Goal: Task Accomplishment & Management: Complete application form

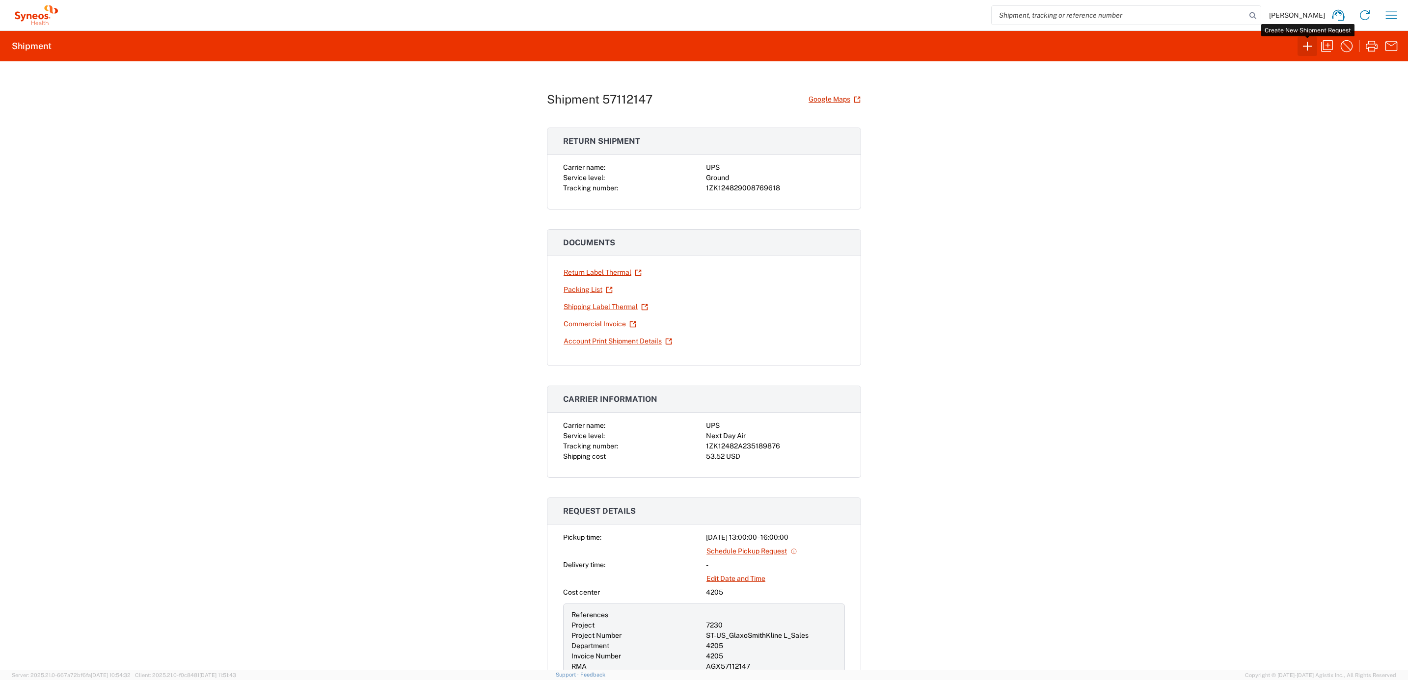
click at [1310, 40] on icon "button" at bounding box center [1307, 46] width 16 height 16
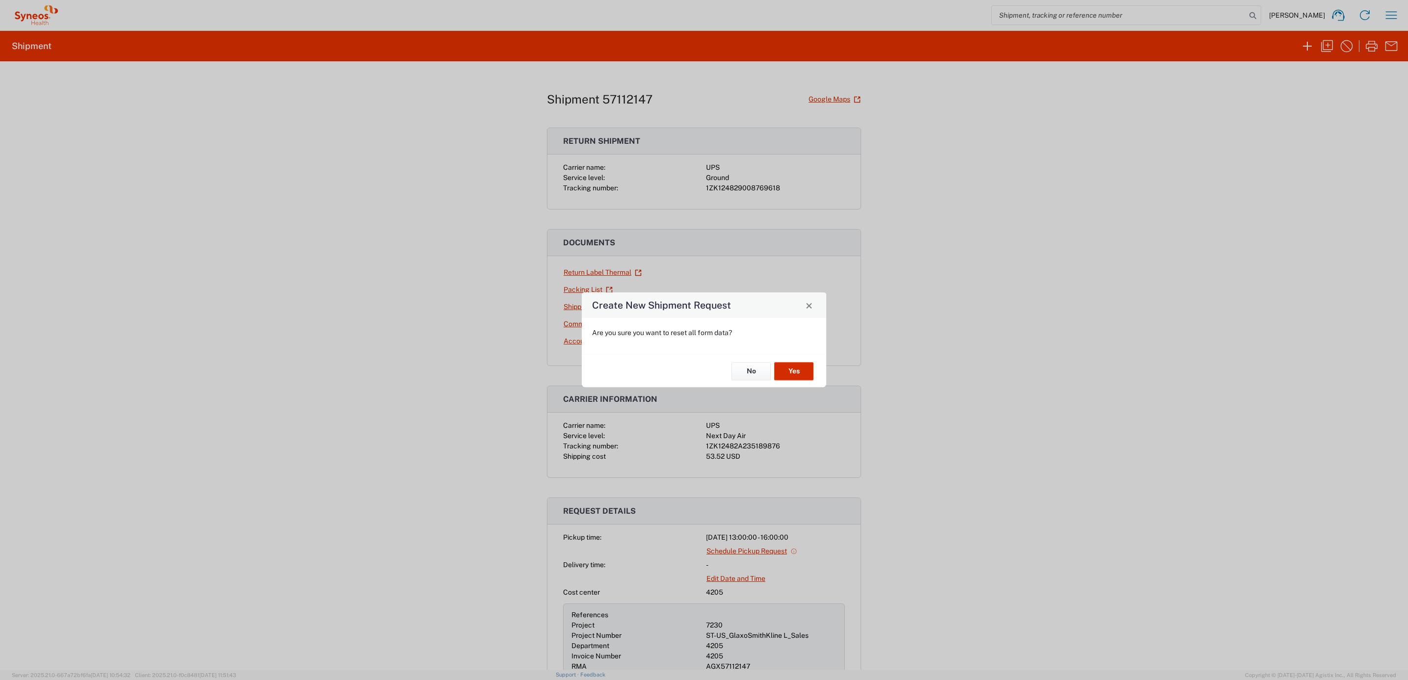
click at [797, 362] on button "Yes" at bounding box center [793, 371] width 39 height 18
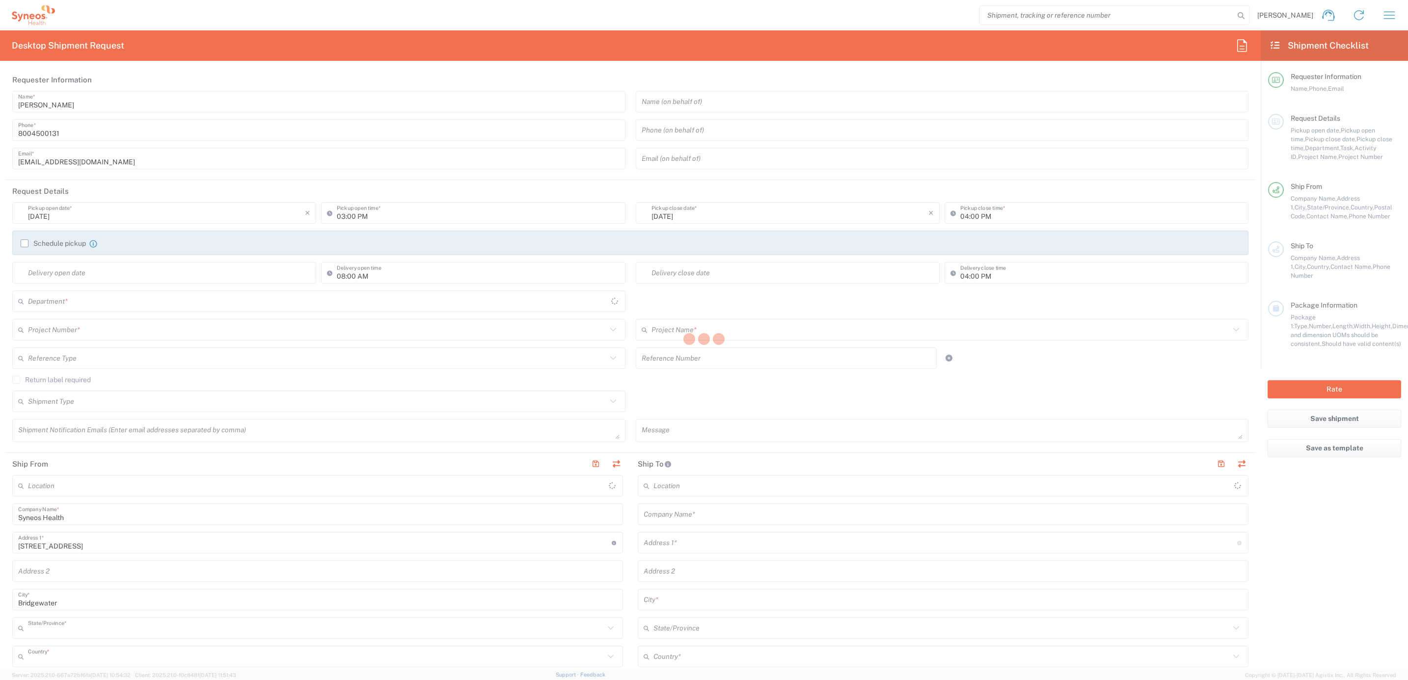
type input "New Jersey"
type input "[GEOGRAPHIC_DATA]"
type input "4205"
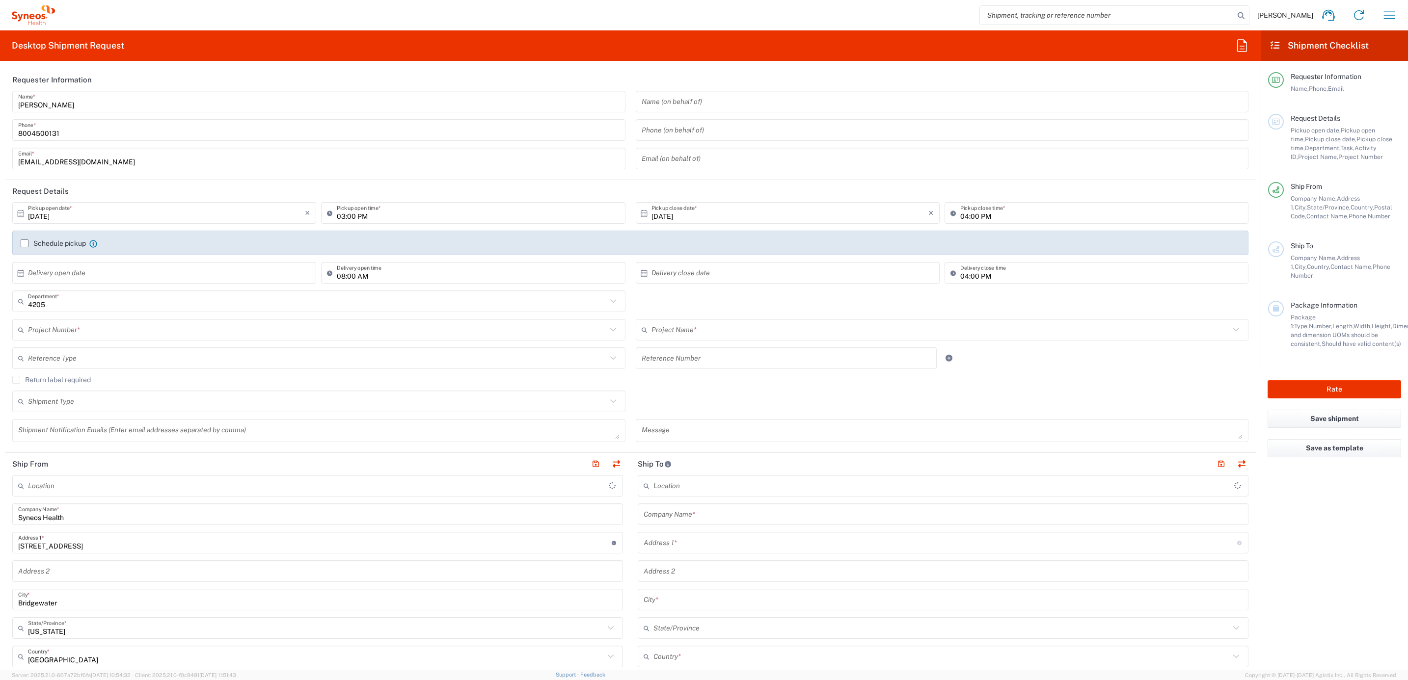
type input "Syneos Health Commercial Servi- NJ US"
click at [92, 98] on input "[PERSON_NAME]" at bounding box center [318, 101] width 601 height 17
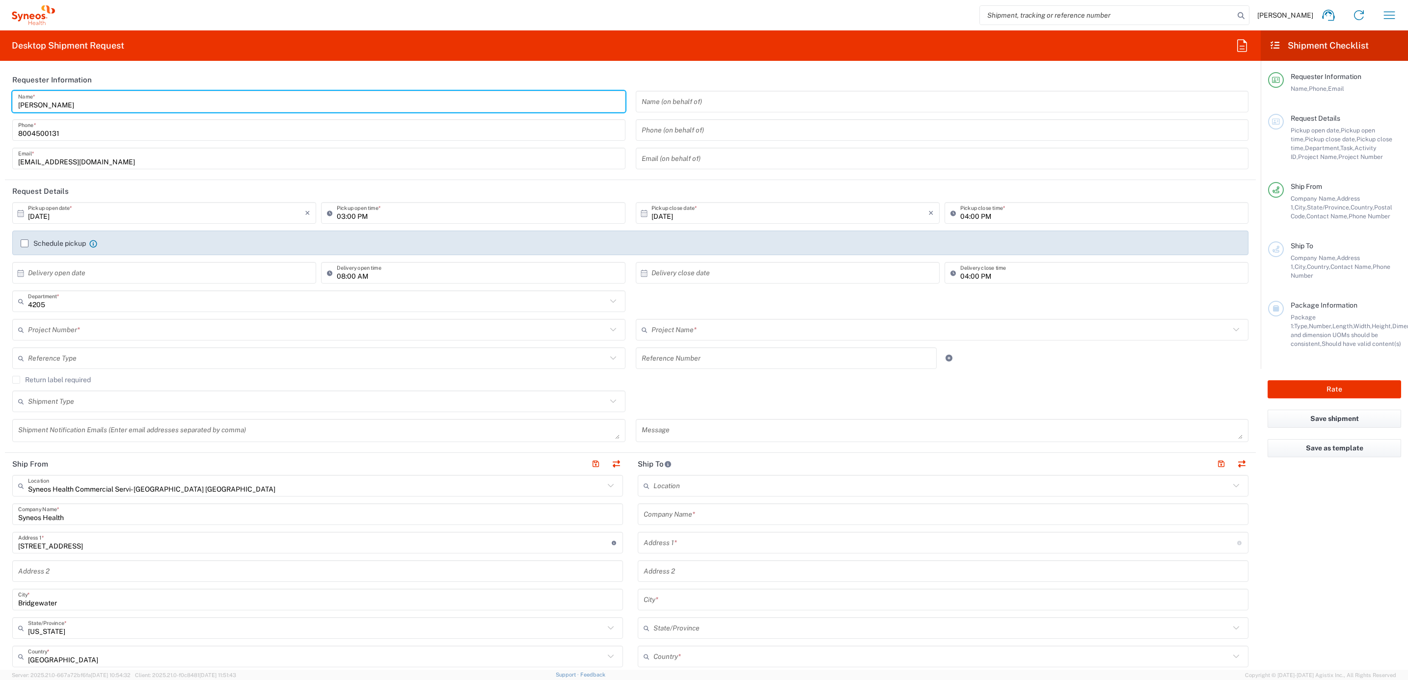
click at [90, 98] on input "[PERSON_NAME]" at bounding box center [318, 101] width 601 height 17
click at [97, 105] on input "[PERSON_NAME]" at bounding box center [318, 101] width 601 height 17
drag, startPoint x: 90, startPoint y: 99, endPoint x: 6, endPoint y: 108, distance: 84.4
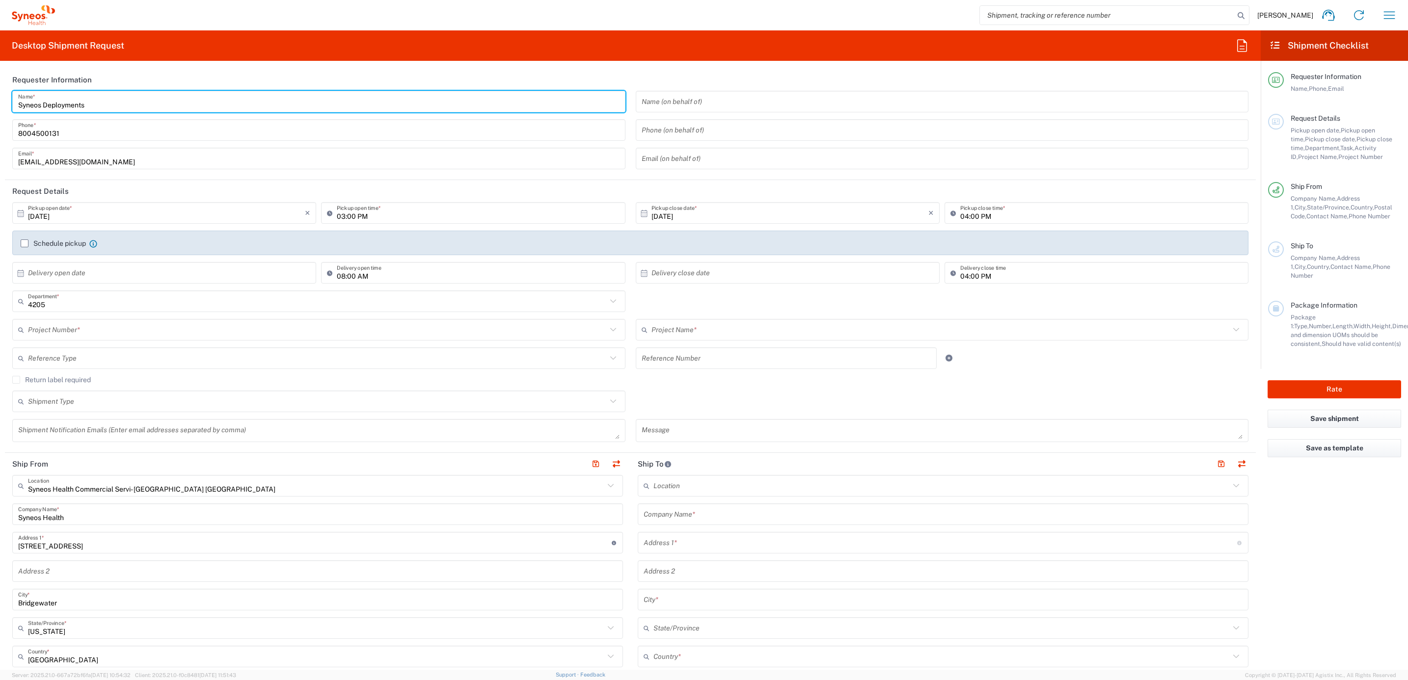
click at [7, 108] on div "Syneos Deployments Name * 8004500131 Phone * deployments@syneoshealth.com Email…" at bounding box center [318, 133] width 623 height 85
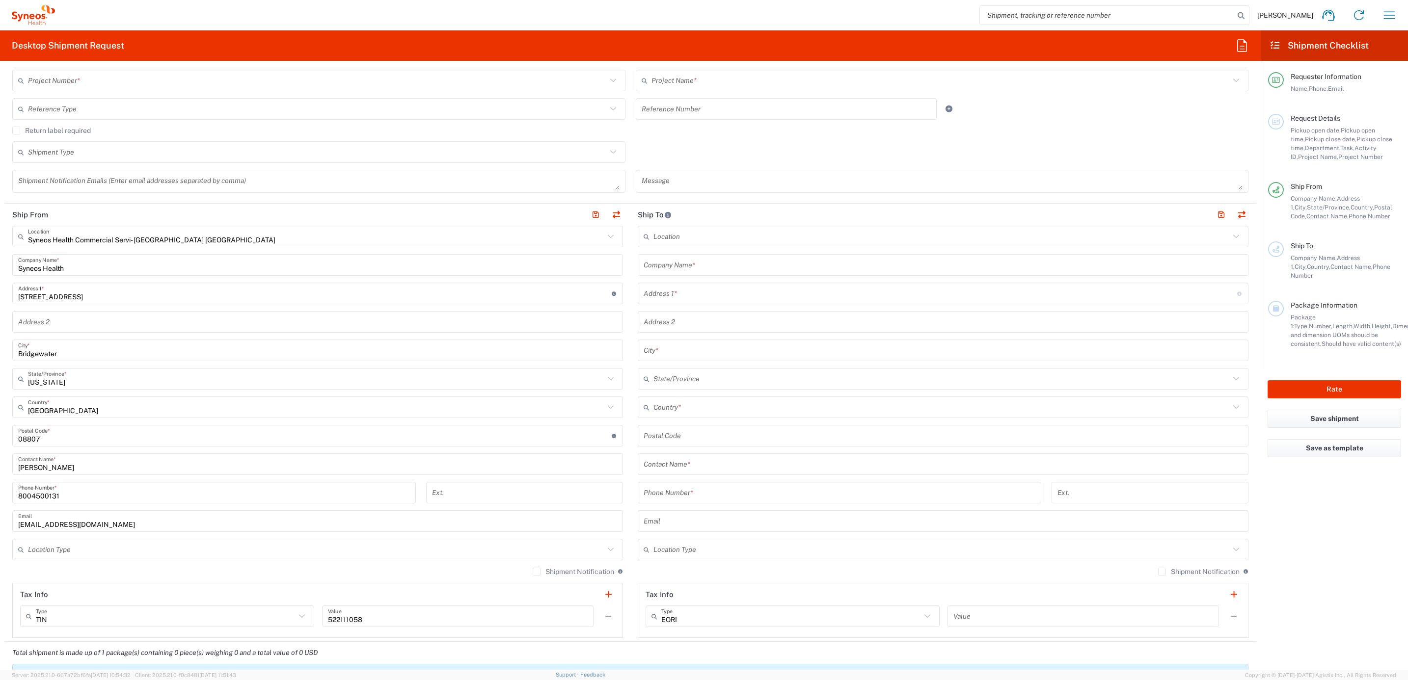
scroll to position [295, 0]
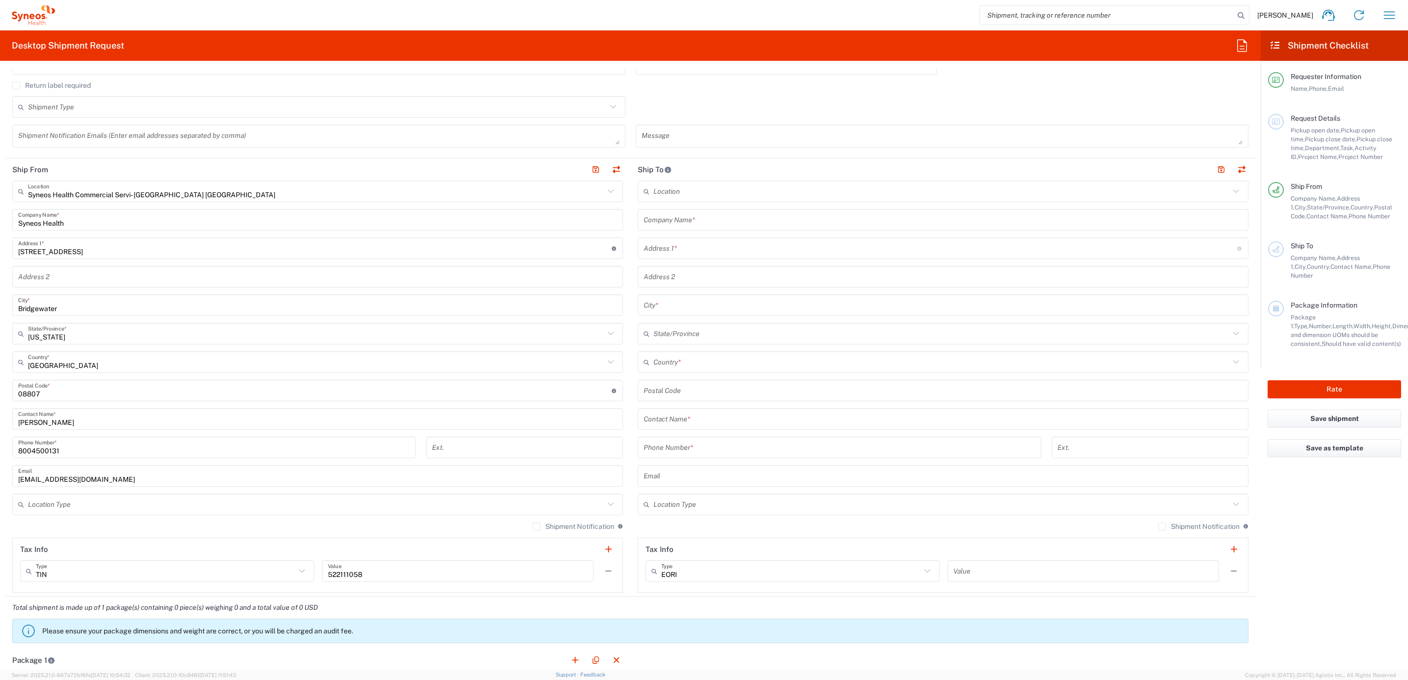
type input "Syneos Deployments"
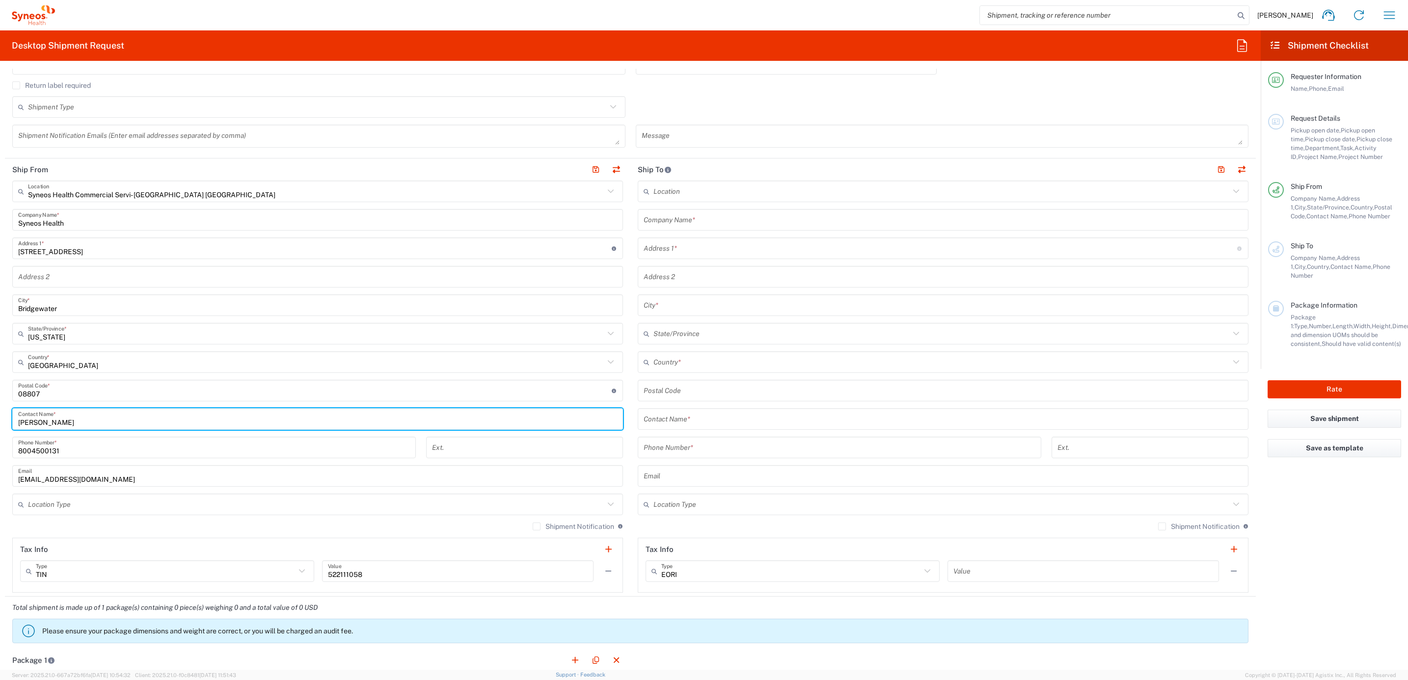
drag, startPoint x: 80, startPoint y: 423, endPoint x: 168, endPoint y: 420, distance: 87.9
click at [0, 422] on html "Brian Fenner Home Shipment estimator Shipment tracking Desktop shipment request…" at bounding box center [704, 340] width 1408 height 680
paste input "Syneos Deployments"
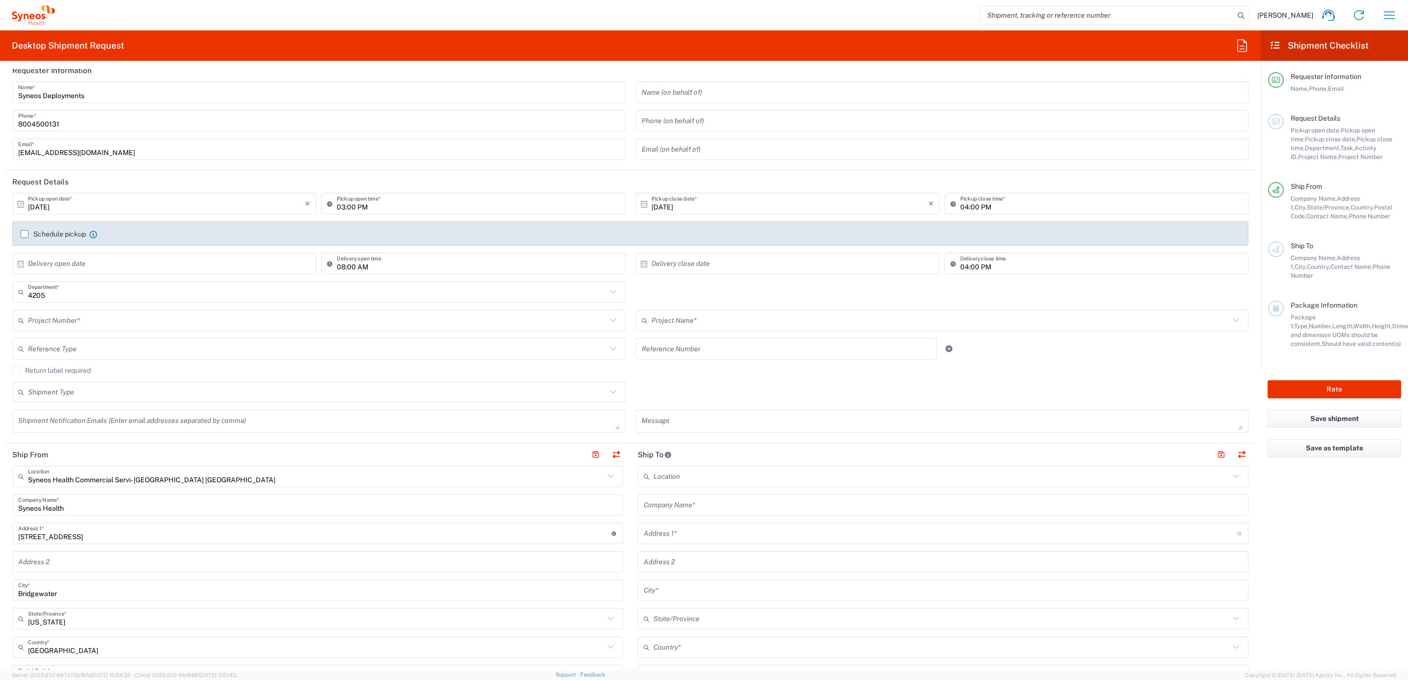
scroll to position [0, 0]
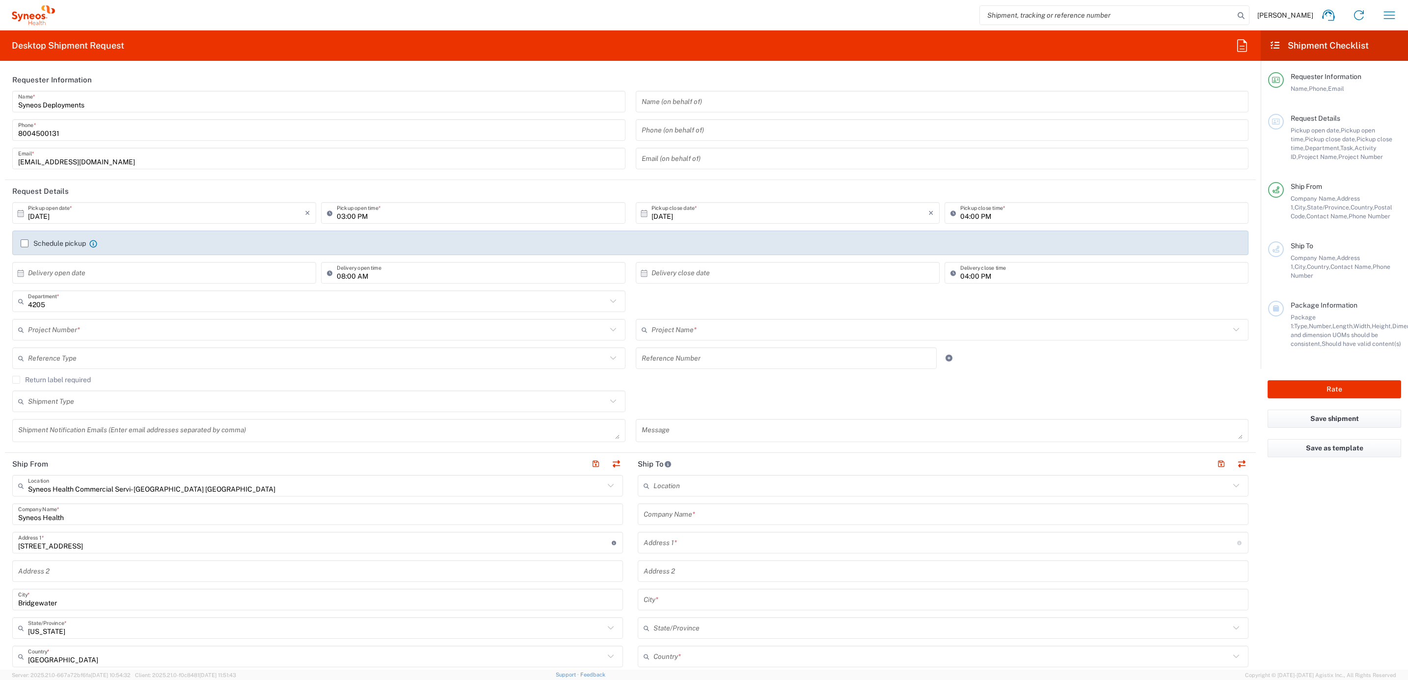
type input "Syneos Deployments"
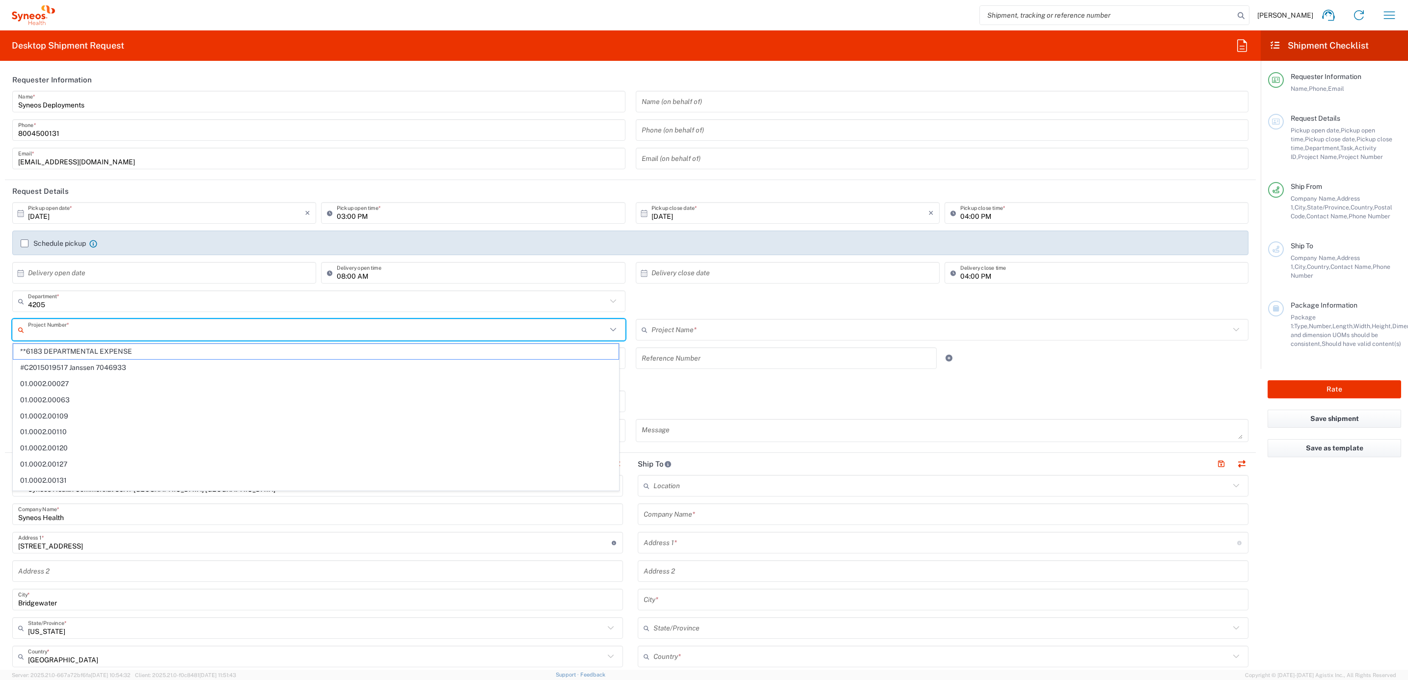
click at [99, 334] on input "text" at bounding box center [317, 330] width 579 height 17
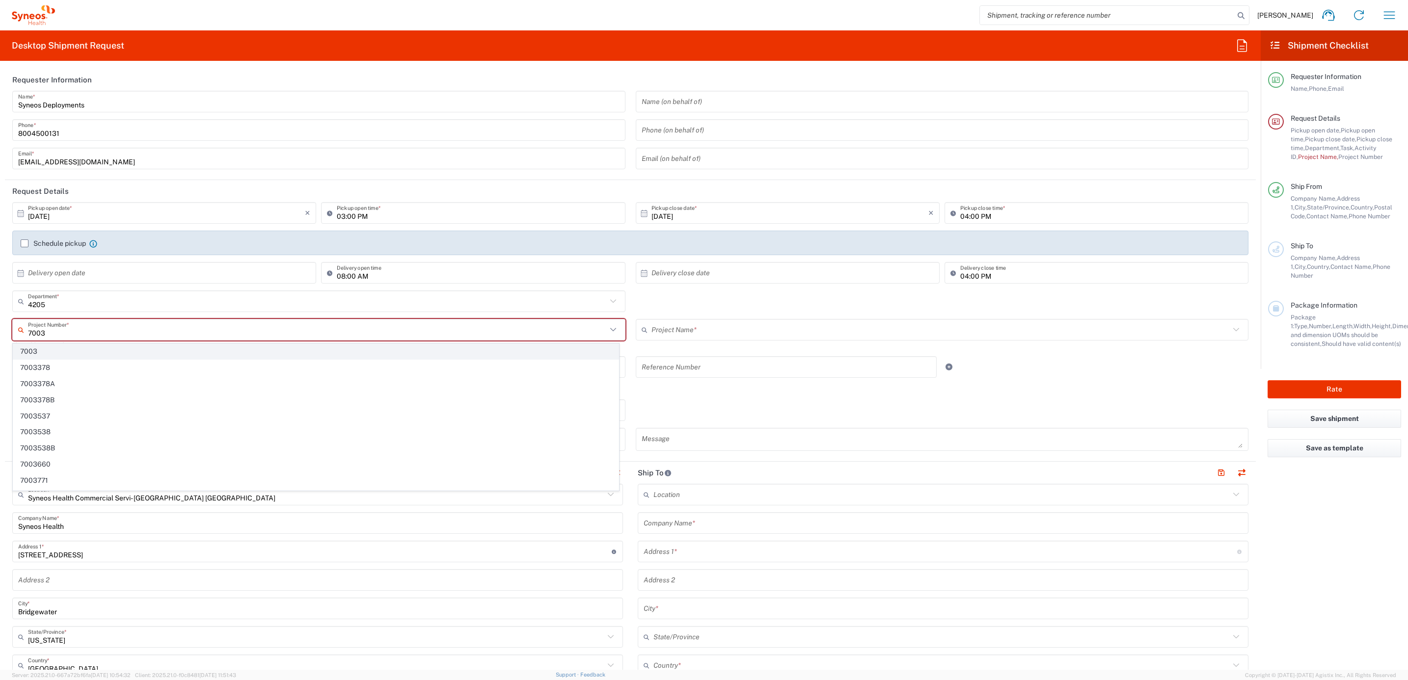
type input "7003"
click at [158, 355] on span "7003" at bounding box center [315, 351] width 605 height 15
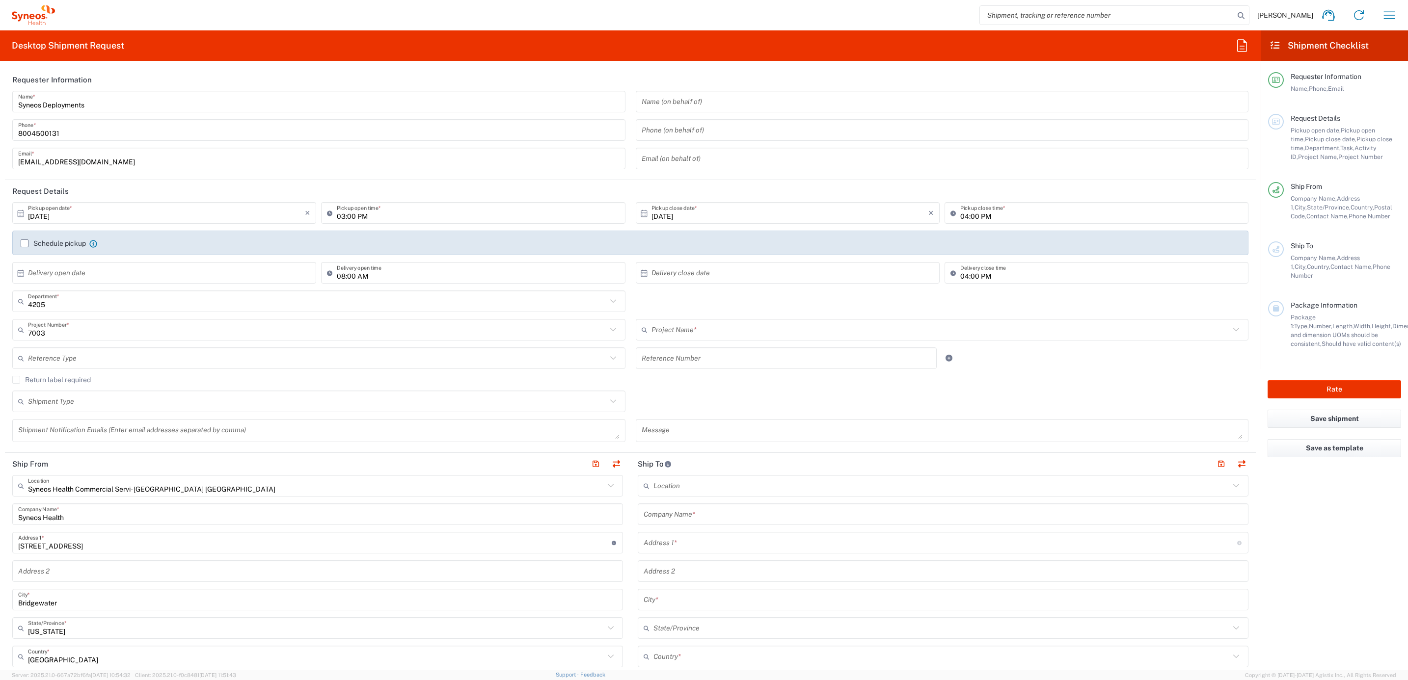
type input "ST-US - J&J [PERSON_NAME] (0706)"
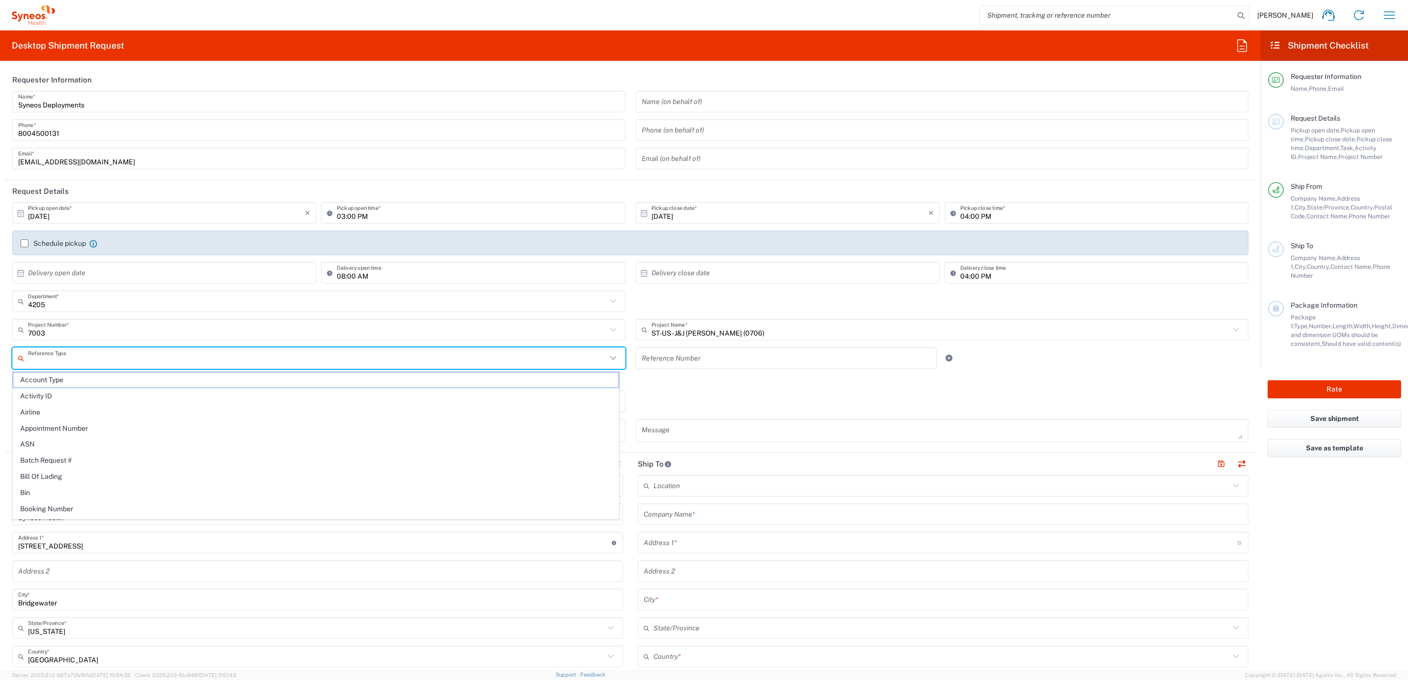
click at [152, 359] on input "text" at bounding box center [317, 358] width 579 height 17
click at [137, 379] on span "Invoice Number" at bounding box center [315, 380] width 605 height 15
type input "Invoice Number"
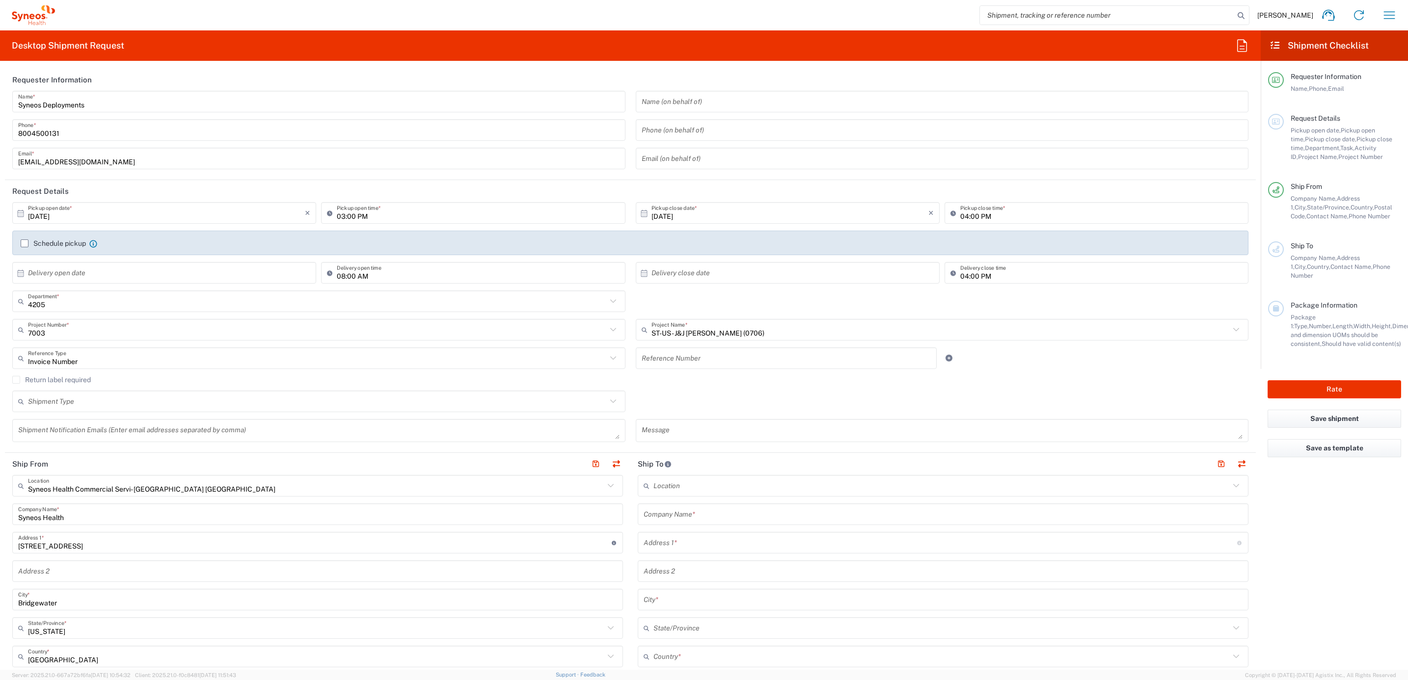
click at [679, 359] on input "text" at bounding box center [787, 358] width 290 height 17
click at [708, 367] on input "text" at bounding box center [787, 358] width 290 height 17
paste input "INC2671552"
type input "INC2671552"
click at [637, 386] on div "Return label required" at bounding box center [630, 383] width 1236 height 15
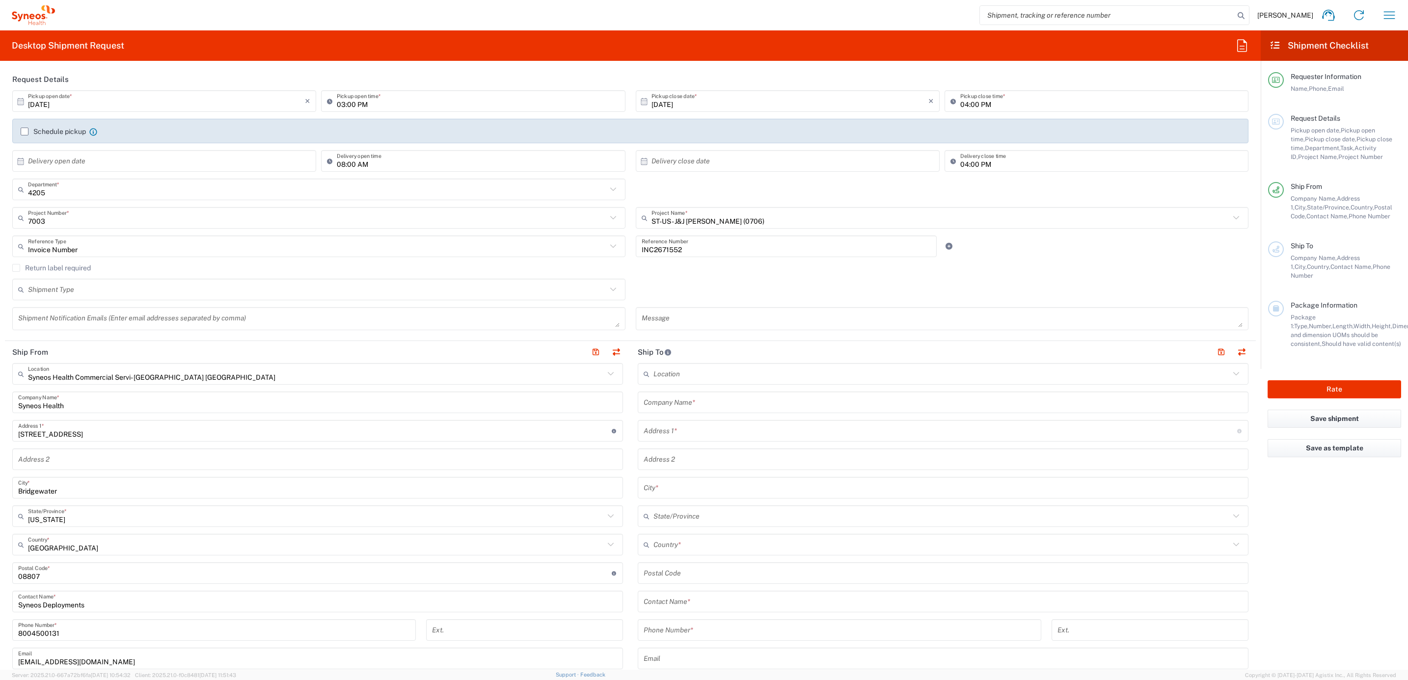
scroll to position [147, 0]
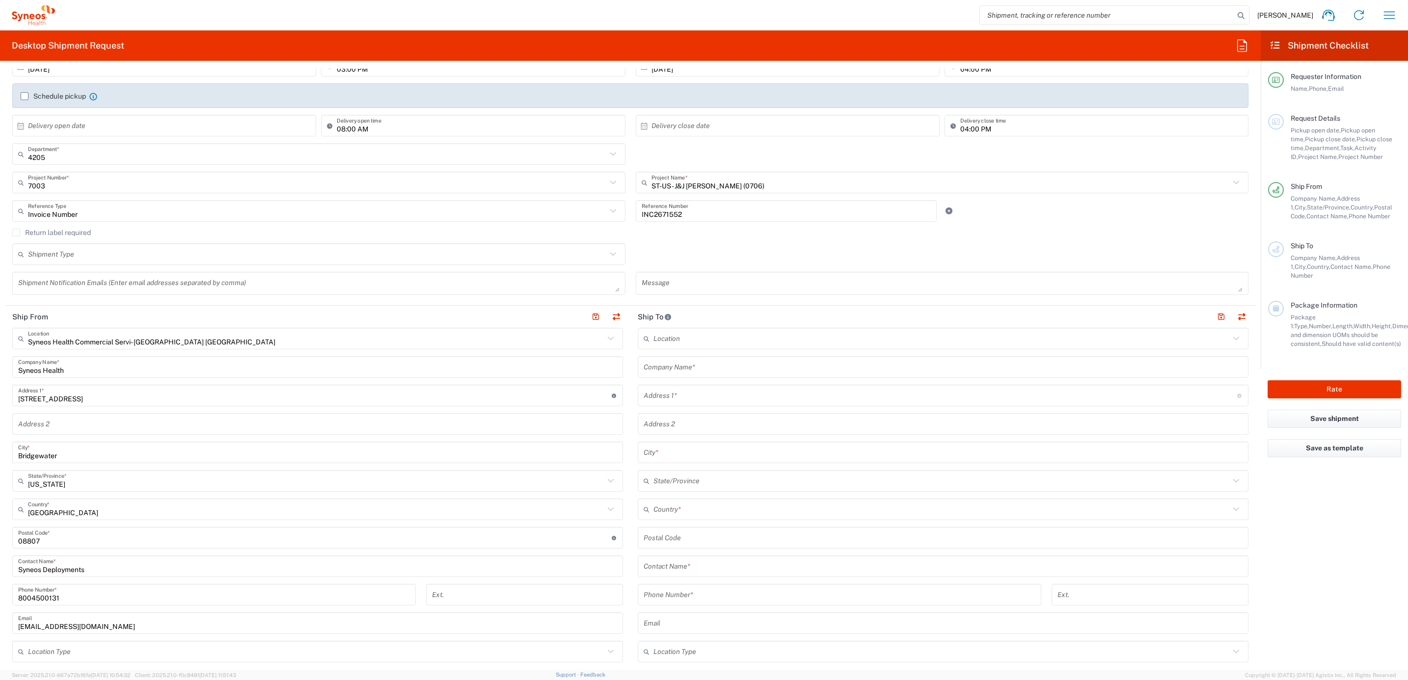
drag, startPoint x: 682, startPoint y: 363, endPoint x: 685, endPoint y: 417, distance: 54.1
click at [682, 363] on input "text" at bounding box center [943, 367] width 599 height 17
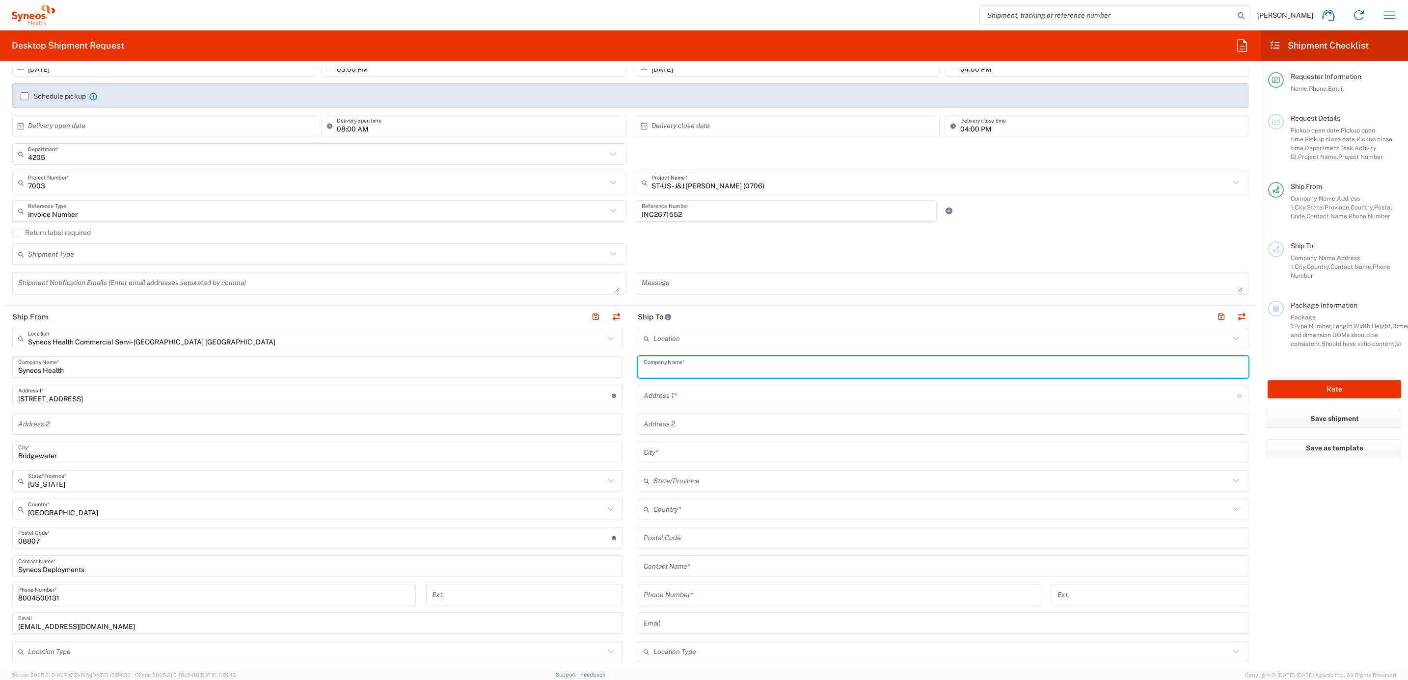
paste input "[PERSON_NAME]"
type input "[PERSON_NAME]"
click at [674, 573] on input "text" at bounding box center [943, 566] width 599 height 17
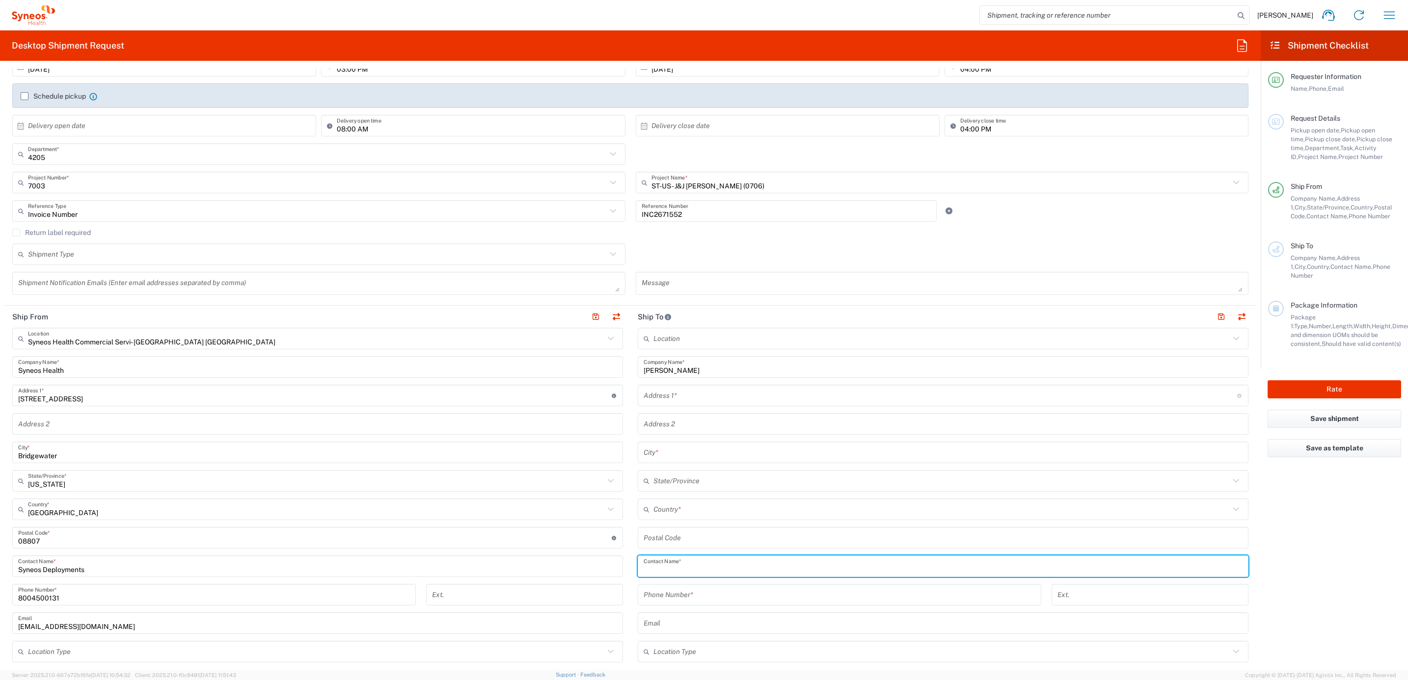
paste input "[PERSON_NAME]"
type input "[PERSON_NAME]"
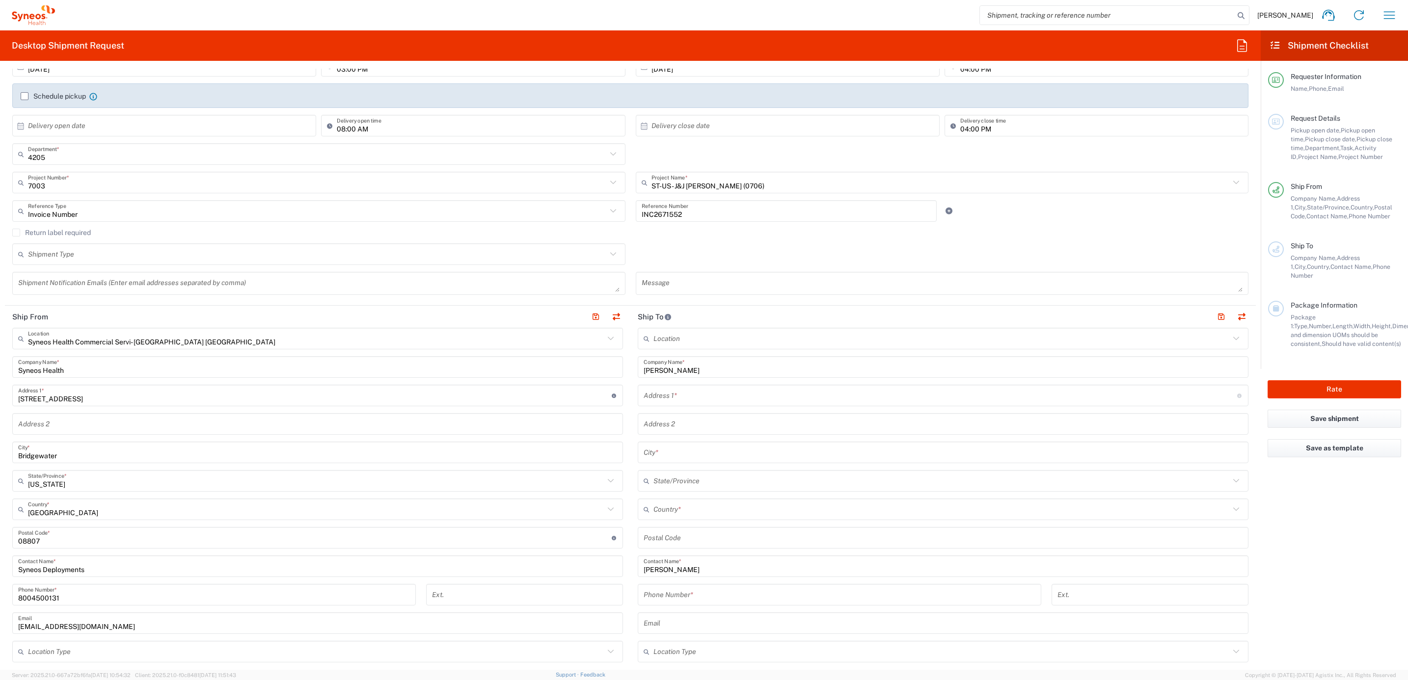
drag, startPoint x: 685, startPoint y: 397, endPoint x: 487, endPoint y: 454, distance: 205.5
click at [685, 396] on input "text" at bounding box center [941, 395] width 594 height 17
paste input "[STREET_ADDRESS]"
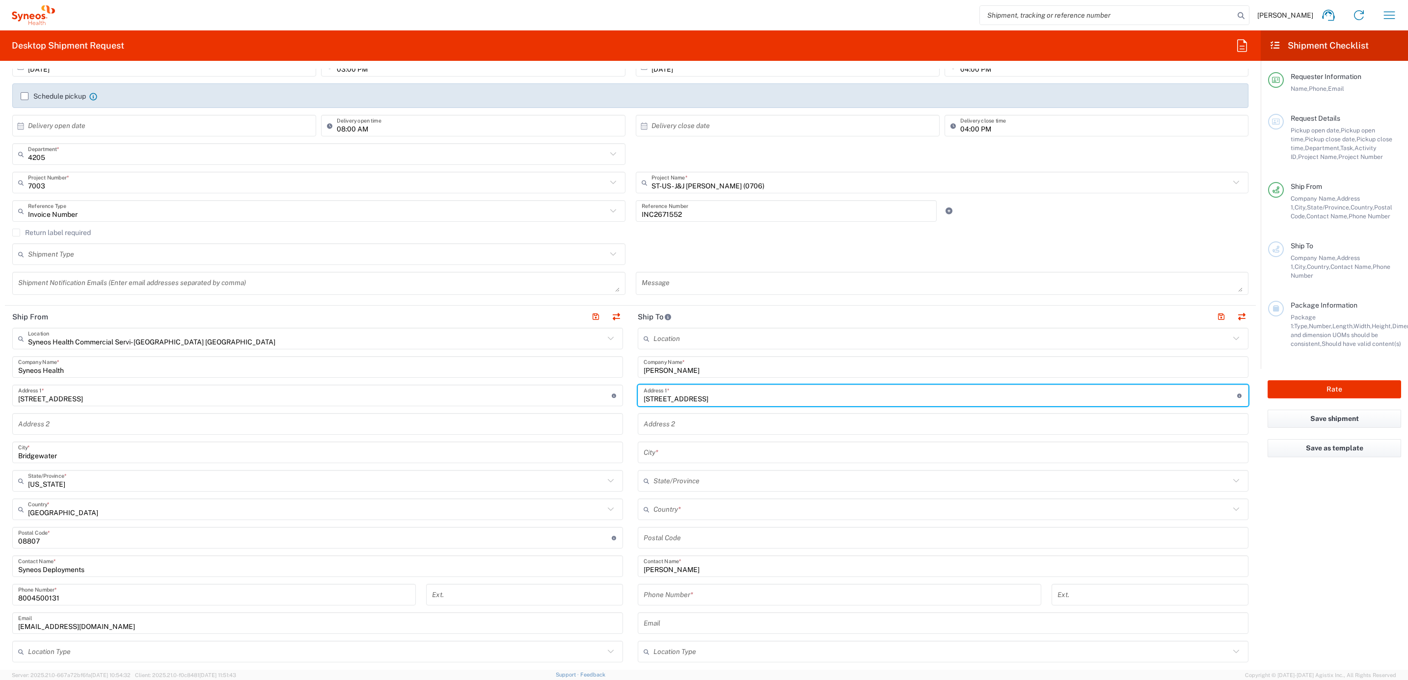
type input "[STREET_ADDRESS]"
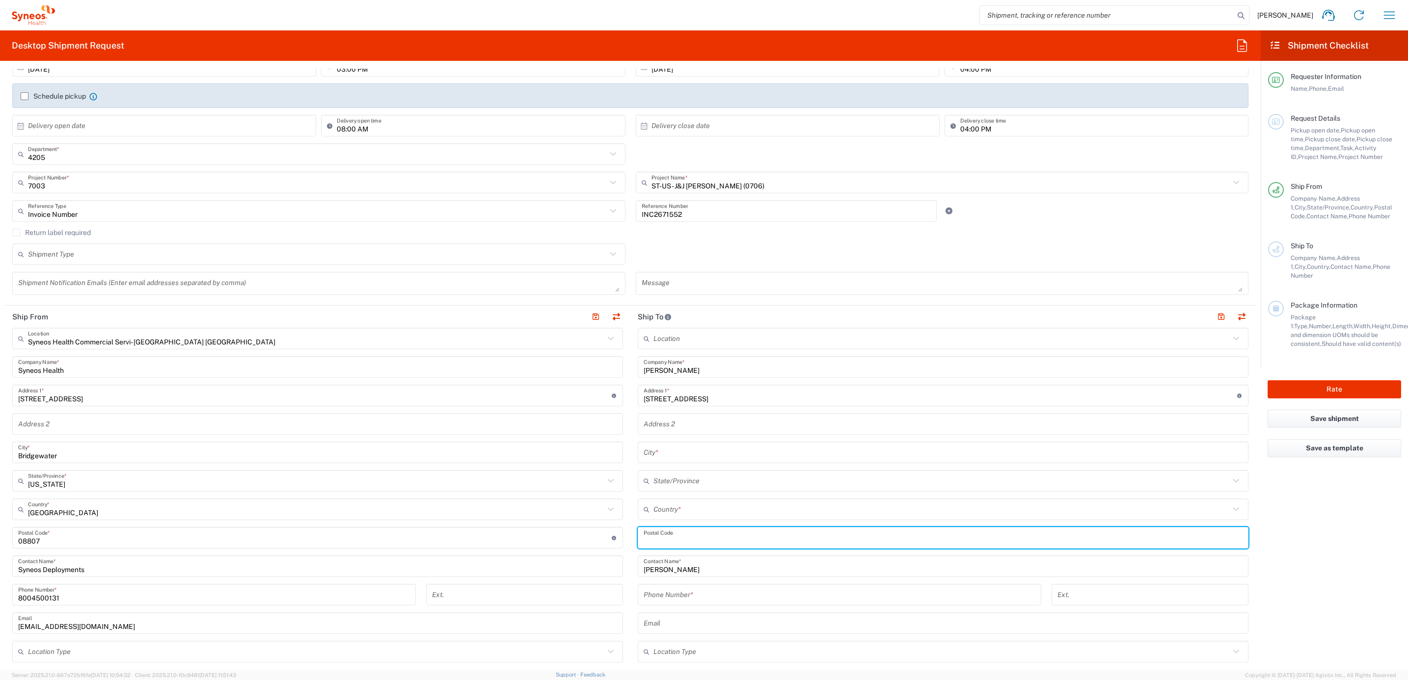
click at [699, 541] on input "undefined" at bounding box center [943, 538] width 599 height 17
paste input "92335"
type input "92335"
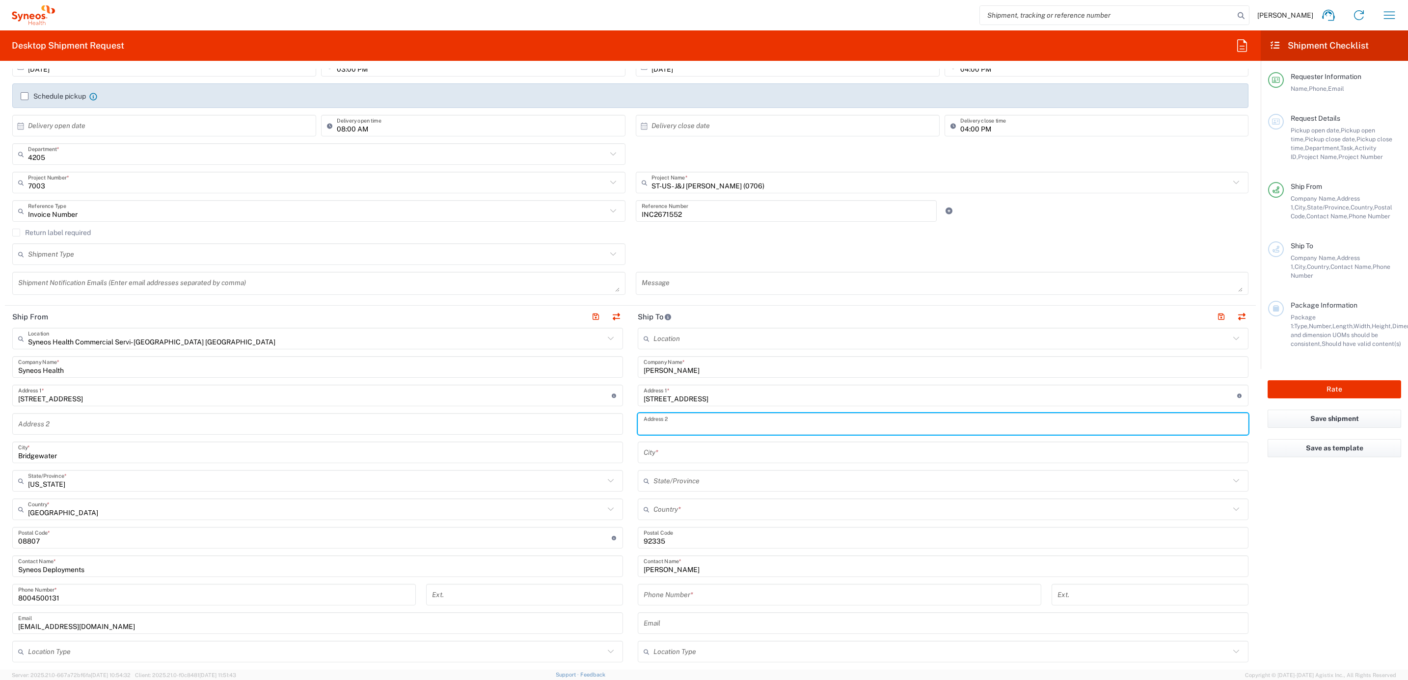
click at [699, 420] on input "text" at bounding box center [943, 424] width 599 height 17
paste input "Apt 82 K"
type input "Apt 82 K"
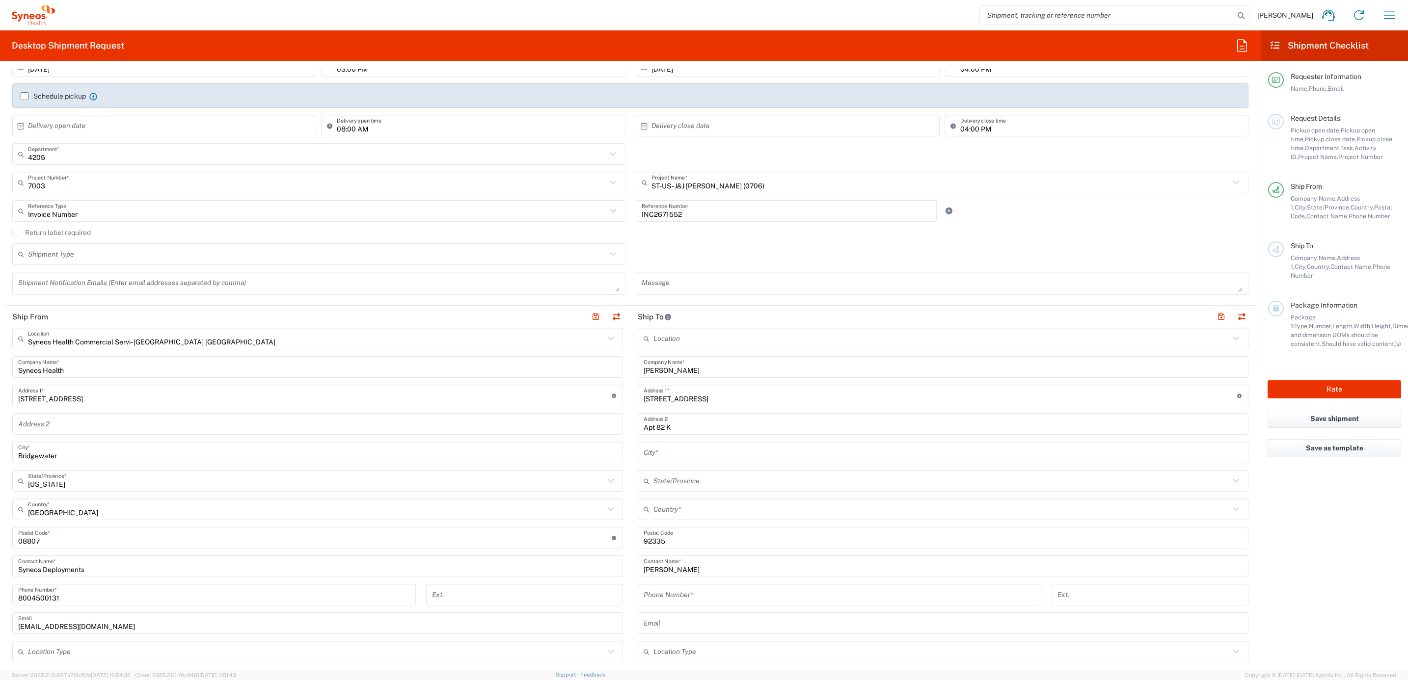
click at [664, 442] on div "Location Addison Whitney LLC-Morrisvile NC US Barcelona-Syneos Health BioSector…" at bounding box center [943, 534] width 611 height 412
click at [667, 452] on input "text" at bounding box center [943, 452] width 599 height 17
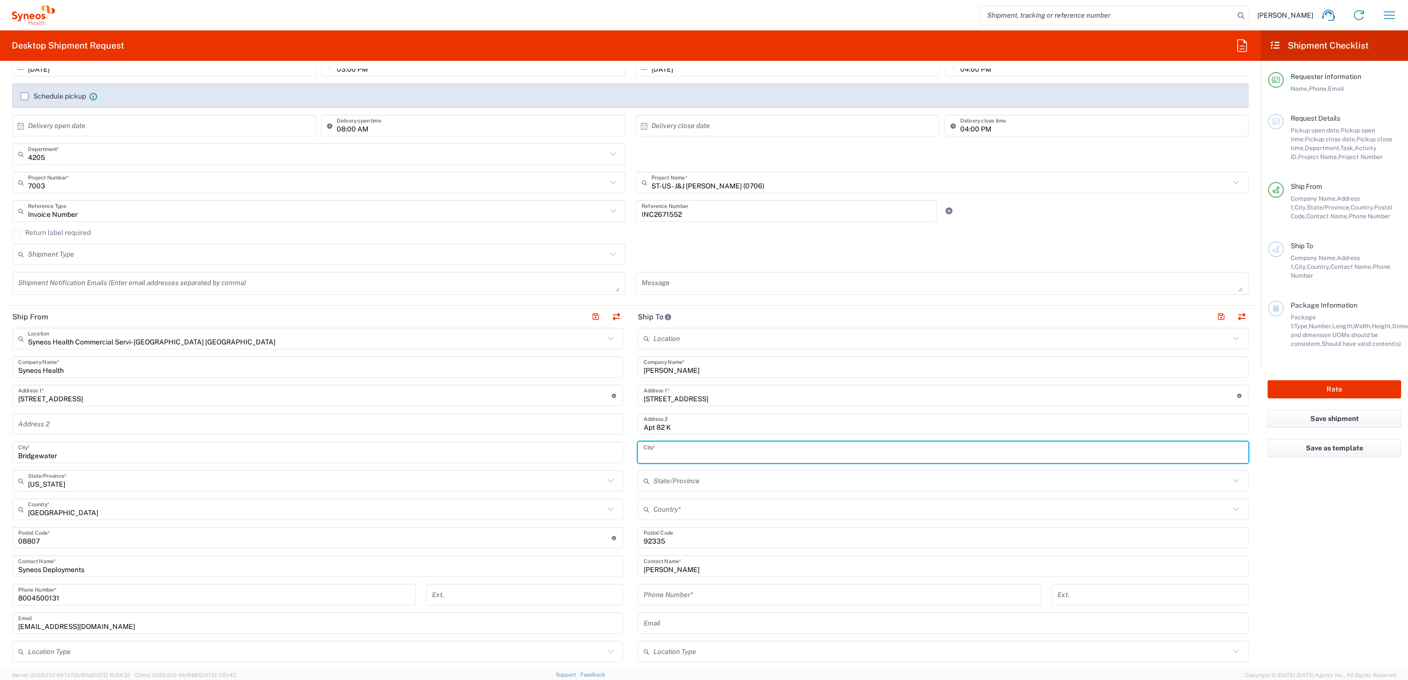
paste input "Fontana"
type input "Fontana"
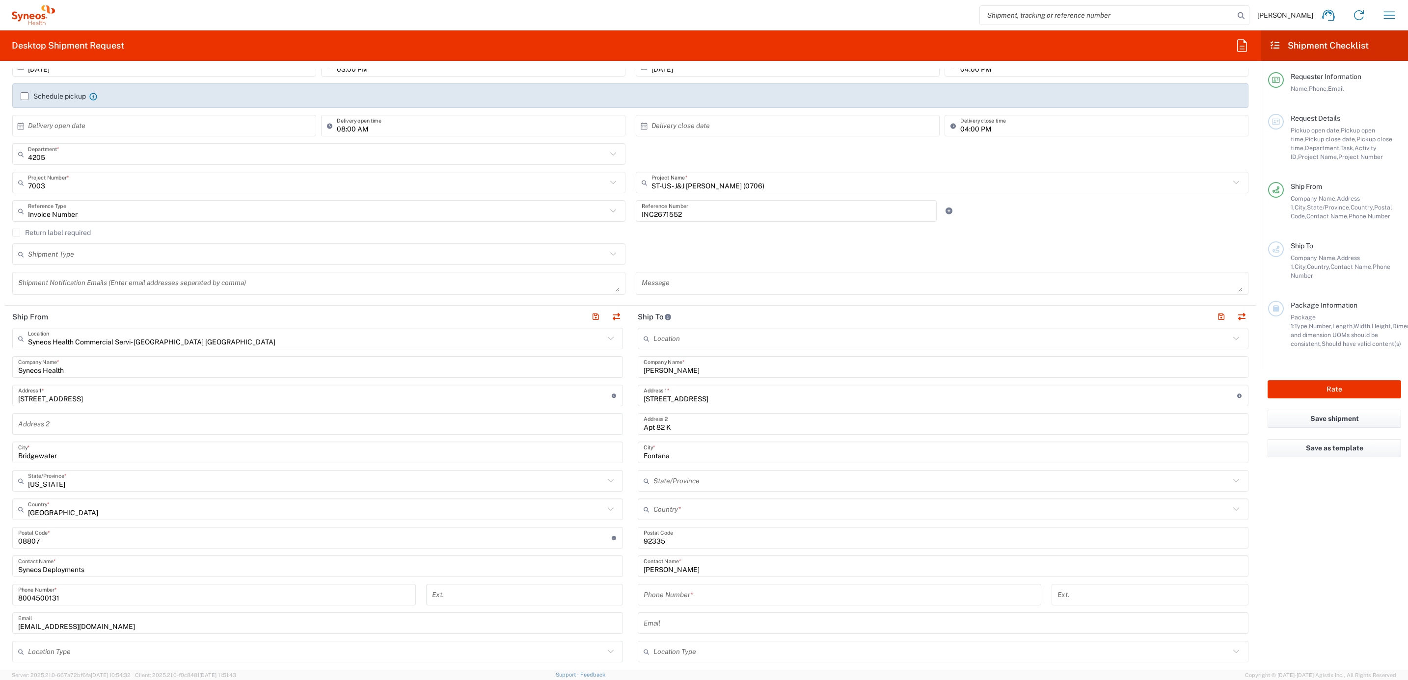
click at [664, 592] on input "tel" at bounding box center [840, 595] width 392 height 17
paste input "9099218809"
type input "9099218809"
click at [674, 511] on input "text" at bounding box center [941, 509] width 576 height 17
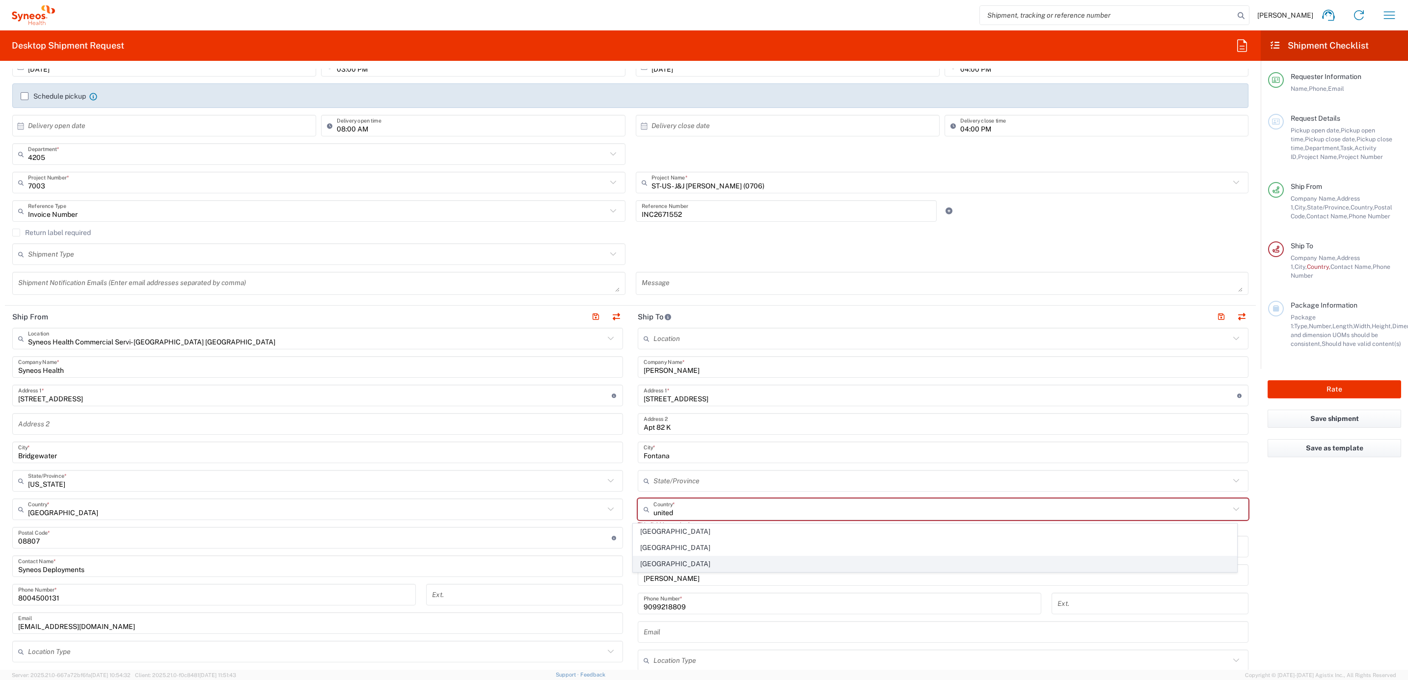
click at [673, 560] on span "[GEOGRAPHIC_DATA]" at bounding box center [934, 564] width 603 height 15
type input "[GEOGRAPHIC_DATA]"
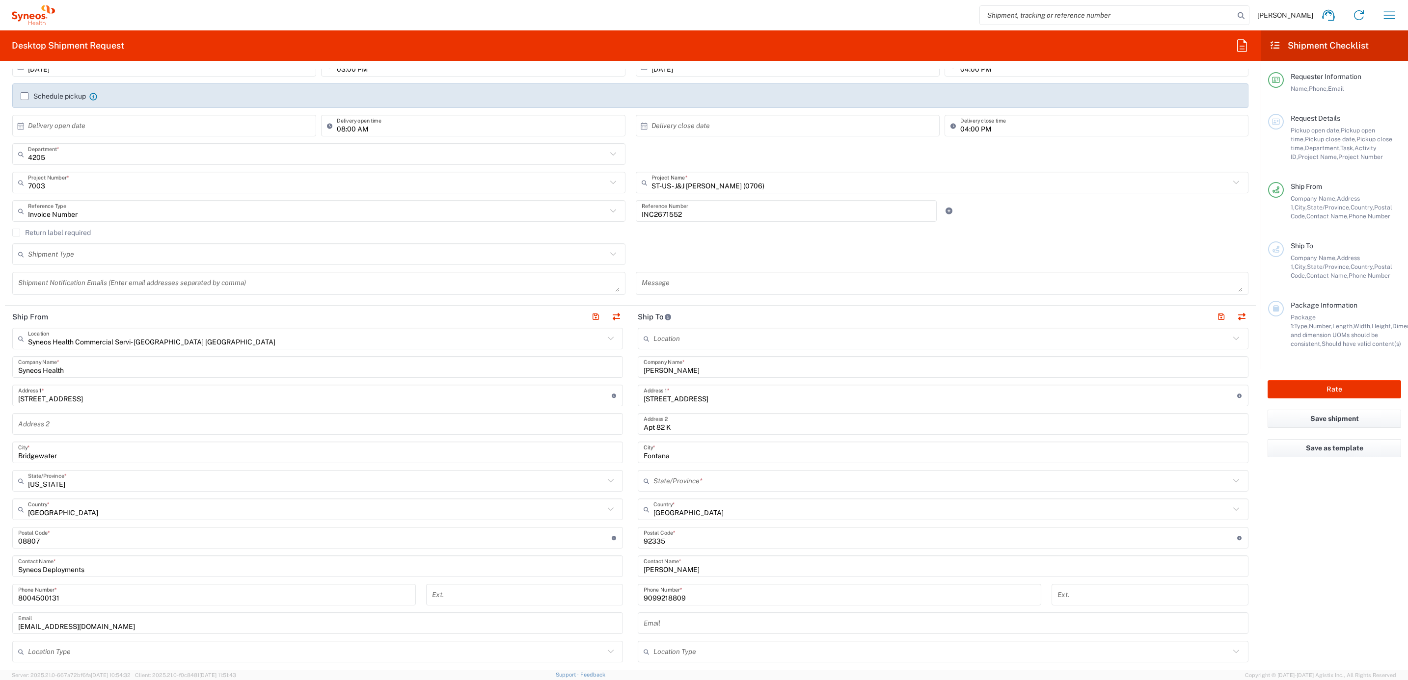
click at [647, 475] on icon at bounding box center [649, 481] width 10 height 16
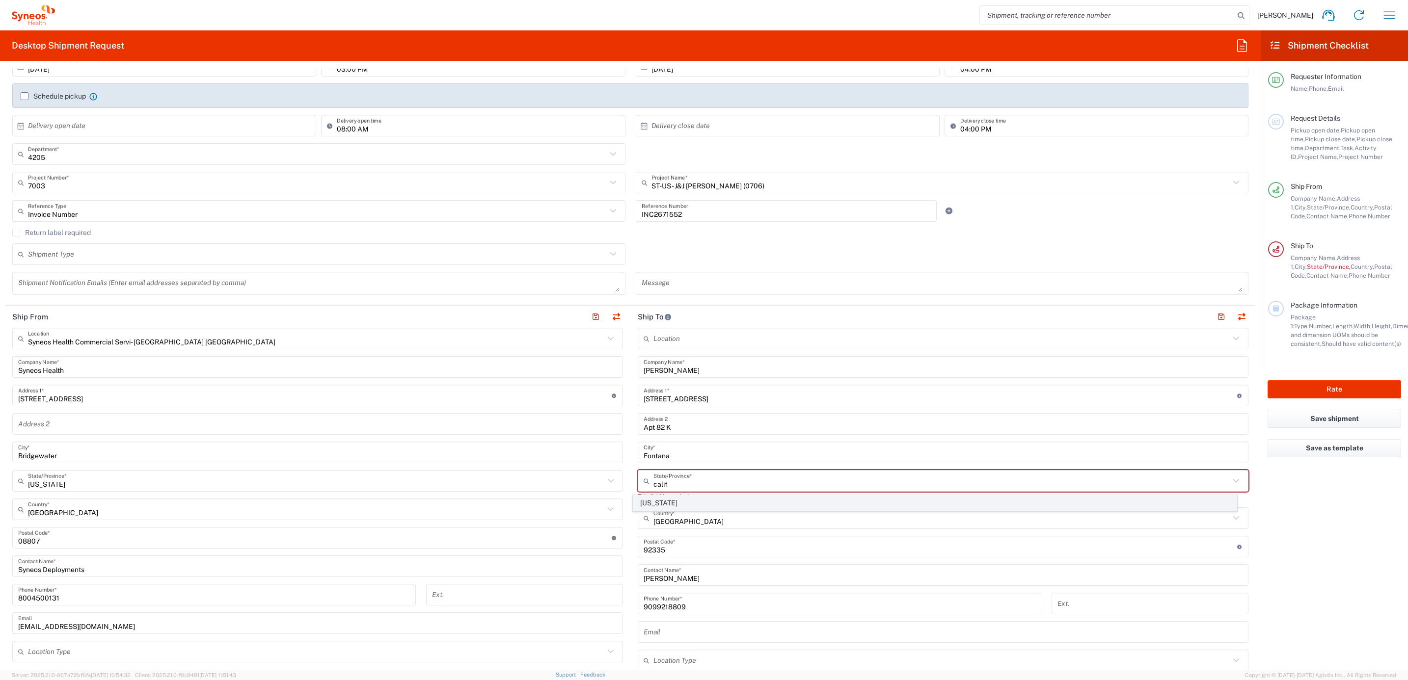
click at [651, 498] on span "[US_STATE]" at bounding box center [934, 503] width 603 height 15
type input "[US_STATE]"
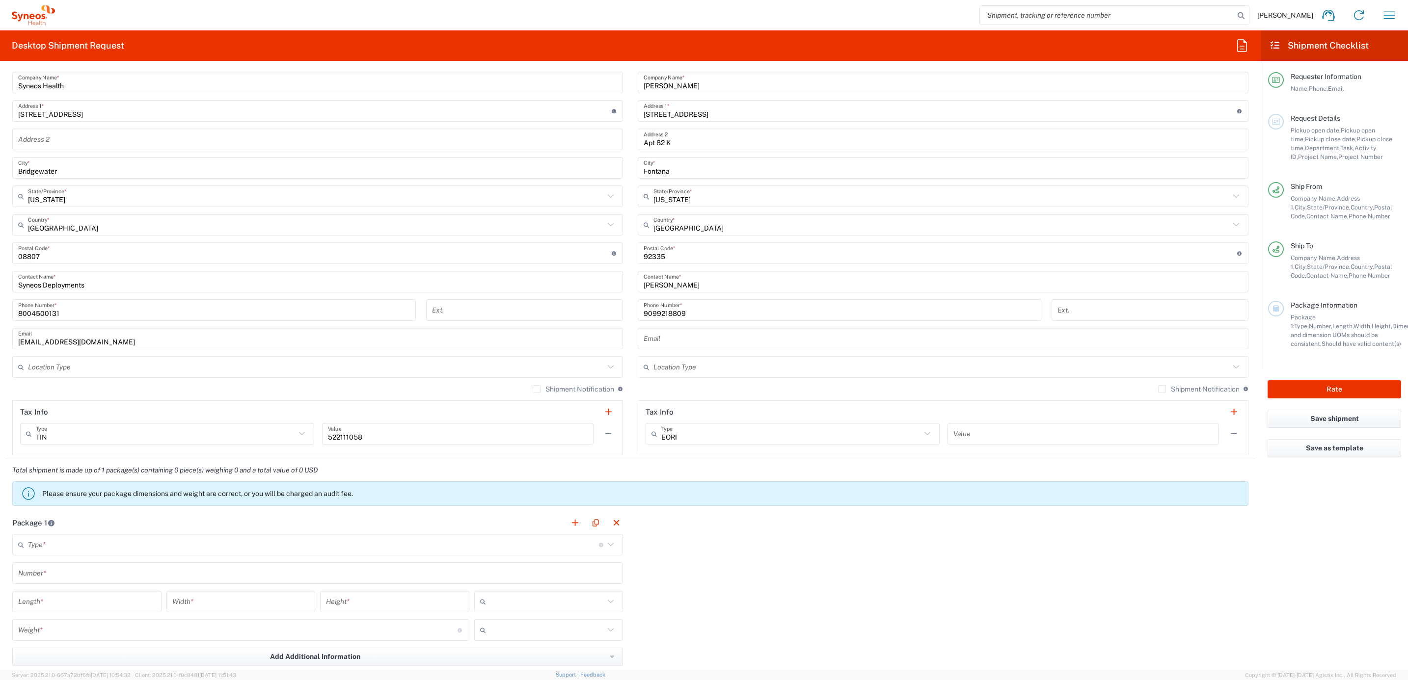
scroll to position [515, 0]
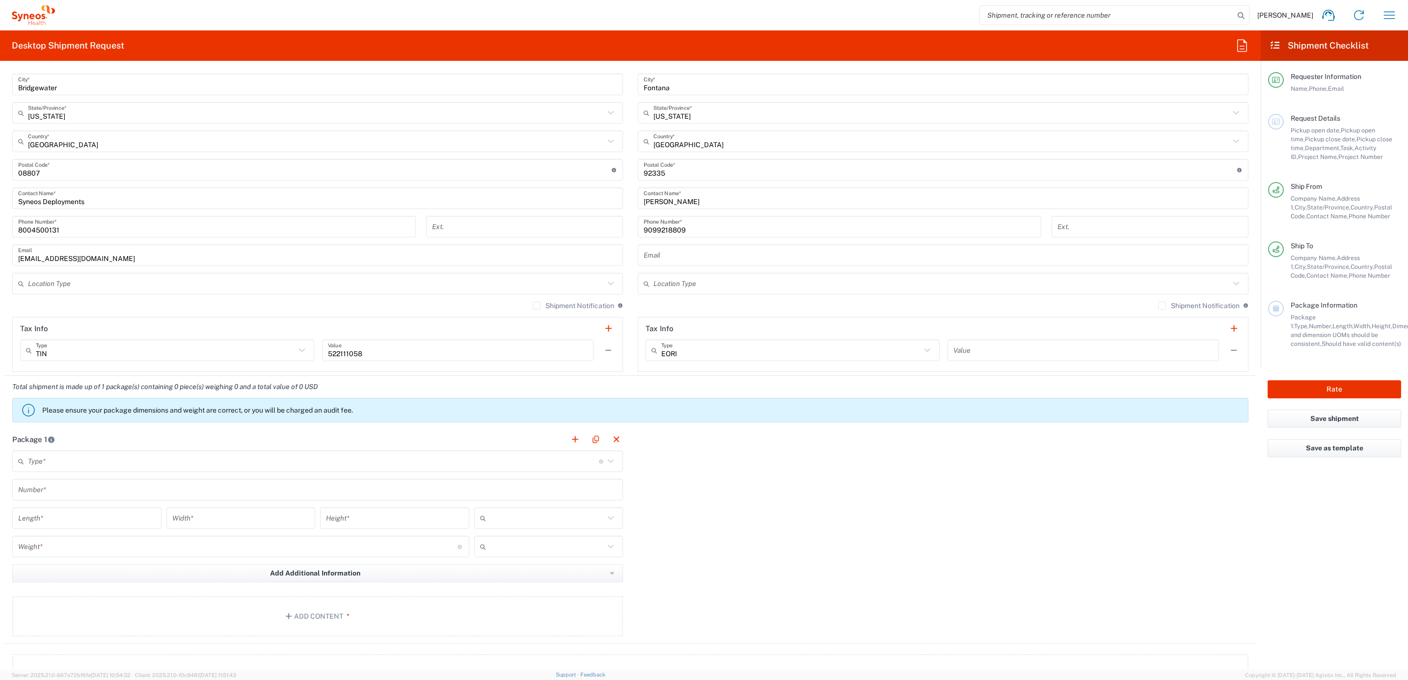
click at [40, 462] on input "text" at bounding box center [313, 461] width 571 height 17
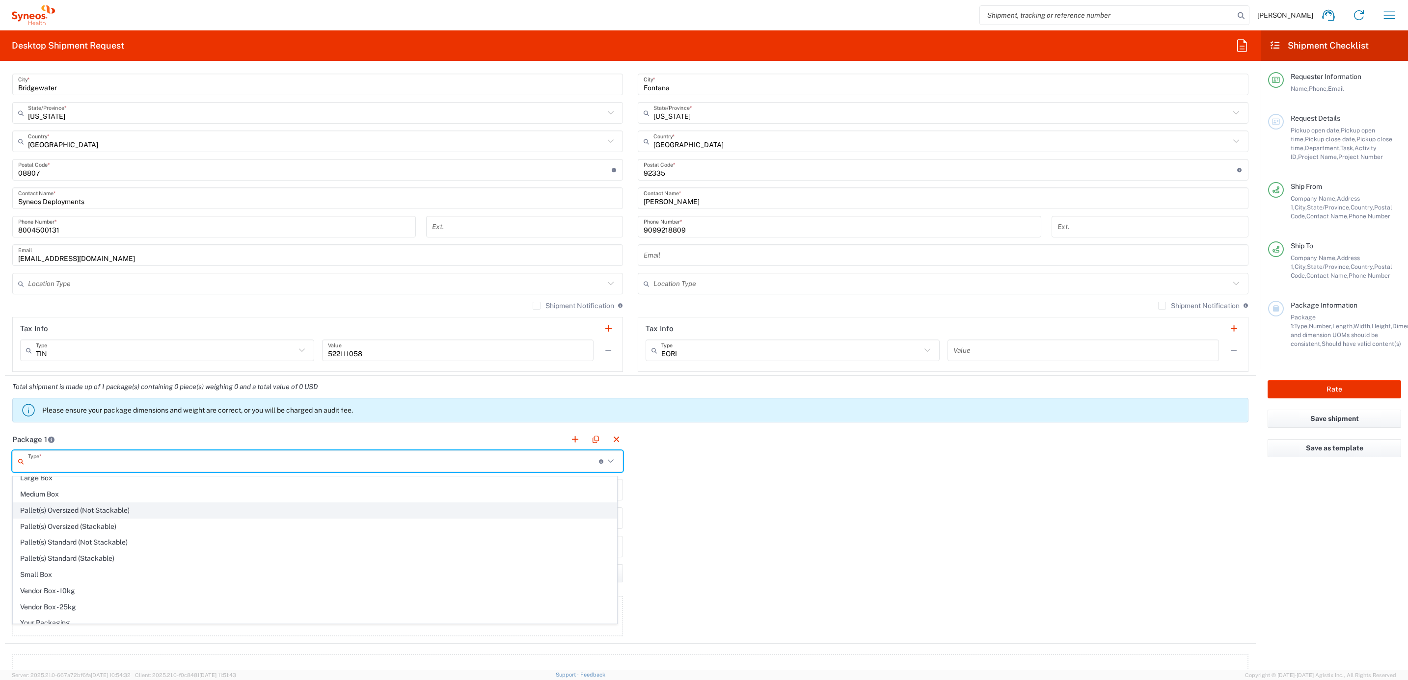
scroll to position [35, 0]
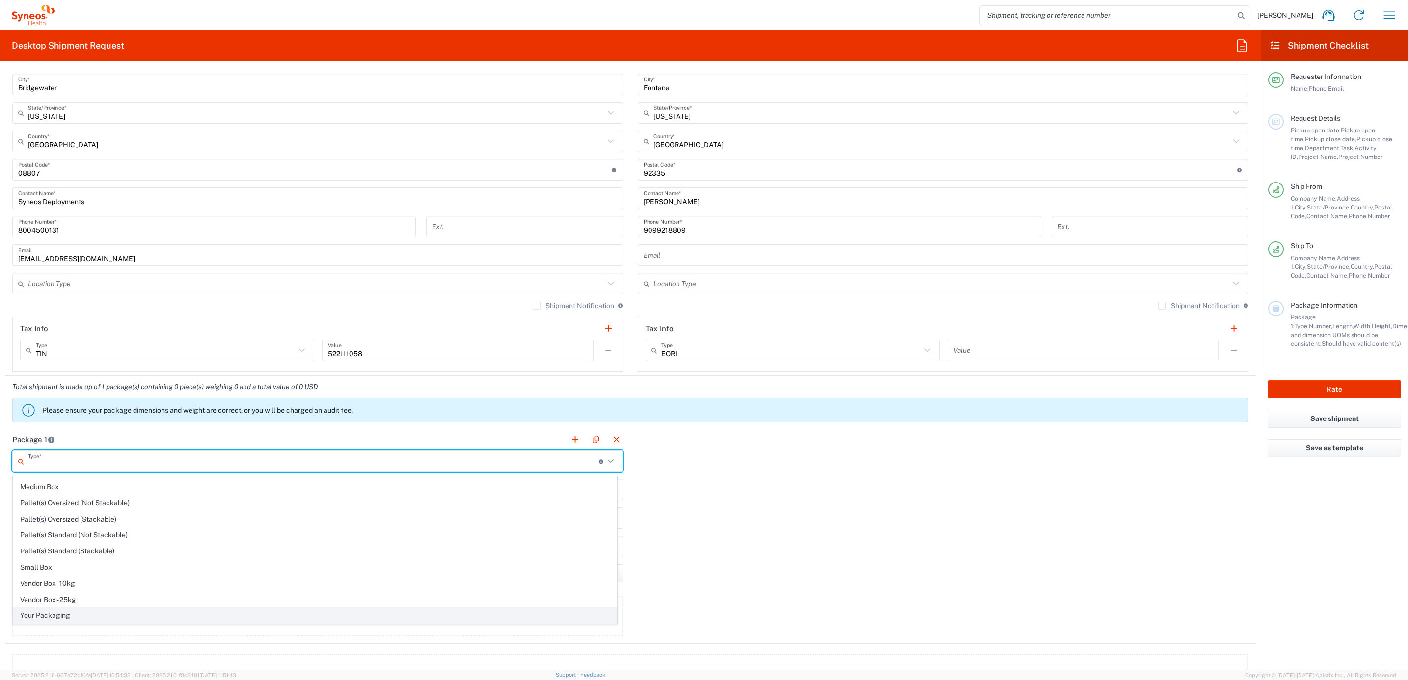
click at [68, 615] on span "Your Packaging" at bounding box center [314, 615] width 603 height 15
type input "Your Packaging"
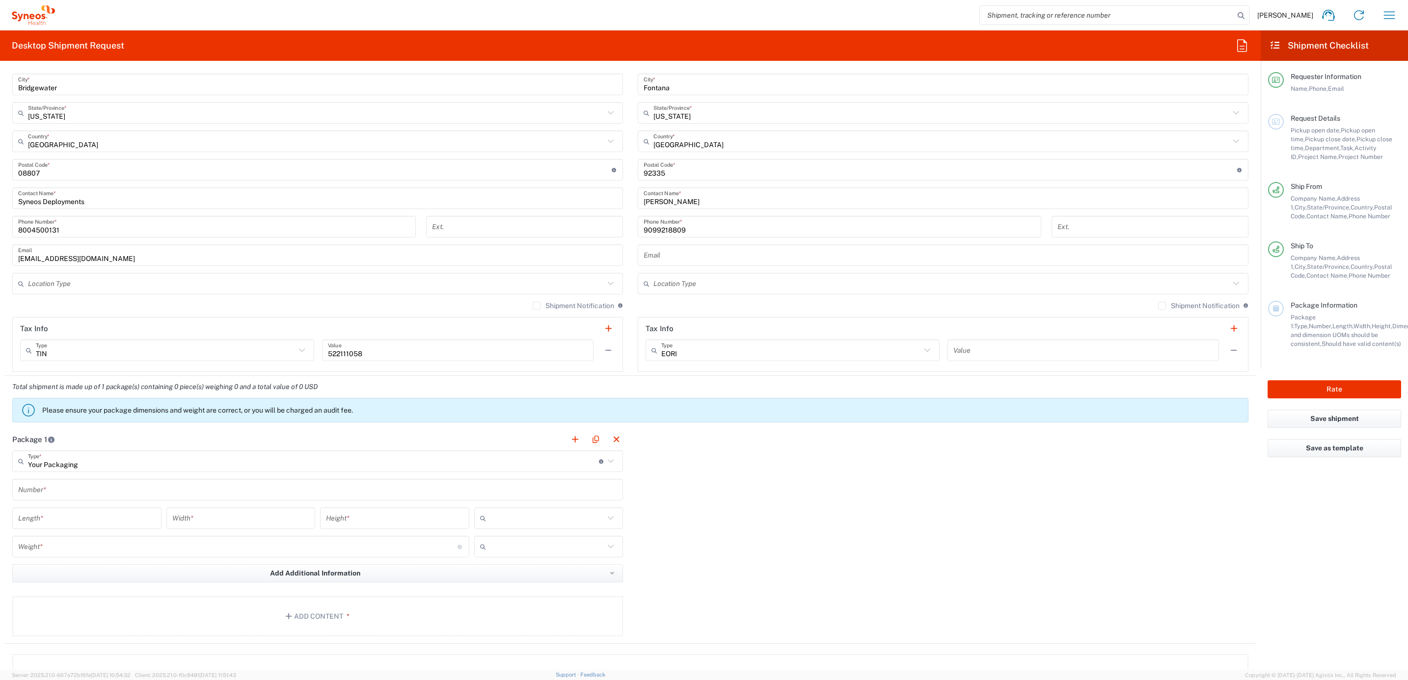
click at [59, 482] on div "Number *" at bounding box center [317, 490] width 611 height 22
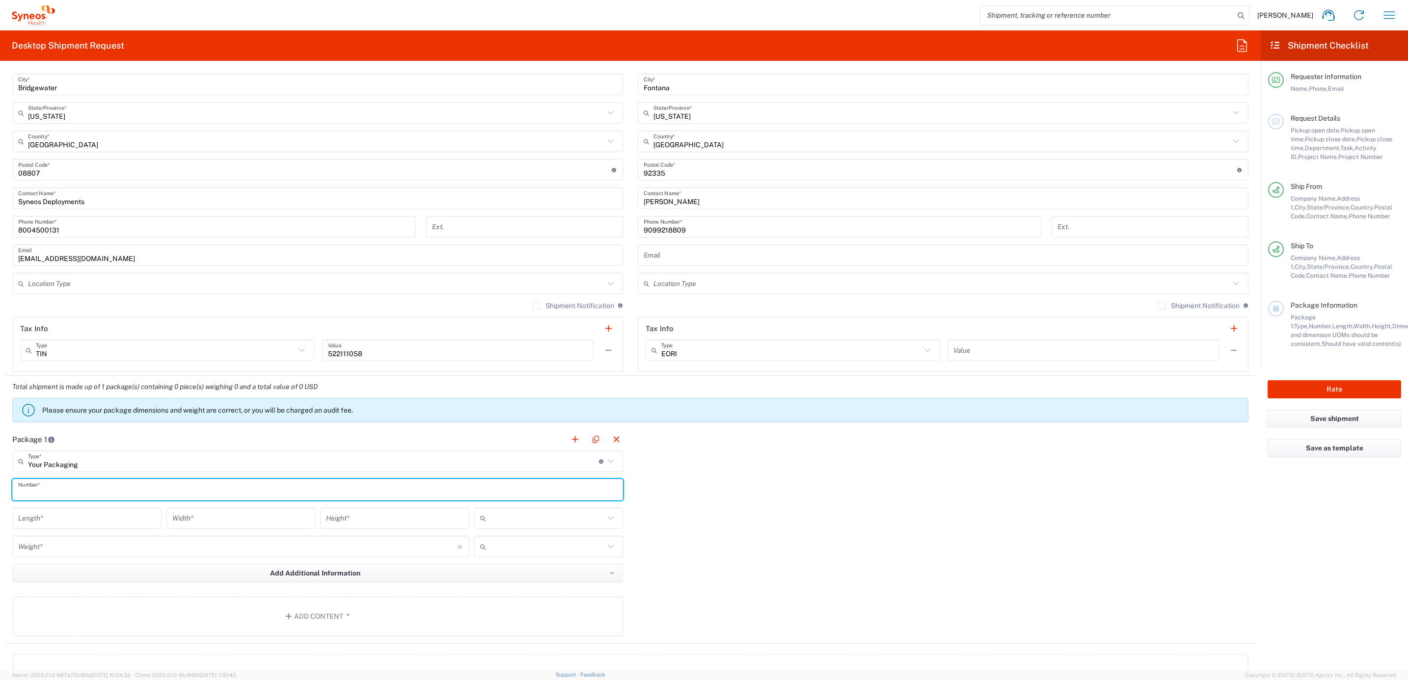
click at [60, 494] on input "text" at bounding box center [317, 490] width 599 height 17
type input "1"
click at [64, 523] on input "number" at bounding box center [86, 518] width 137 height 17
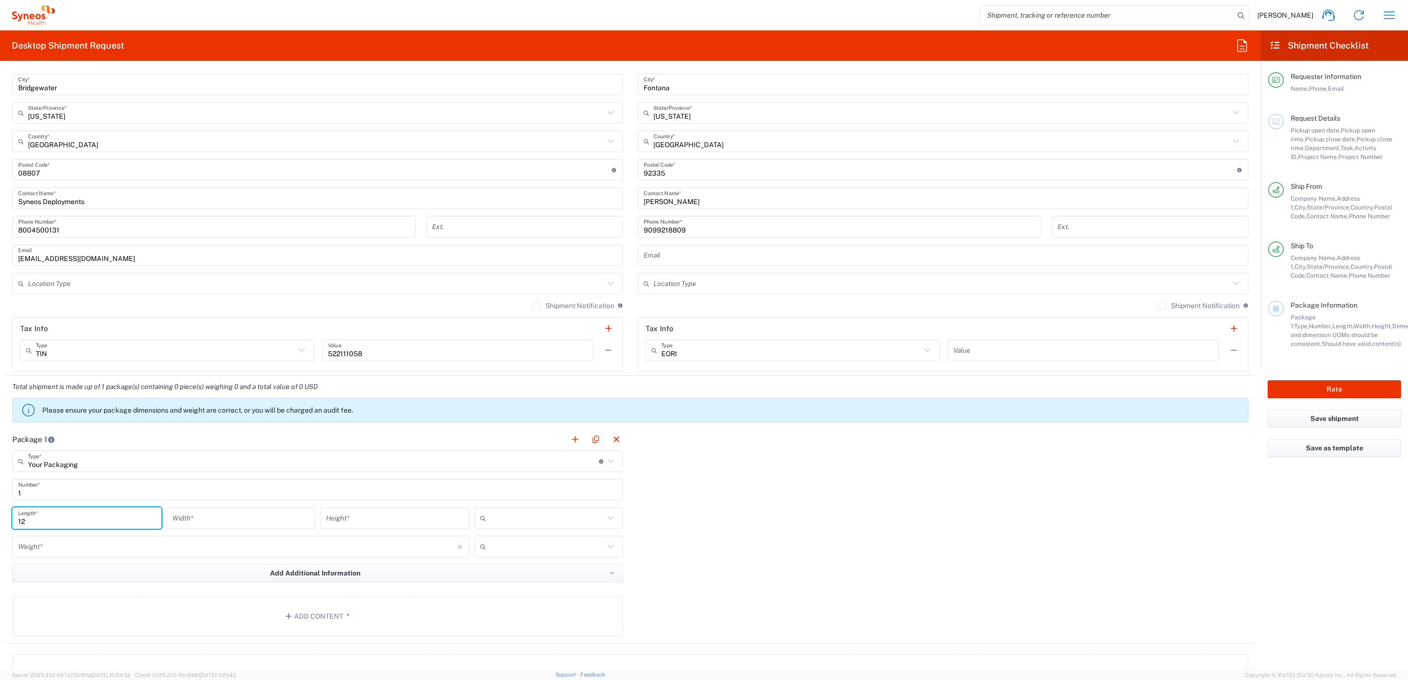
type input "1"
type input "15"
type input "12.5"
type input "7"
click at [496, 516] on input "text" at bounding box center [547, 519] width 115 height 16
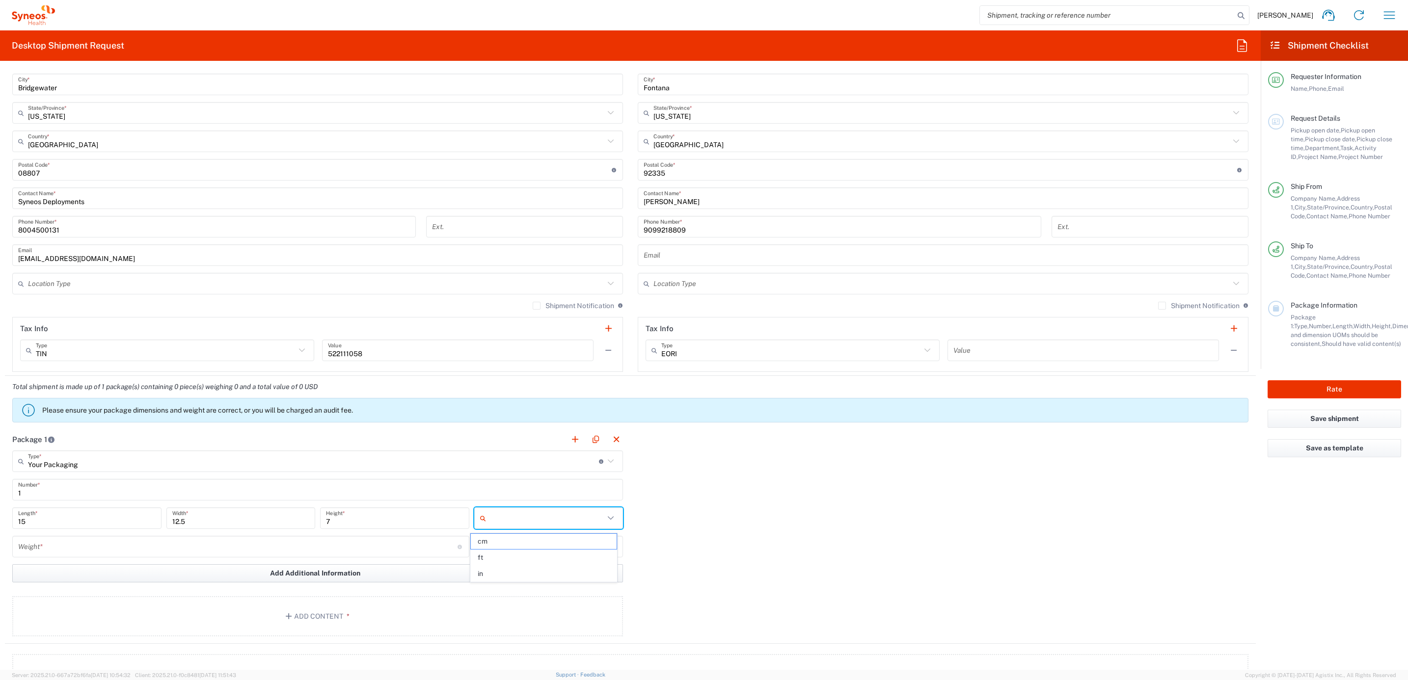
drag, startPoint x: 497, startPoint y: 574, endPoint x: 443, endPoint y: 570, distance: 53.7
click at [495, 574] on span "in" at bounding box center [544, 574] width 146 height 15
type input "in"
click at [308, 556] on input "number" at bounding box center [237, 547] width 439 height 17
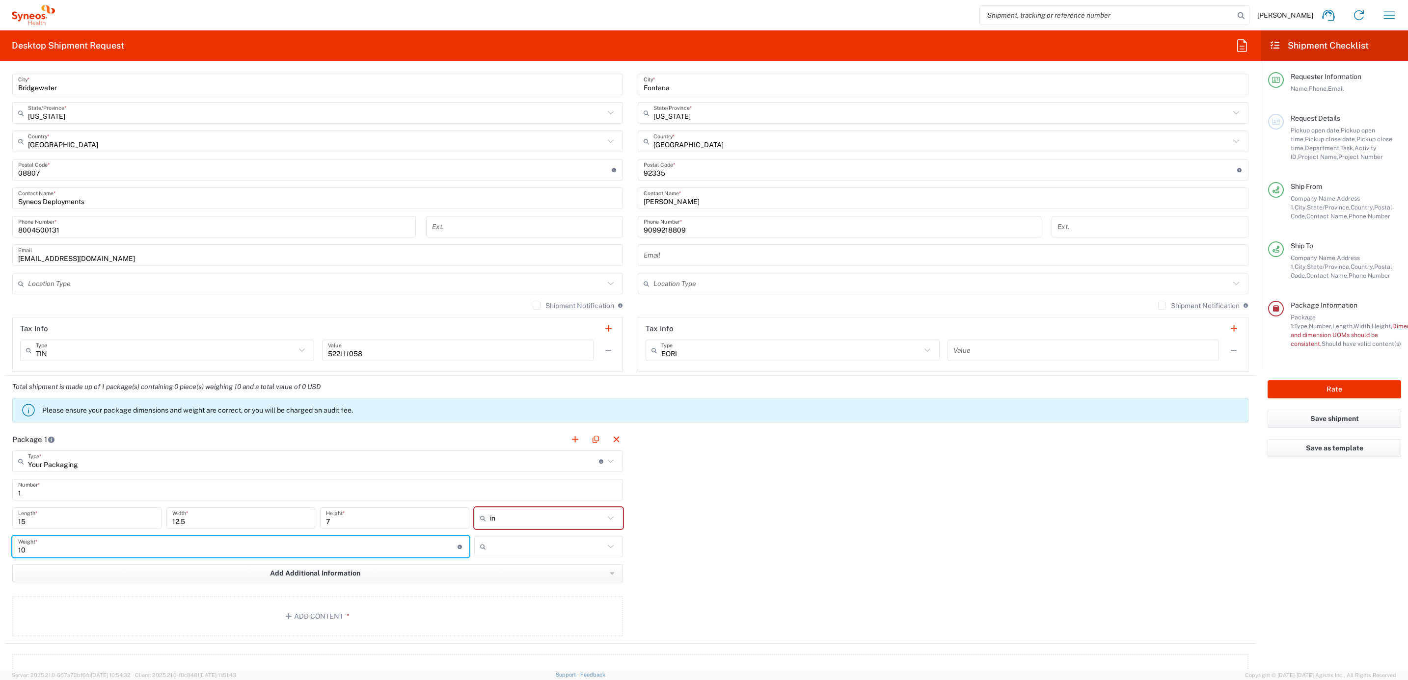
type input "10"
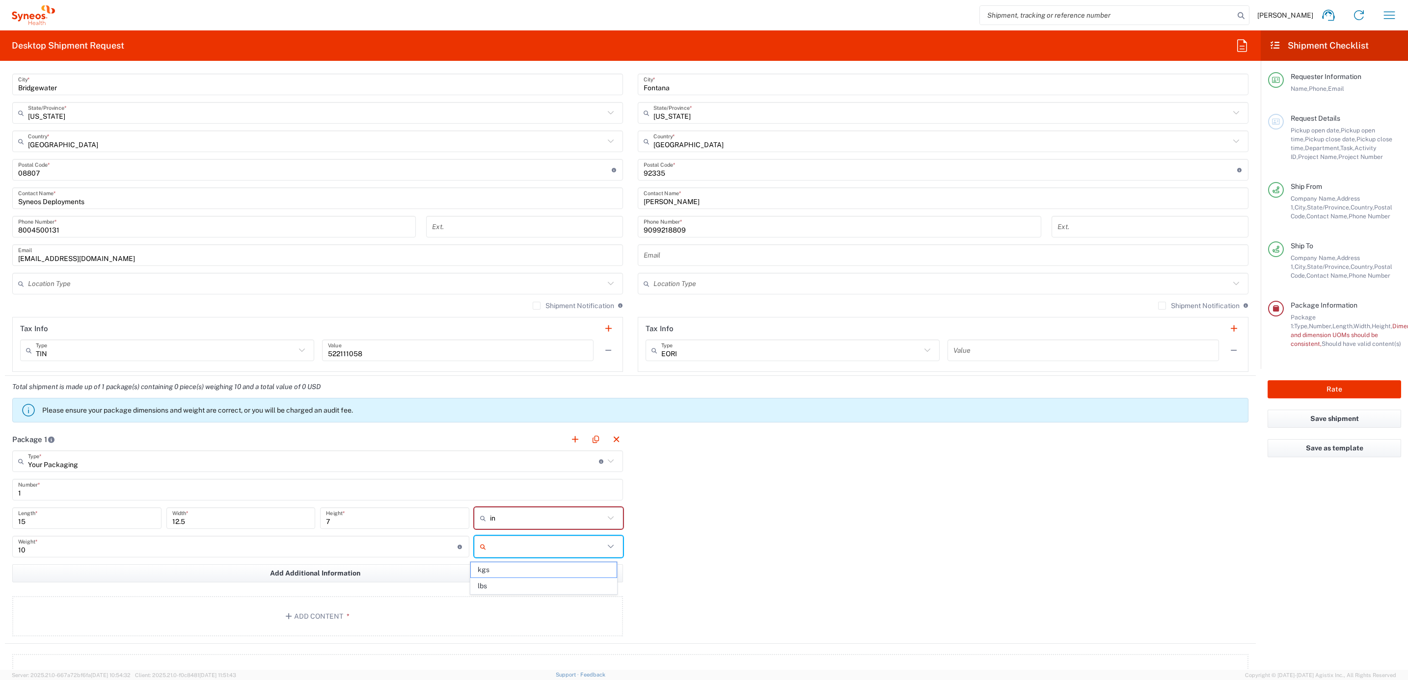
click at [521, 546] on input "text" at bounding box center [547, 547] width 115 height 16
click at [507, 585] on span "lbs" at bounding box center [544, 586] width 146 height 15
type input "lbs"
click at [233, 604] on button "Add Content *" at bounding box center [317, 616] width 611 height 40
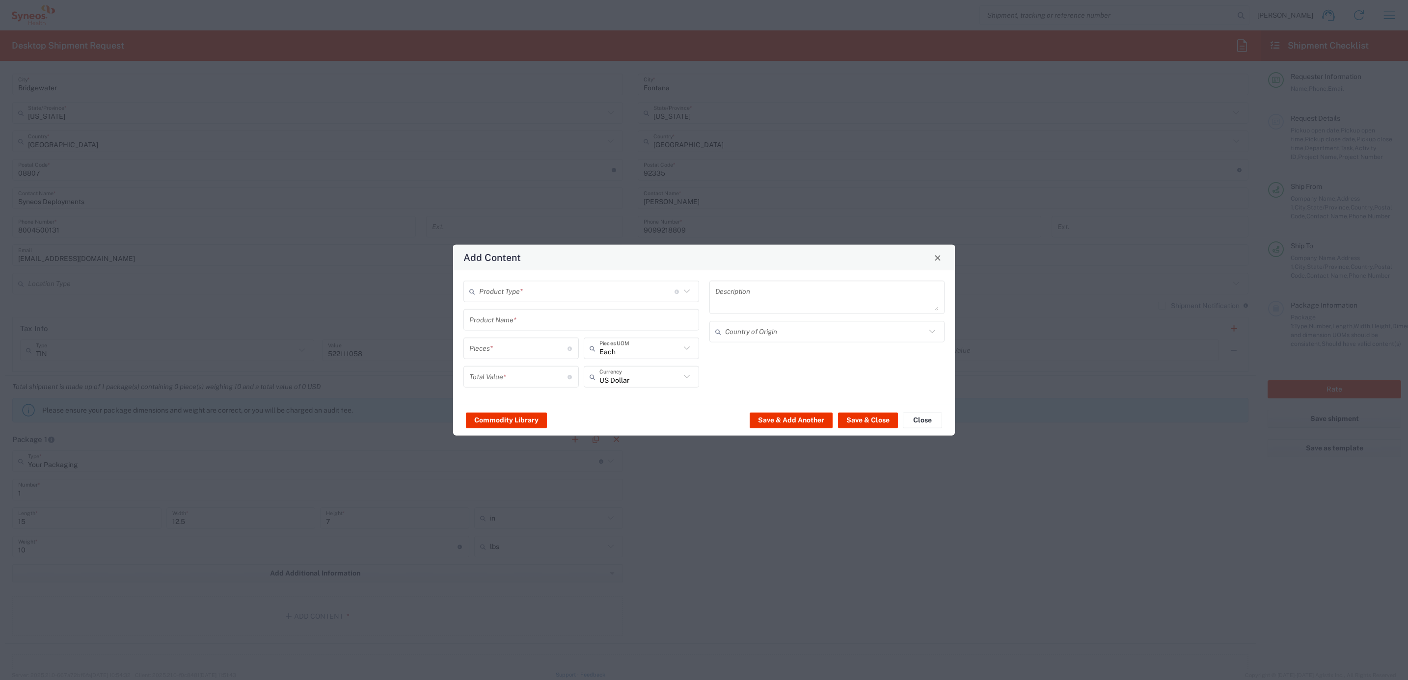
click at [481, 314] on input "text" at bounding box center [581, 319] width 224 height 17
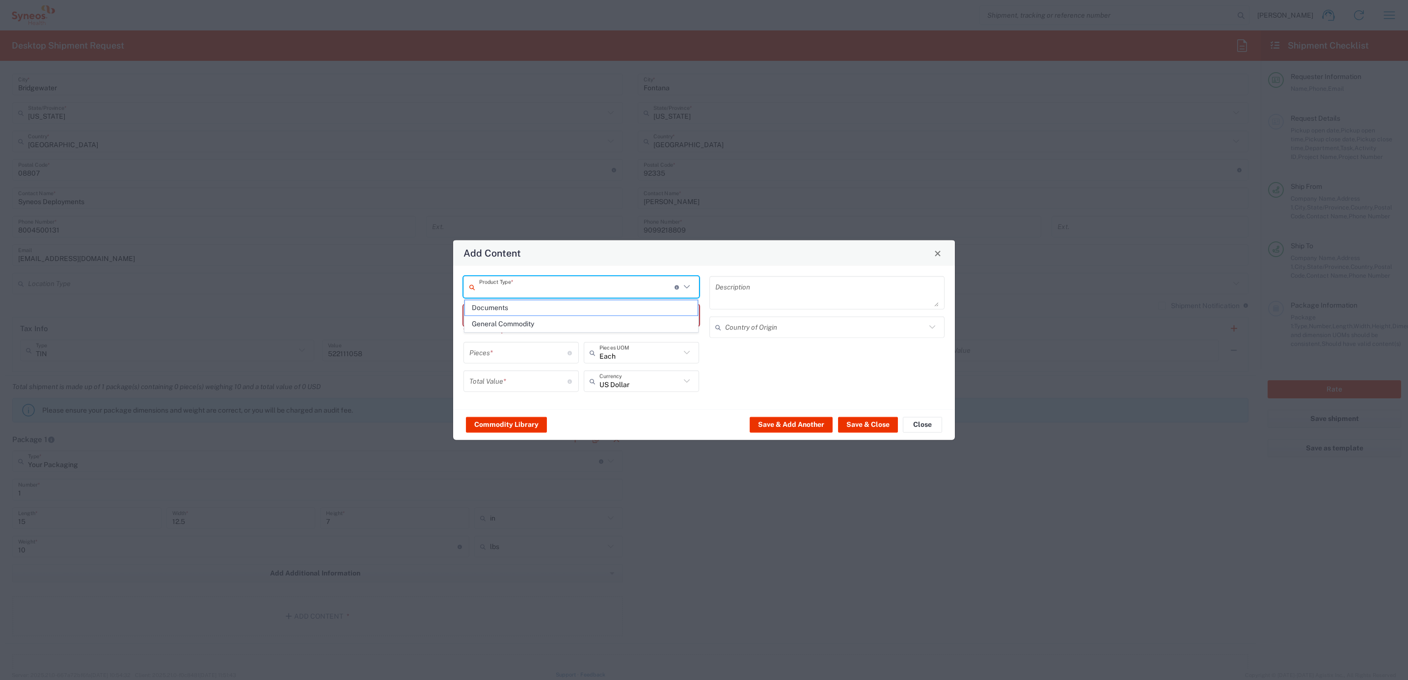
click at [538, 295] on input "text" at bounding box center [576, 286] width 195 height 17
click at [532, 323] on span "General Commodity" at bounding box center [581, 324] width 233 height 15
type input "General Commodity"
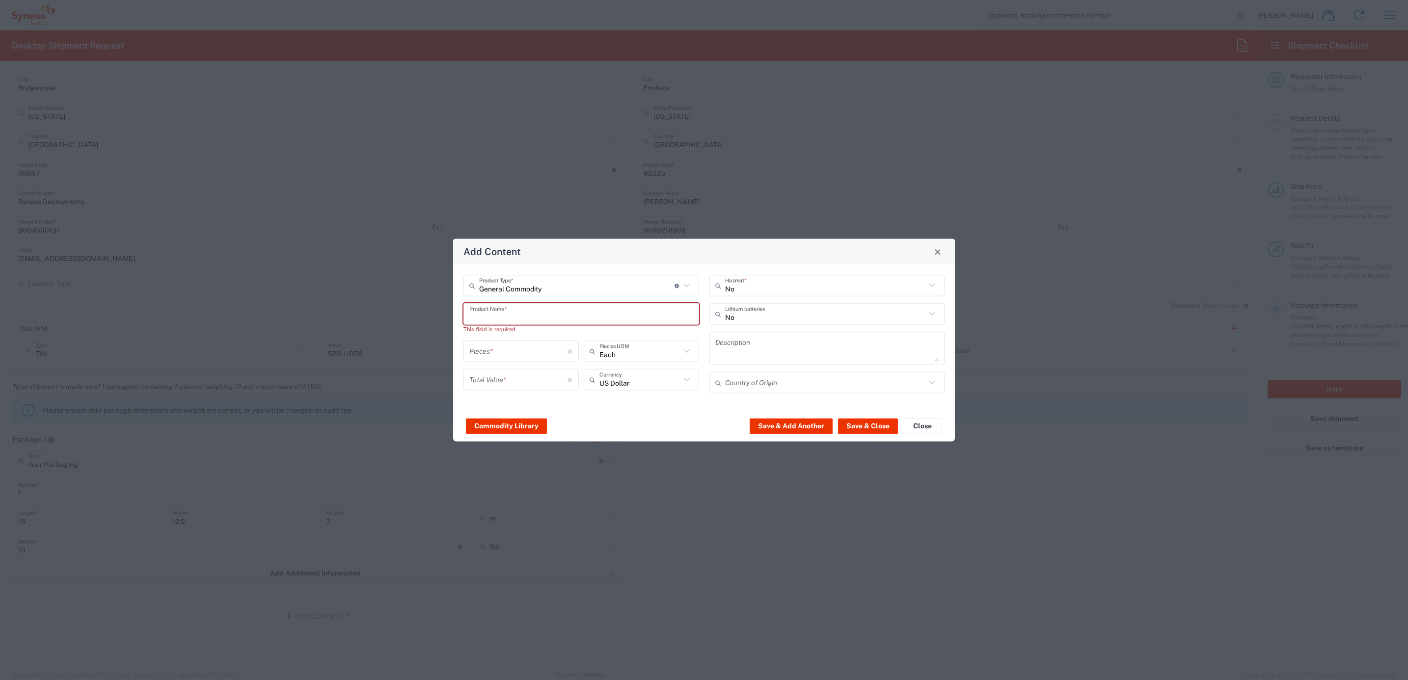
click at [507, 313] on input "text" at bounding box center [581, 313] width 224 height 17
click at [517, 335] on div "iPad Pro 12.9"" at bounding box center [581, 337] width 234 height 17
type input "iPad Pro 12.9""
type input "1"
type textarea "iPad Pro 12.9""
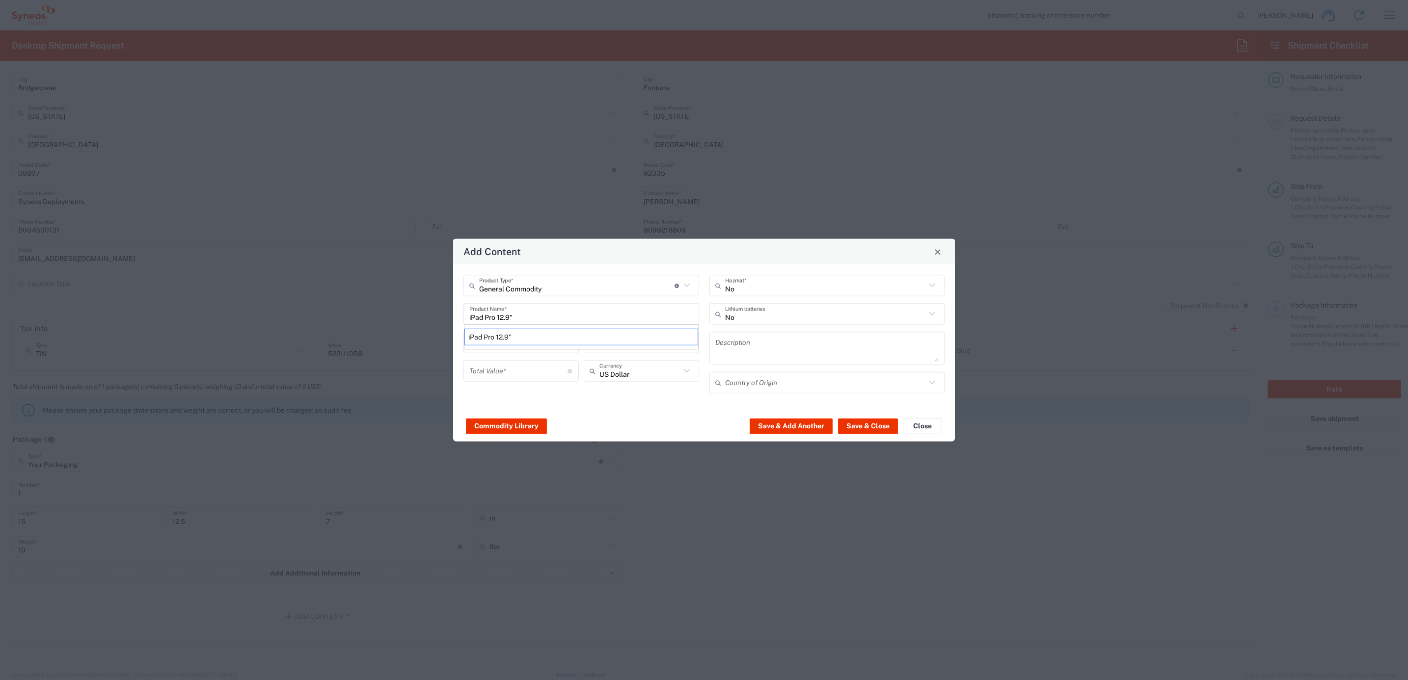
type input "[GEOGRAPHIC_DATA]"
type input "Yes"
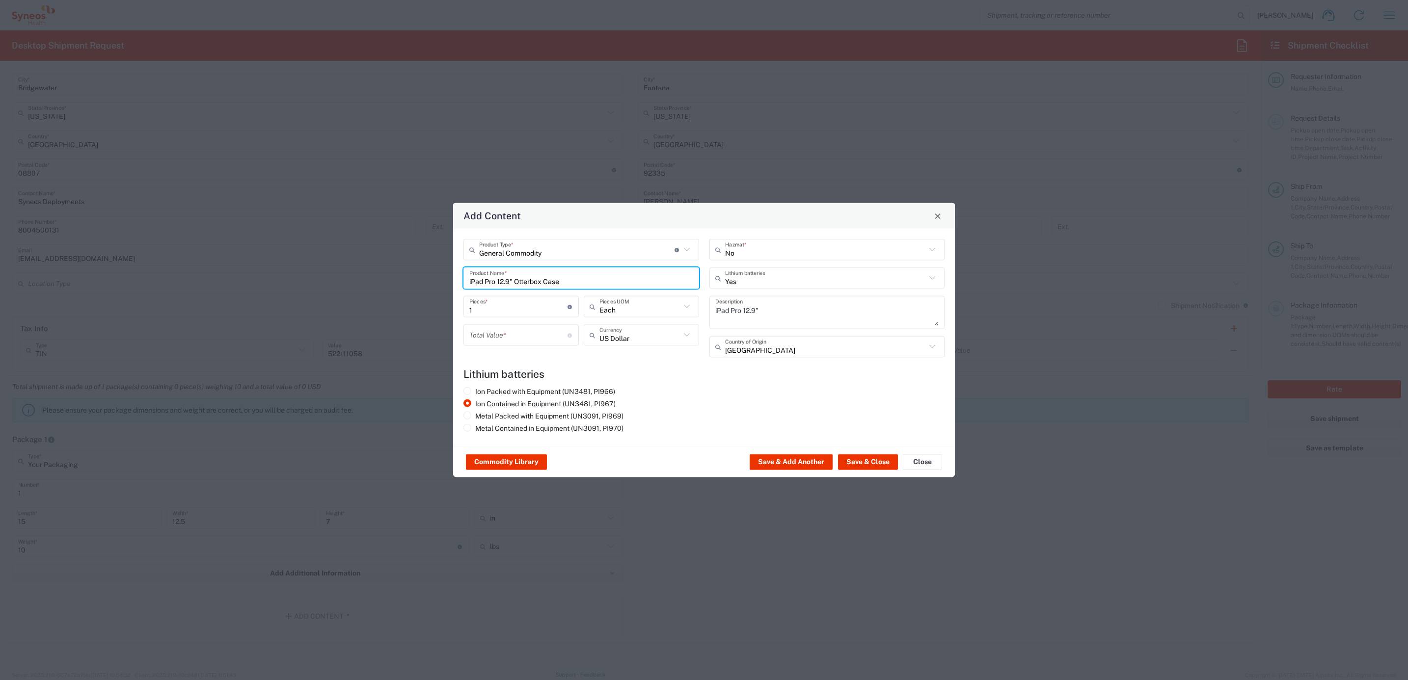
type input "iPad Pro 12.9" Otterbox Case"
click at [526, 337] on input "number" at bounding box center [518, 334] width 98 height 17
type input "100"
click at [863, 451] on div "Commodity Library Save & Add Another Save & Close Close" at bounding box center [704, 462] width 502 height 31
click at [863, 463] on button "Save & Close" at bounding box center [868, 463] width 60 height 16
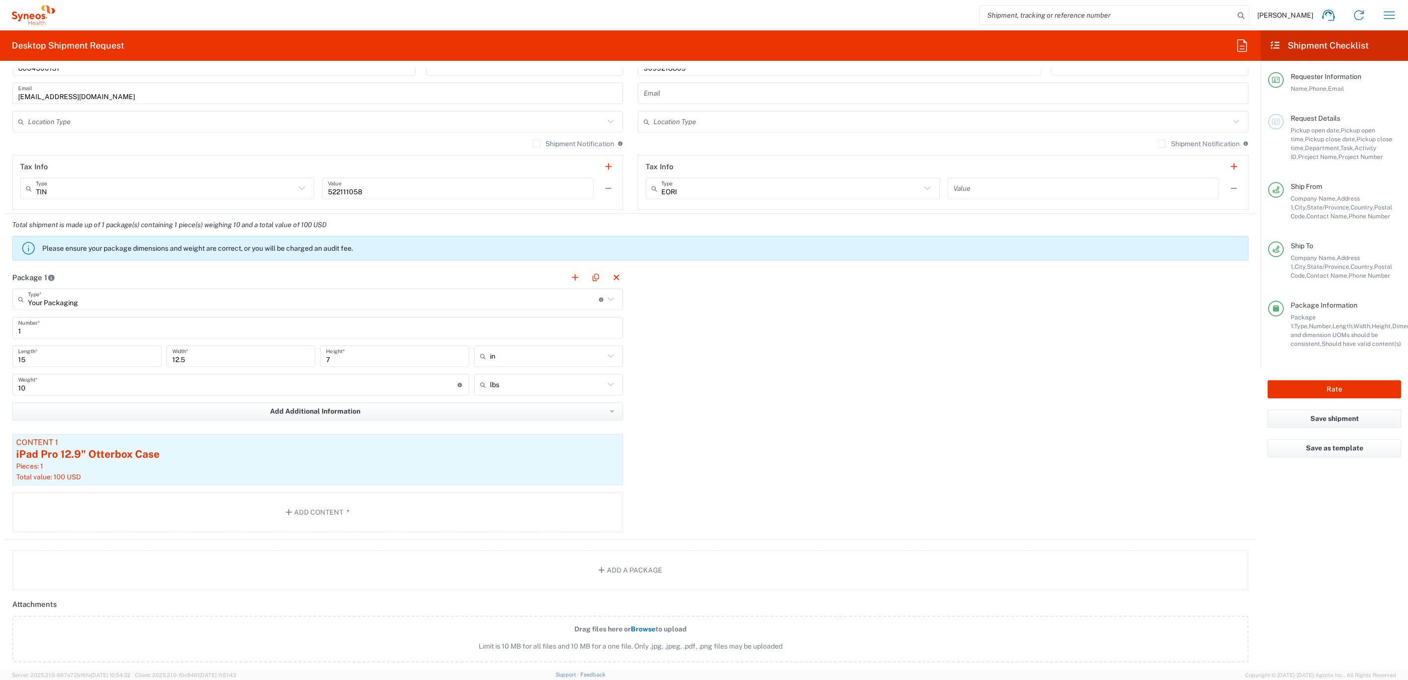
scroll to position [663, 0]
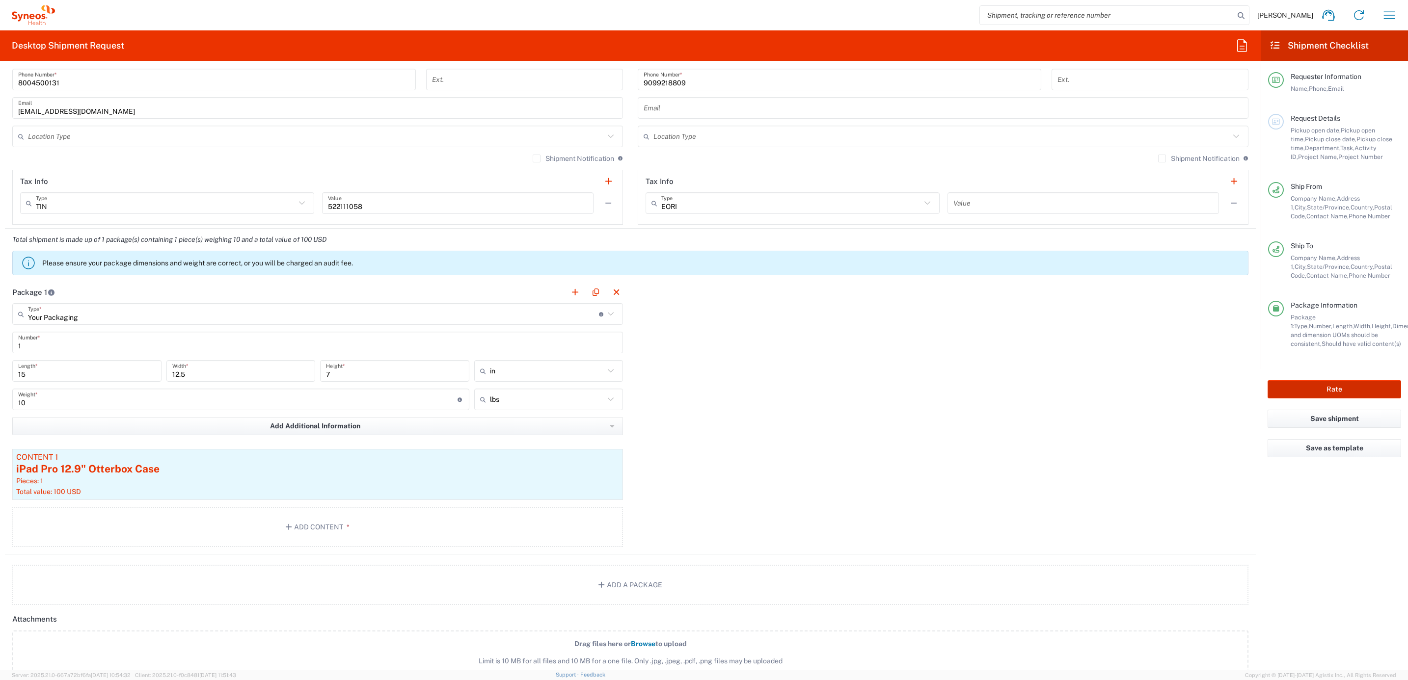
click at [1305, 395] on button "Rate" at bounding box center [1335, 389] width 134 height 18
type input "4205"
type input "7003"
click at [1317, 381] on button "Rate" at bounding box center [1335, 389] width 134 height 18
click at [984, 448] on div "Package 1 Your Packaging Type * Material used to package goods Envelope Large B…" at bounding box center [630, 417] width 1251 height 273
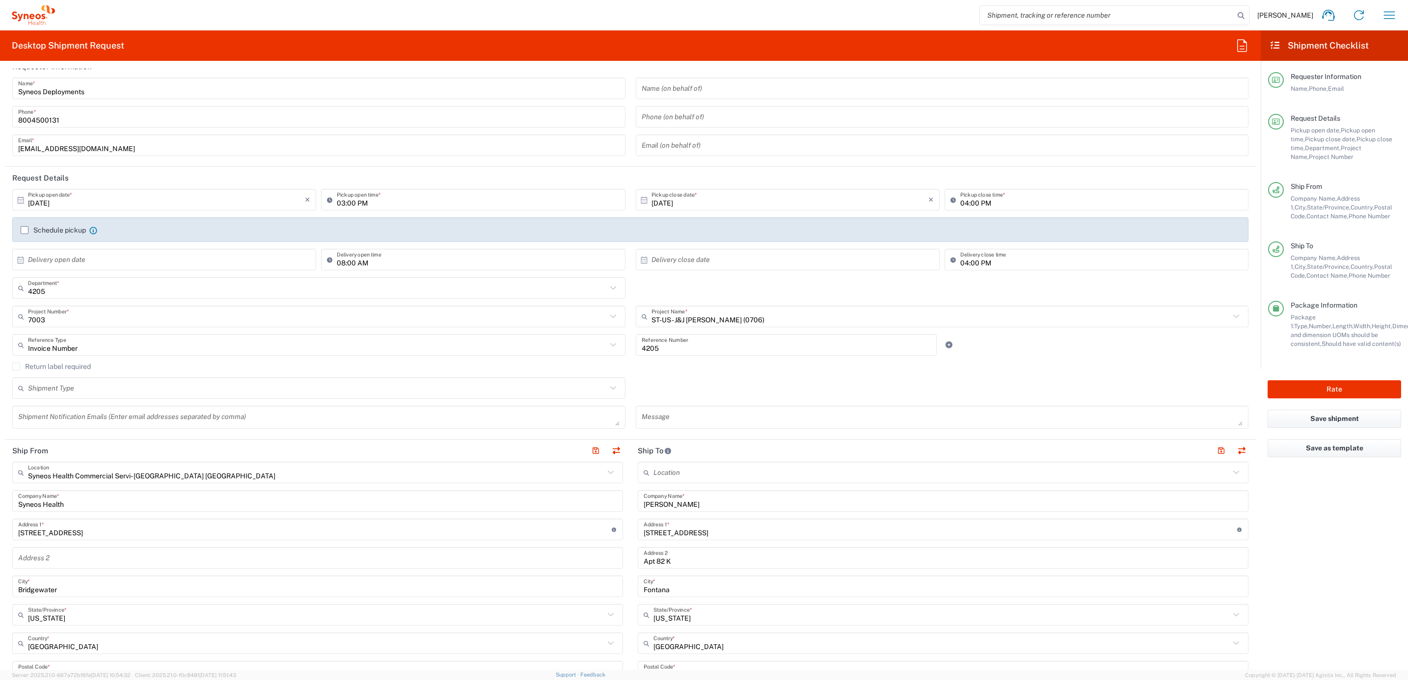
scroll to position [0, 0]
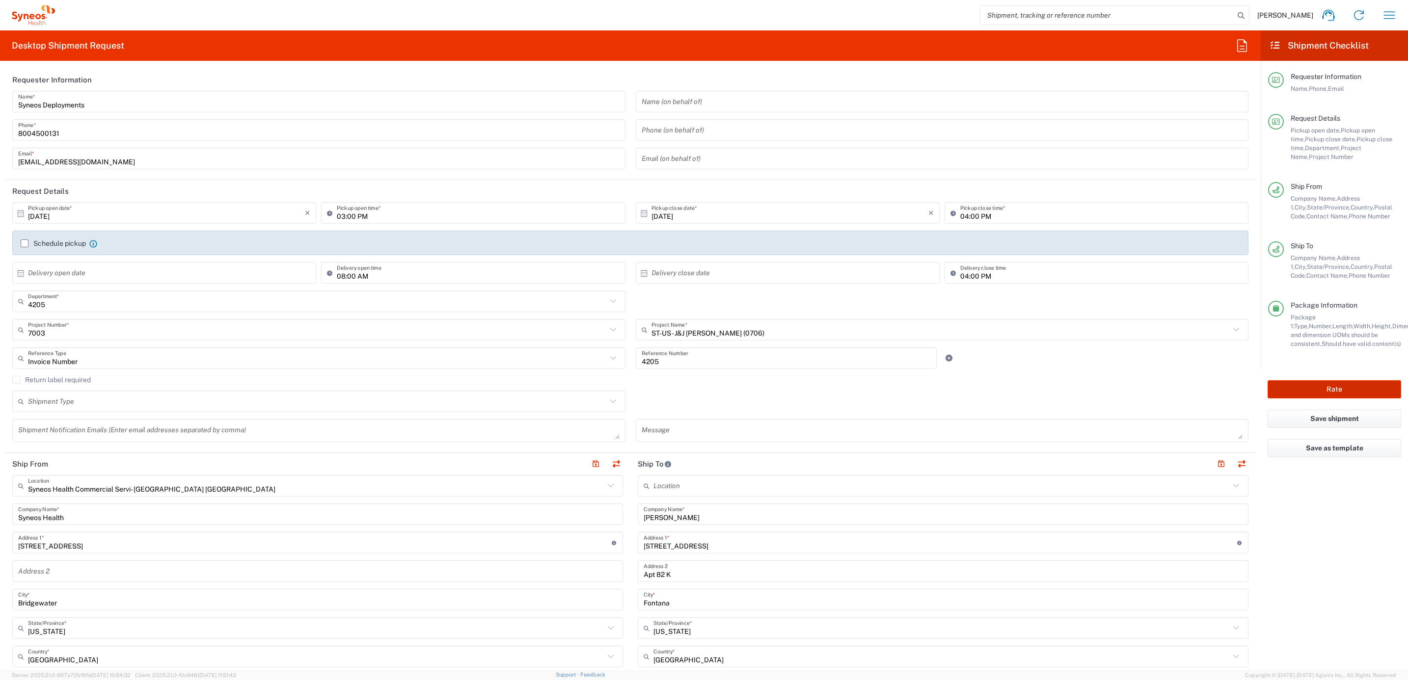
click at [1331, 384] on button "Rate" at bounding box center [1335, 389] width 134 height 18
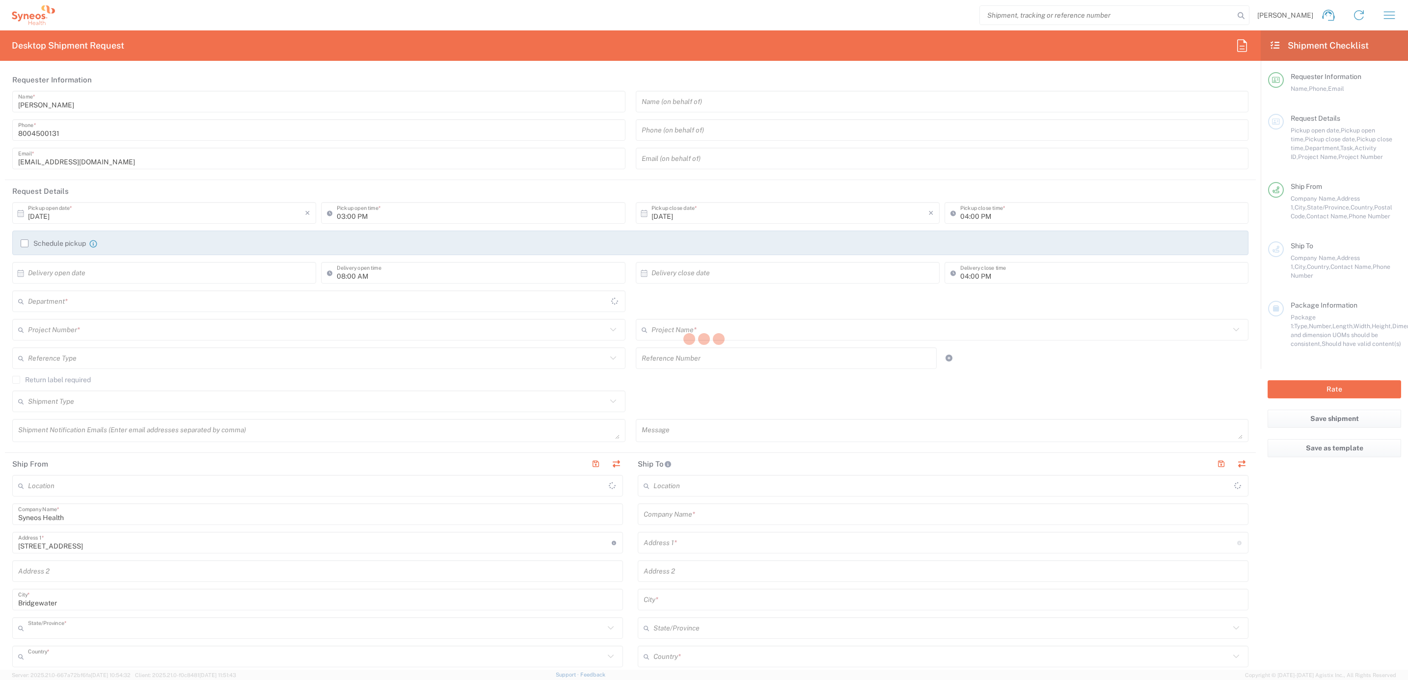
type input "4205"
type input "[US_STATE]"
type input "[GEOGRAPHIC_DATA]"
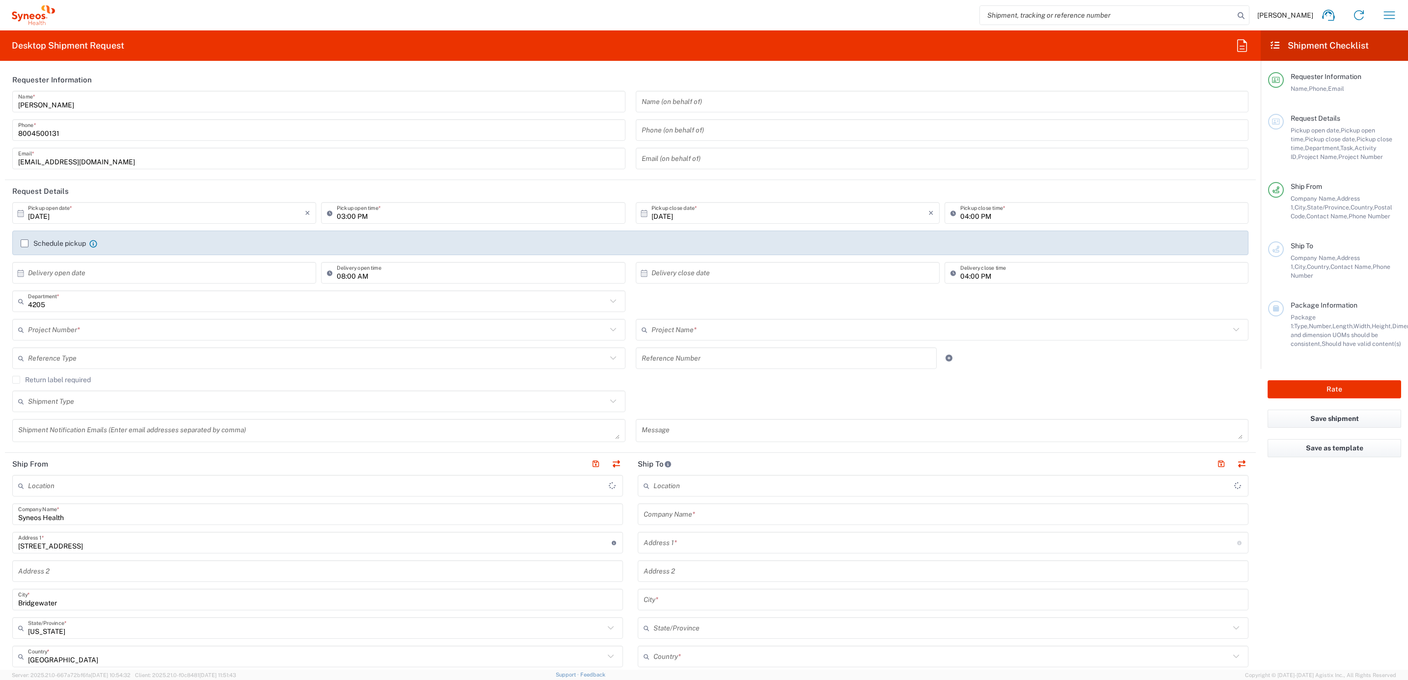
type input "Syneos Health Commercial Servi- [GEOGRAPHIC_DATA] [GEOGRAPHIC_DATA]"
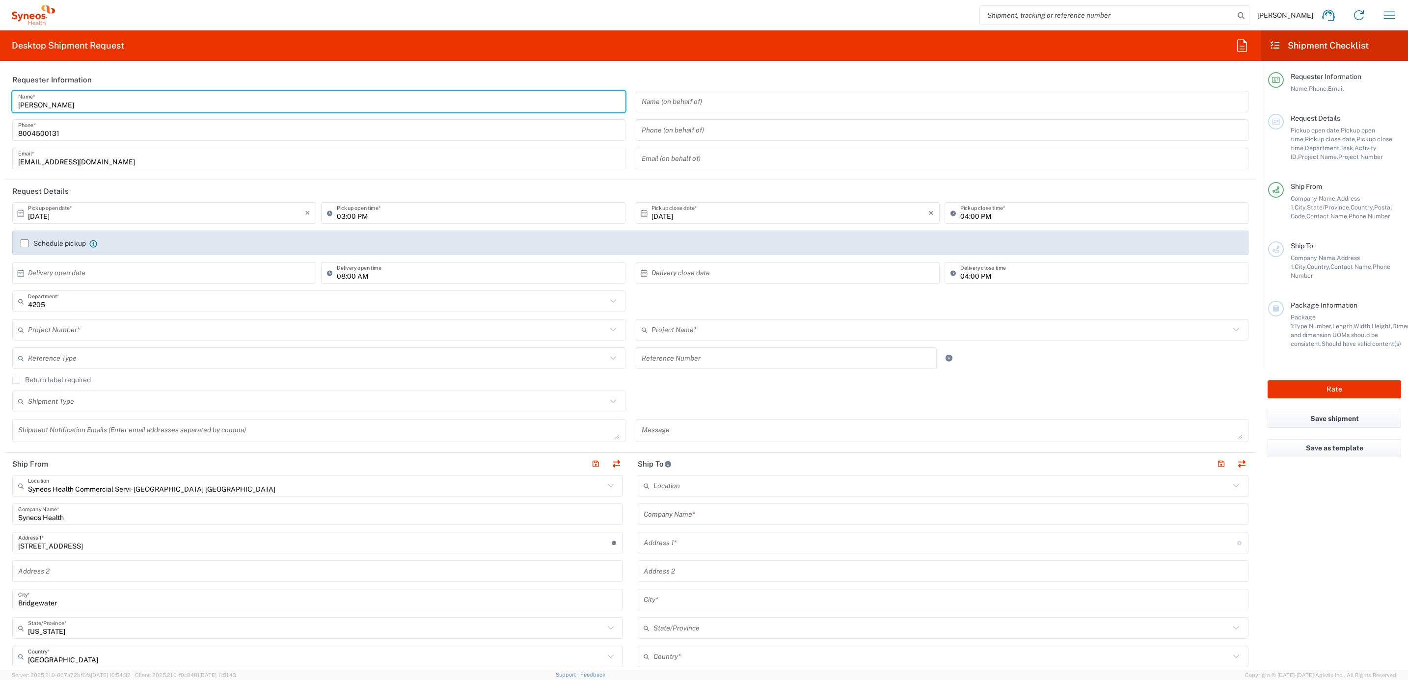
click at [77, 108] on input "[PERSON_NAME]" at bounding box center [318, 101] width 601 height 17
click at [77, 107] on input "[PERSON_NAME]" at bounding box center [318, 101] width 601 height 17
click at [75, 106] on input "[PERSON_NAME]" at bounding box center [318, 101] width 601 height 17
drag, startPoint x: 98, startPoint y: 107, endPoint x: -34, endPoint y: 96, distance: 132.0
click at [0, 96] on html "Brian Fenner Home Shipment estimator Shipment tracking Desktop shipment request…" at bounding box center [704, 340] width 1408 height 680
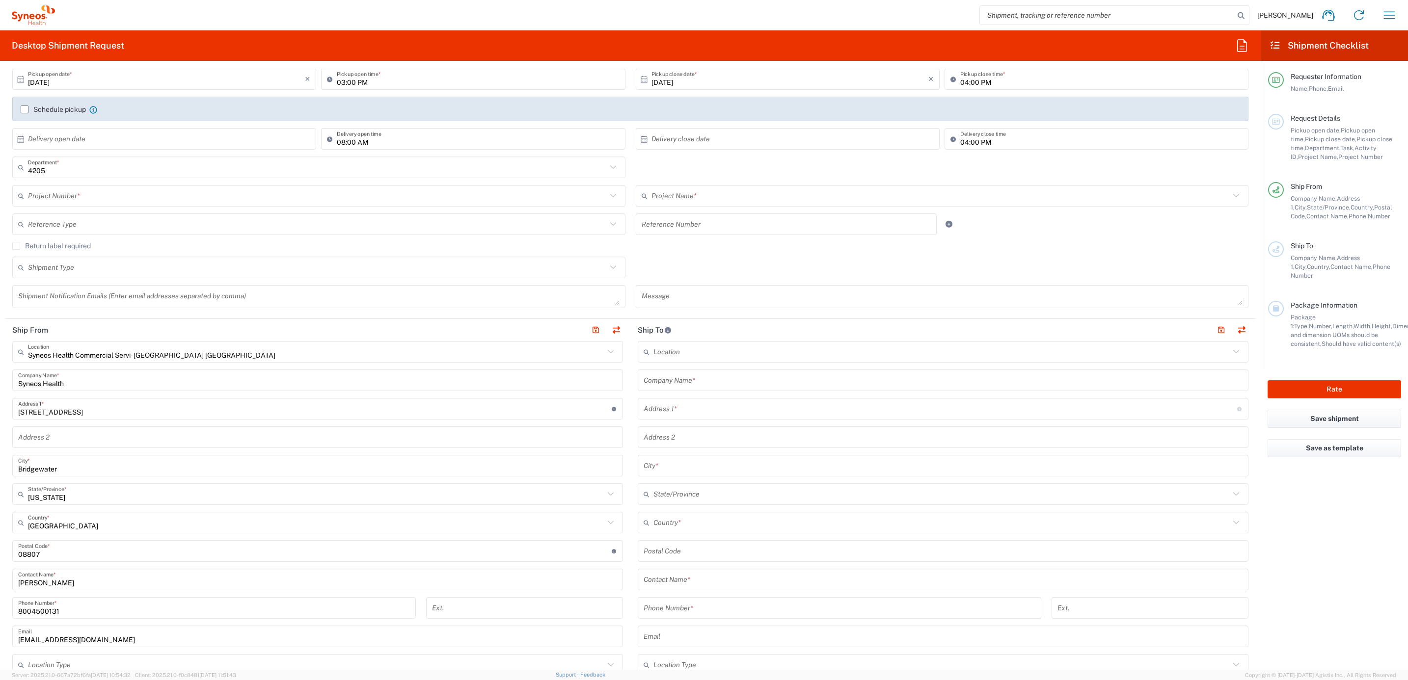
scroll to position [368, 0]
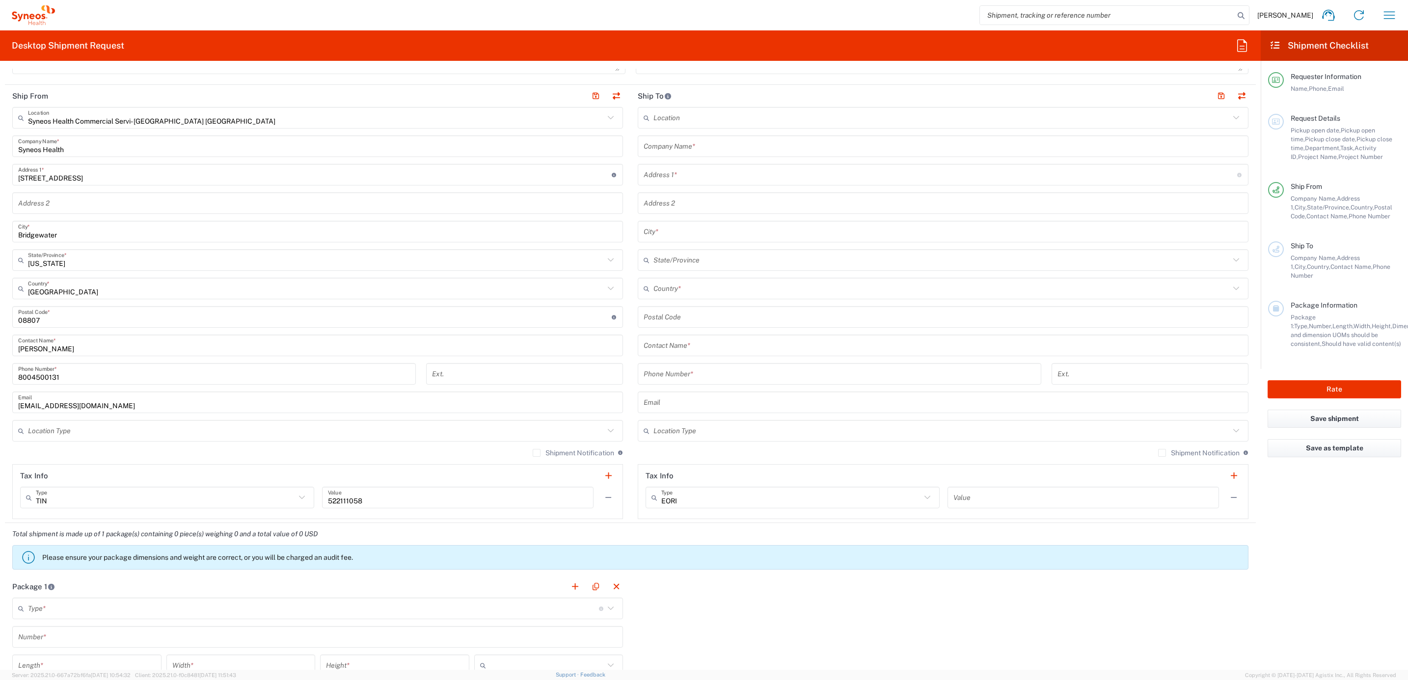
type input "Syneos Deployments"
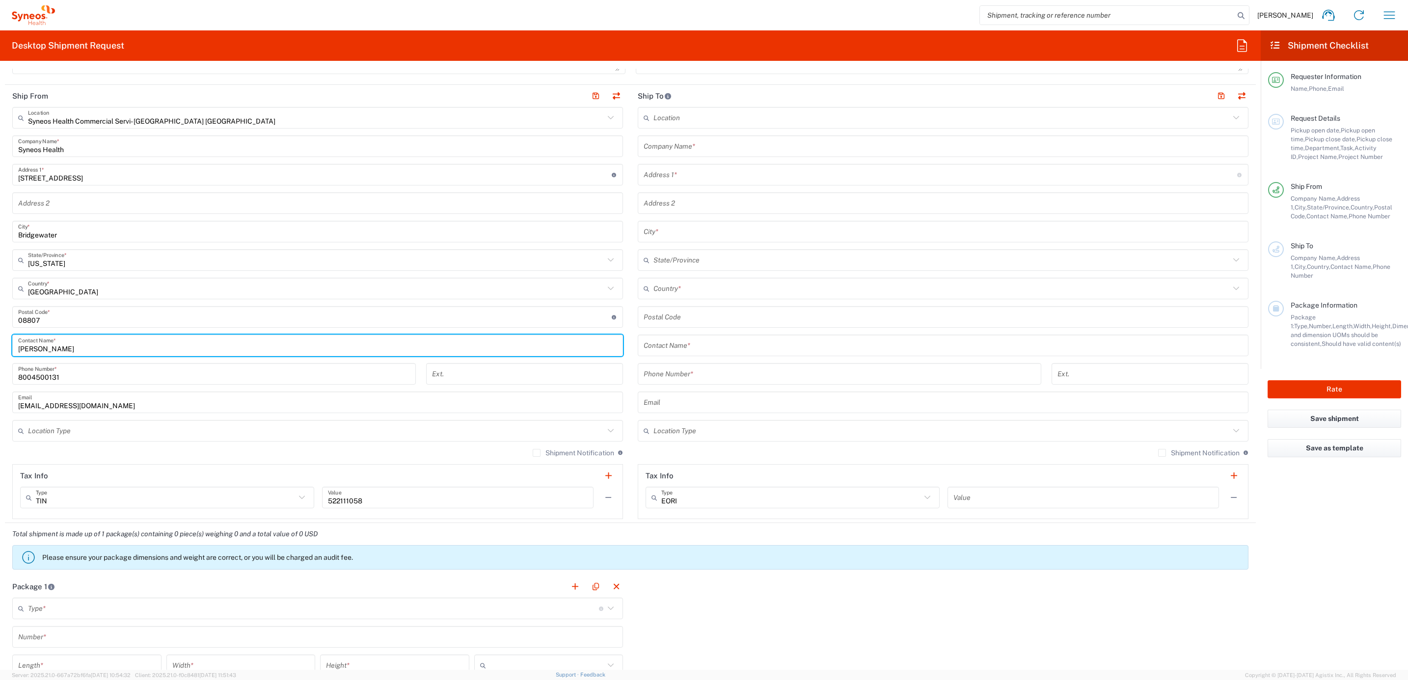
drag, startPoint x: 72, startPoint y: 355, endPoint x: 164, endPoint y: 352, distance: 91.9
click at [0, 345] on html "Brian Fenner Home Shipment estimator Shipment tracking Desktop shipment request…" at bounding box center [704, 340] width 1408 height 680
paste input "Syneos Deployments"
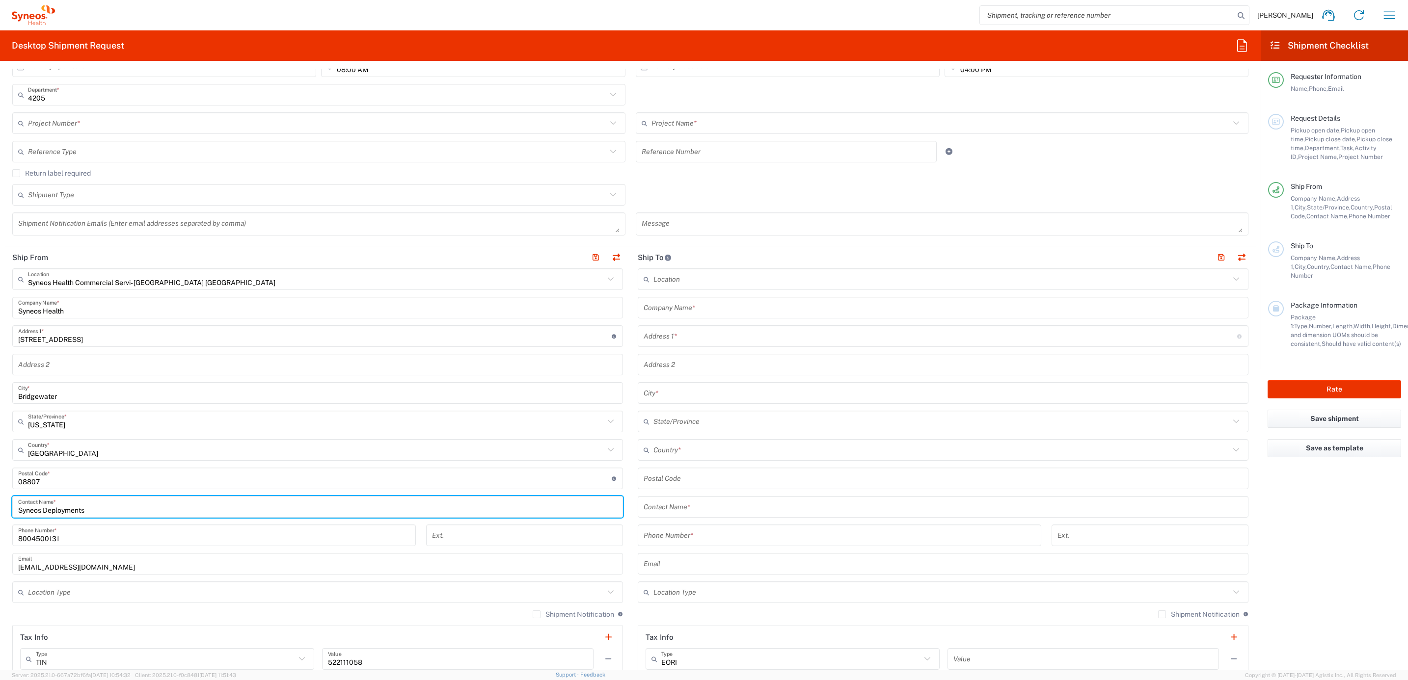
scroll to position [0, 0]
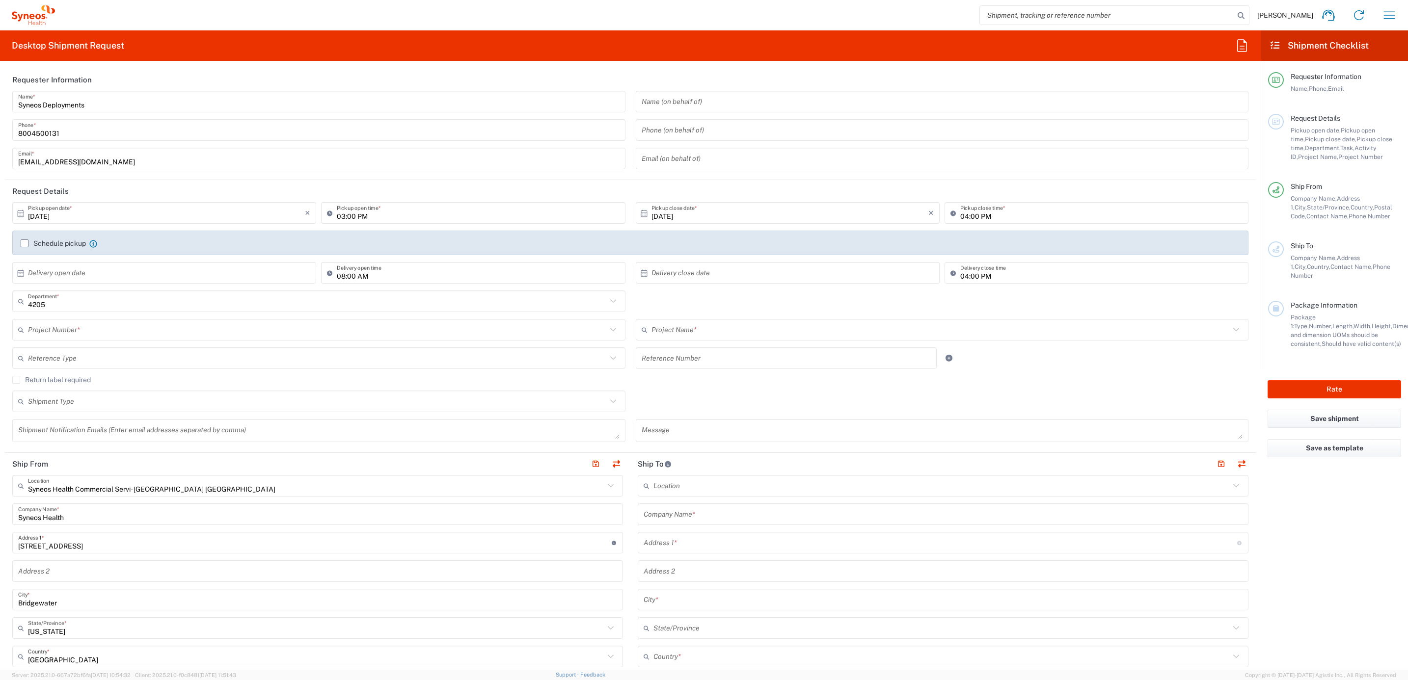
type input "Syneos Deployments"
click at [86, 321] on div "Project Number *" at bounding box center [318, 330] width 613 height 22
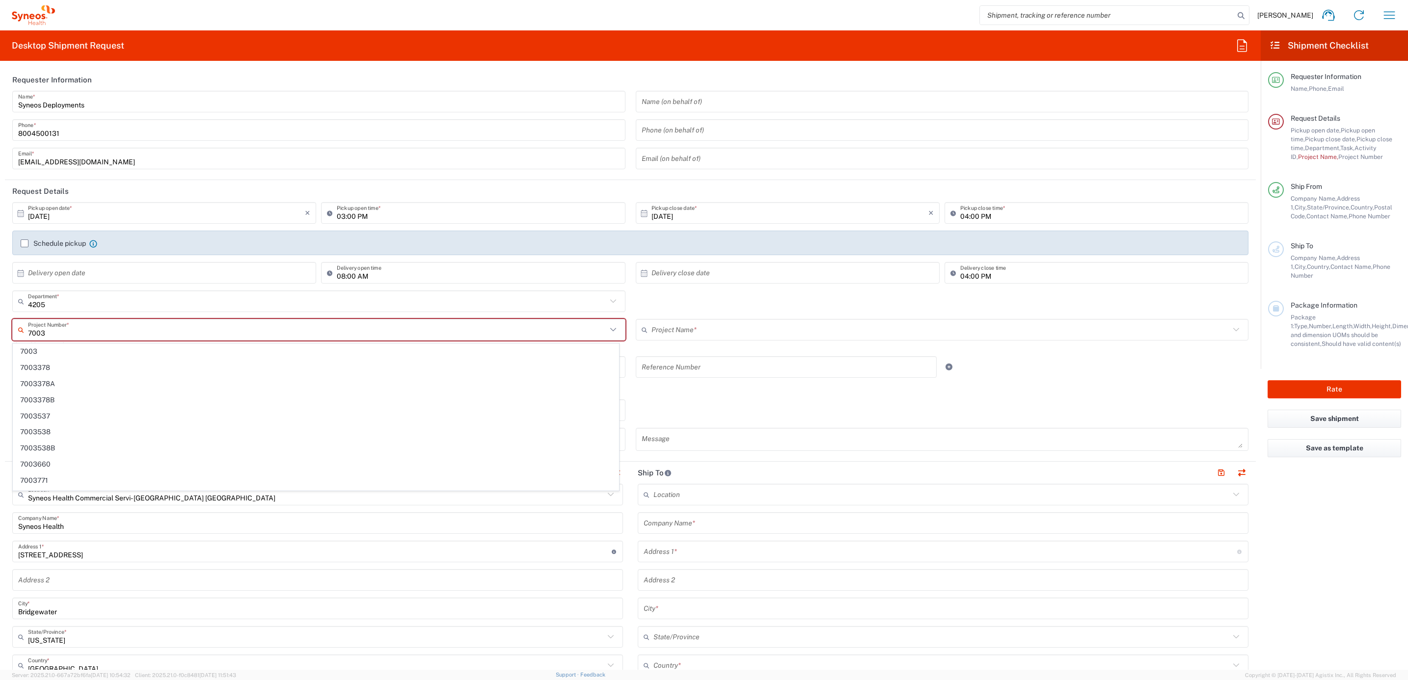
type input "7003"
click at [610, 298] on icon at bounding box center [613, 301] width 13 height 13
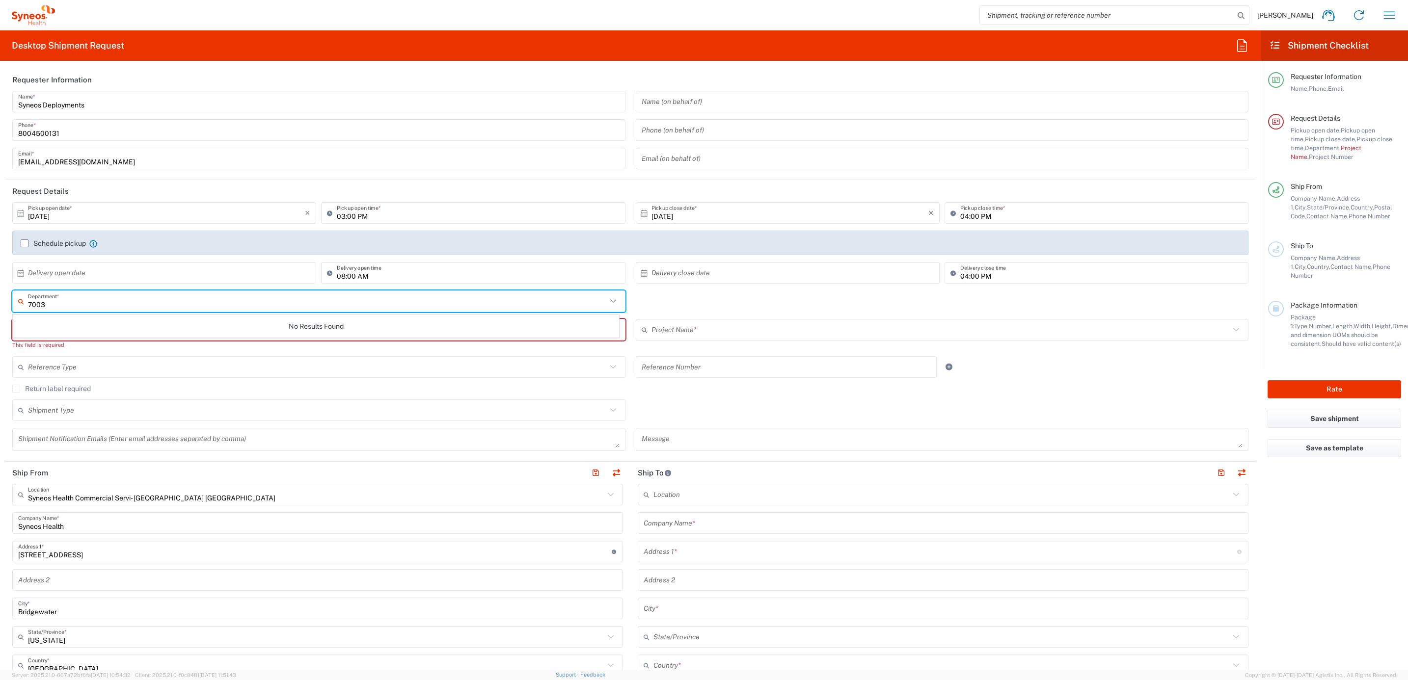
type input "7003"
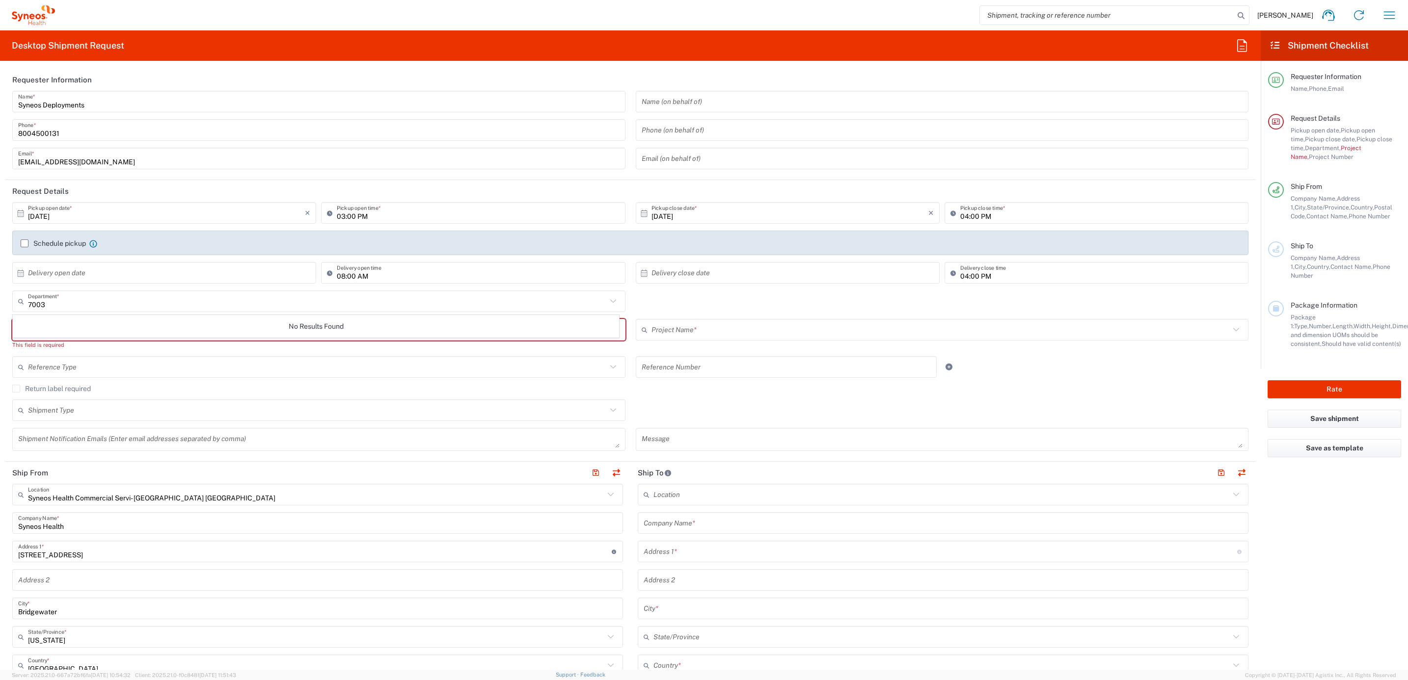
click at [651, 293] on div "7003 Department * No Results Found" at bounding box center [630, 305] width 1246 height 28
click at [81, 327] on input "text" at bounding box center [317, 330] width 579 height 17
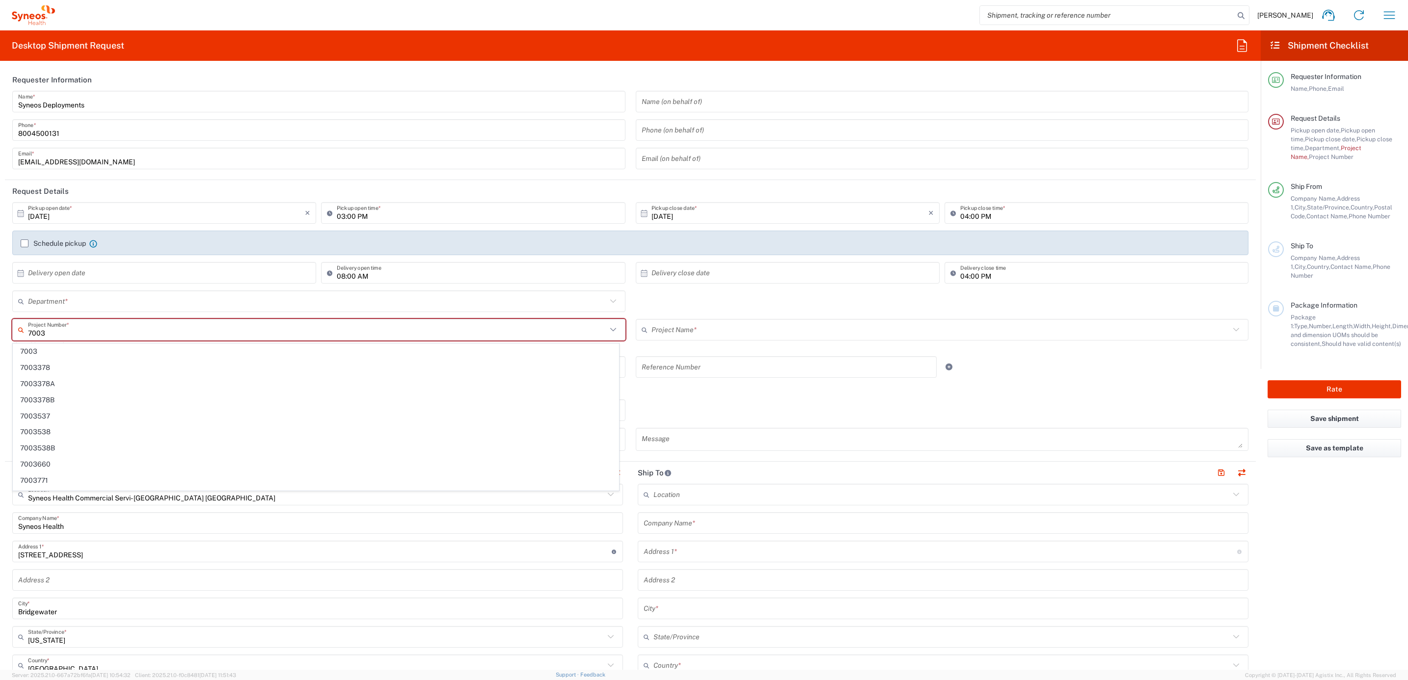
type input "7003"
drag, startPoint x: 726, startPoint y: 290, endPoint x: 616, endPoint y: 292, distance: 110.0
click at [724, 290] on div "× Delivery close date Cancel Apply" at bounding box center [787, 276] width 309 height 28
click at [525, 293] on input "text" at bounding box center [317, 301] width 579 height 17
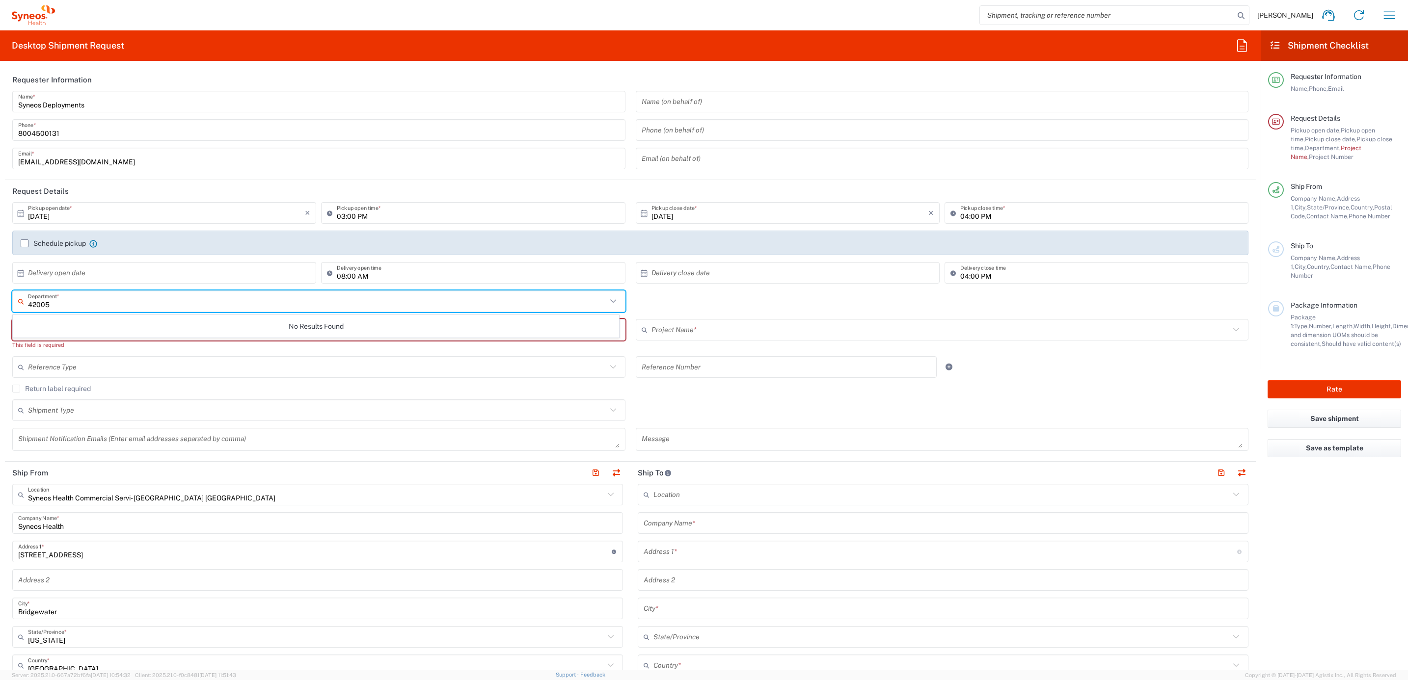
type input "42005"
click at [739, 307] on div "42005 Department * No Results Found" at bounding box center [630, 305] width 1246 height 28
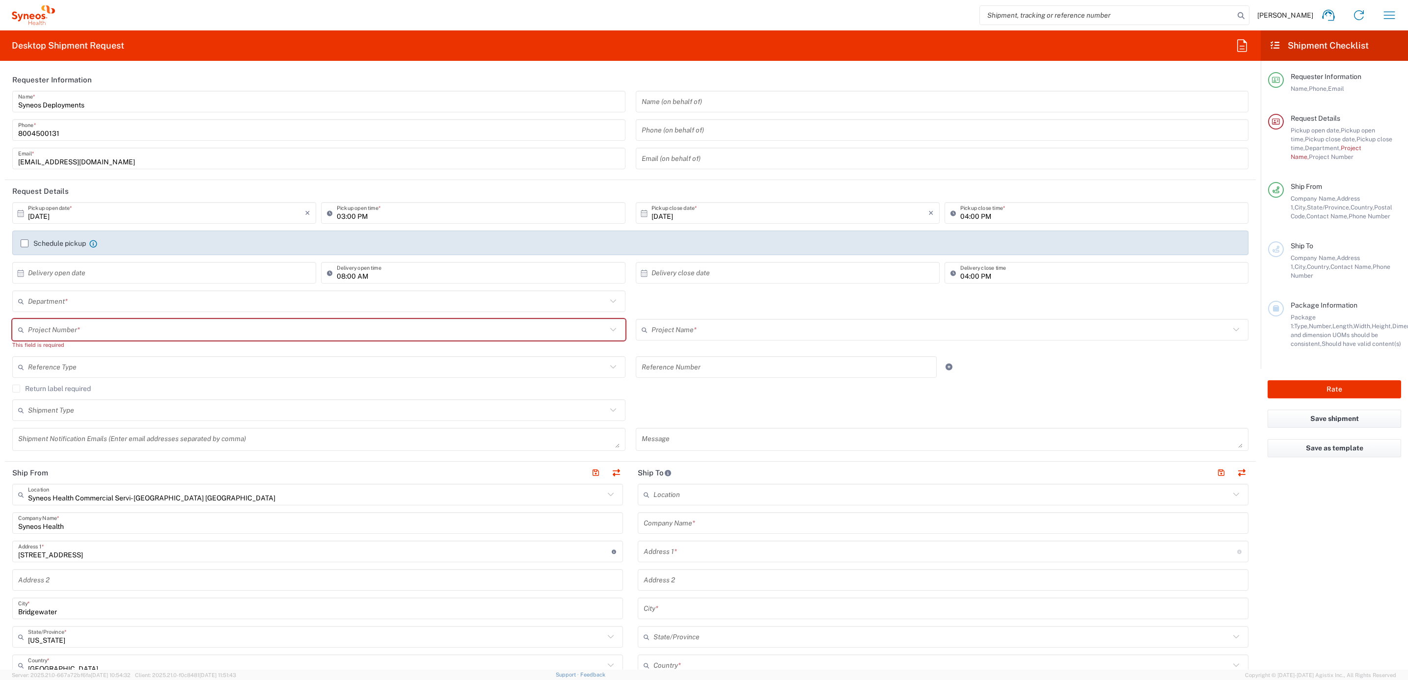
click at [717, 305] on div "Department * No Results Found" at bounding box center [630, 305] width 1246 height 28
click at [716, 305] on div "Department * No Results Found" at bounding box center [630, 305] width 1246 height 28
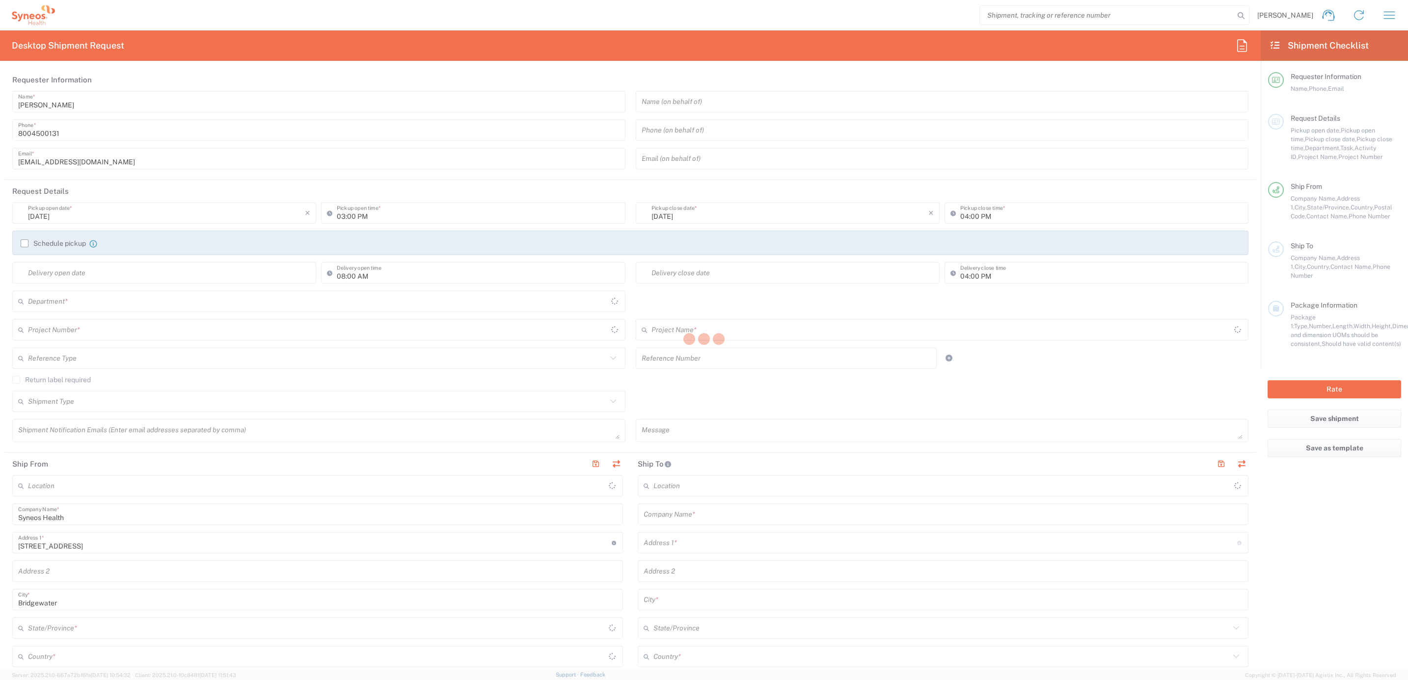
type input "[US_STATE]"
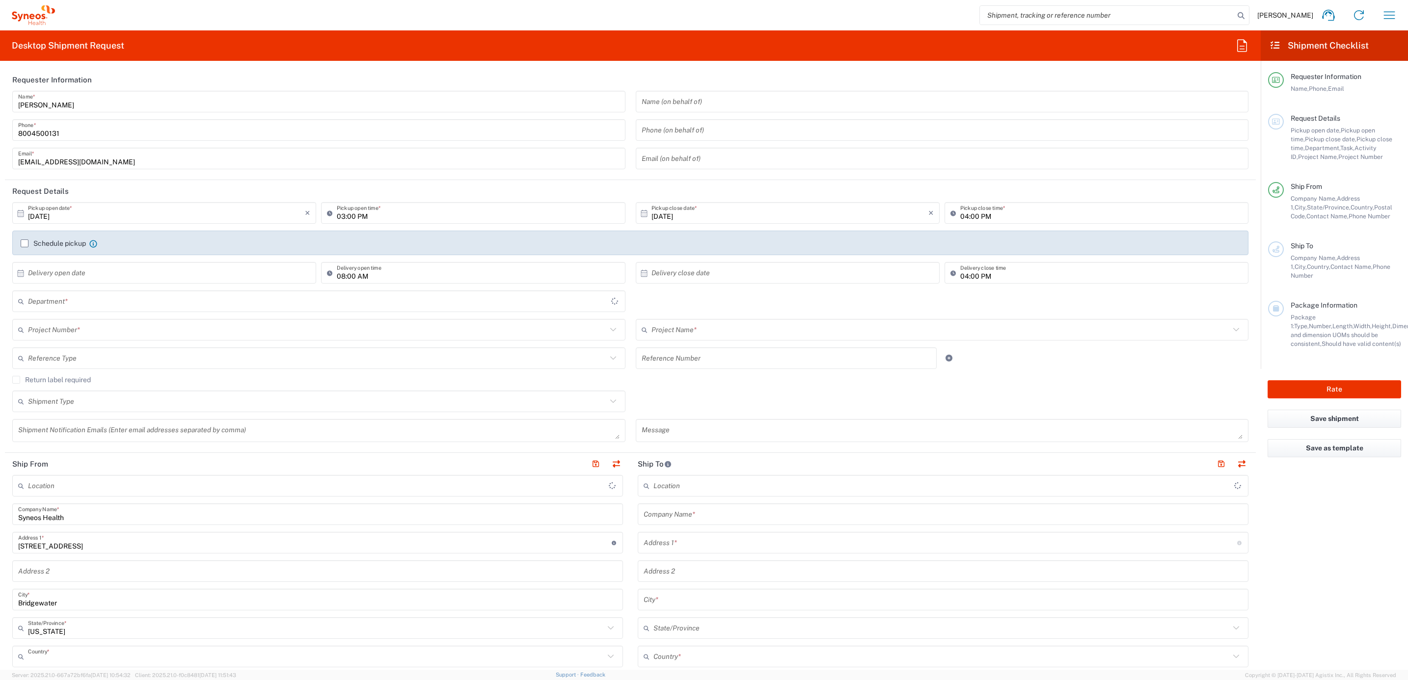
type input "[GEOGRAPHIC_DATA]"
type input "4205"
click at [121, 103] on input "[PERSON_NAME]" at bounding box center [318, 101] width 601 height 17
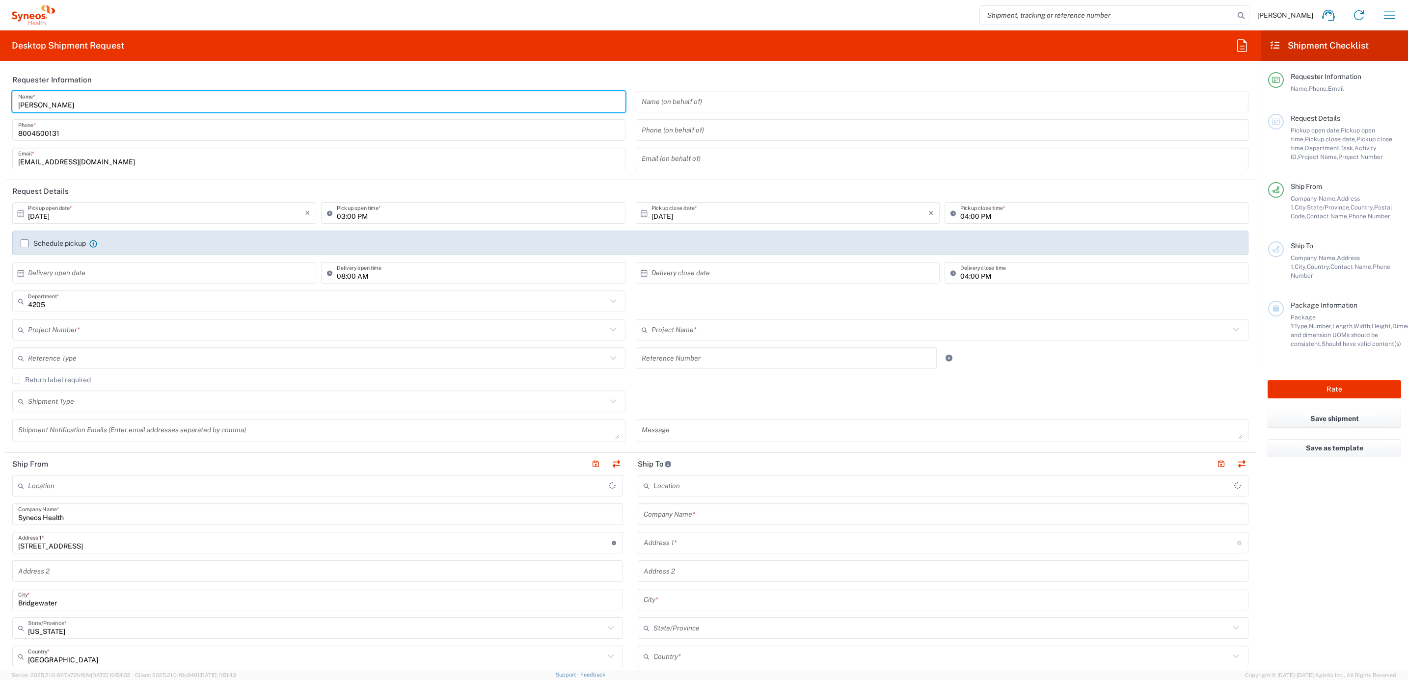
click at [121, 103] on input "[PERSON_NAME]" at bounding box center [318, 101] width 601 height 17
type input "Syneos Health Commercial Servi- [GEOGRAPHIC_DATA] [GEOGRAPHIC_DATA]"
drag, startPoint x: 88, startPoint y: 103, endPoint x: 160, endPoint y: 109, distance: 71.4
click at [0, 108] on html "[PERSON_NAME] Home Shipment estimator Shipment tracking Desktop shipment reques…" at bounding box center [704, 340] width 1408 height 680
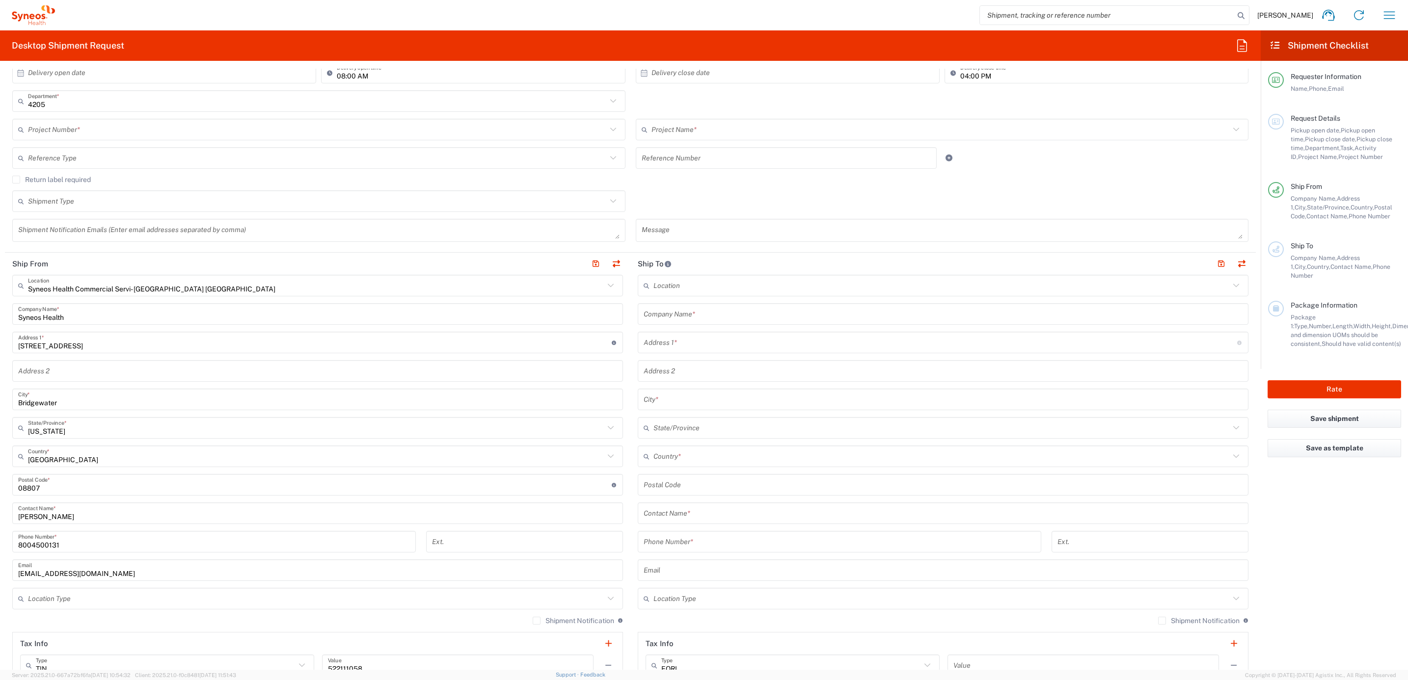
scroll to position [221, 0]
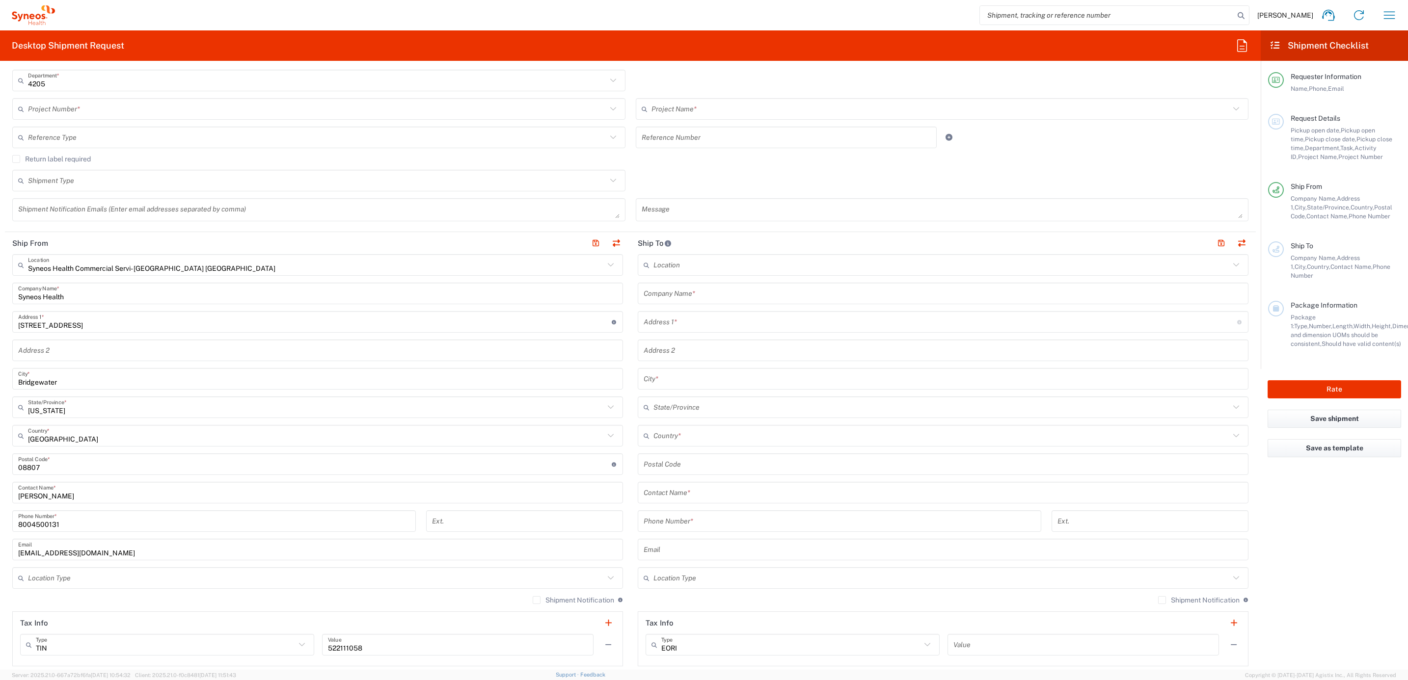
type input "Syneos Deployment"
drag, startPoint x: 4, startPoint y: 496, endPoint x: 21, endPoint y: 488, distance: 18.7
click at [0, 503] on html "[PERSON_NAME] Home Shipment estimator Shipment tracking Desktop shipment reques…" at bounding box center [704, 340] width 1408 height 680
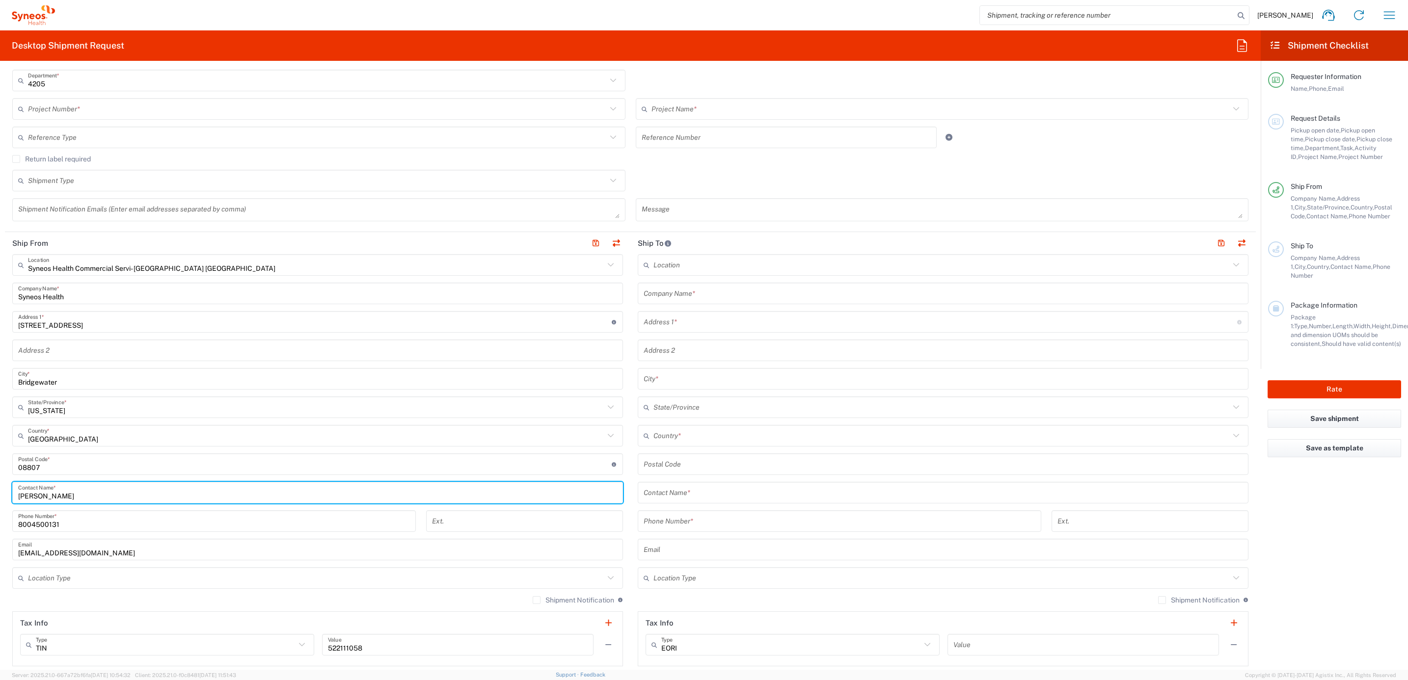
paste input "Syneos Deployment"
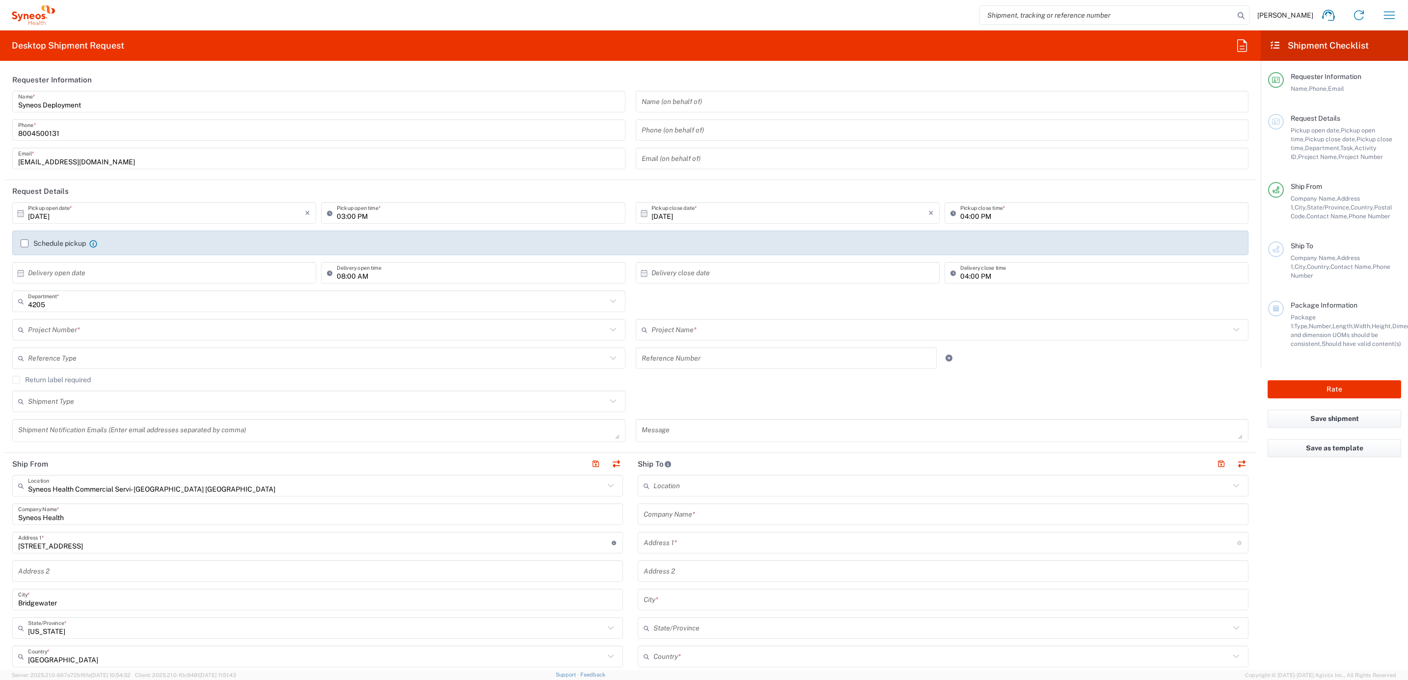
type input "Syneos Deployment"
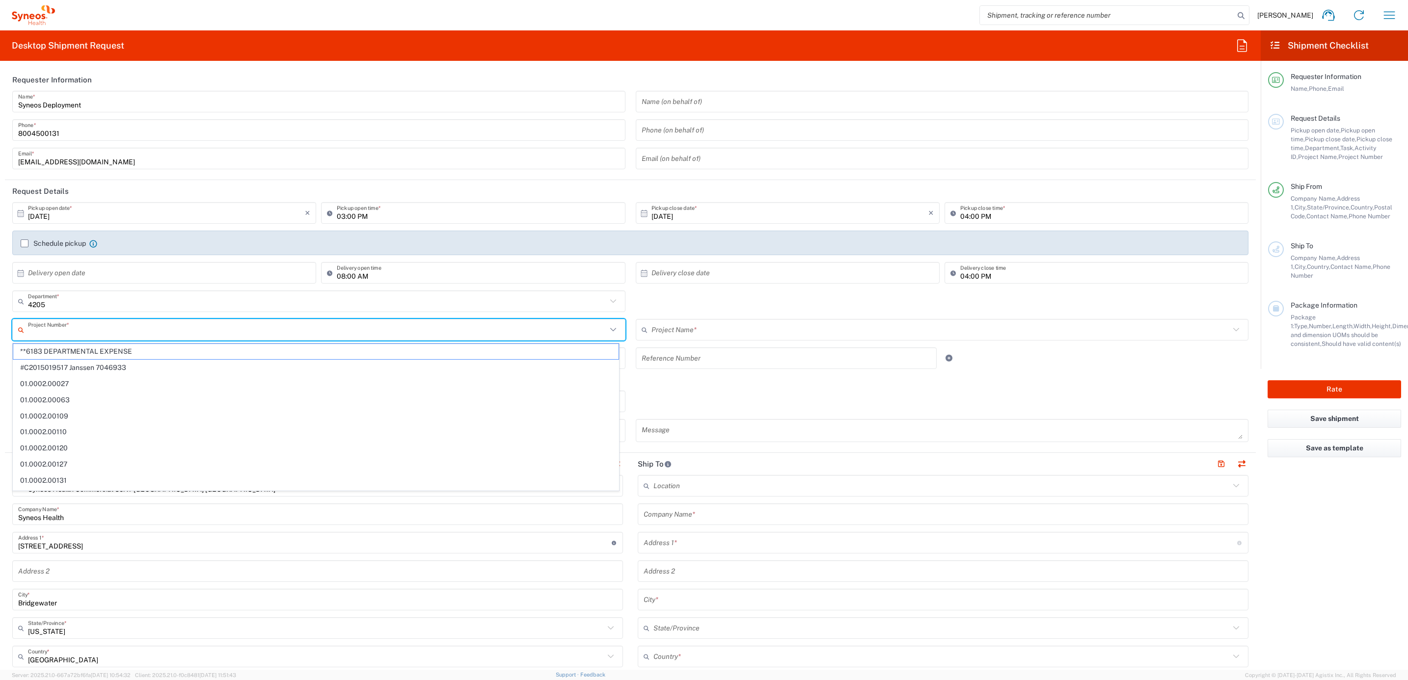
click at [75, 330] on input "text" at bounding box center [317, 330] width 579 height 17
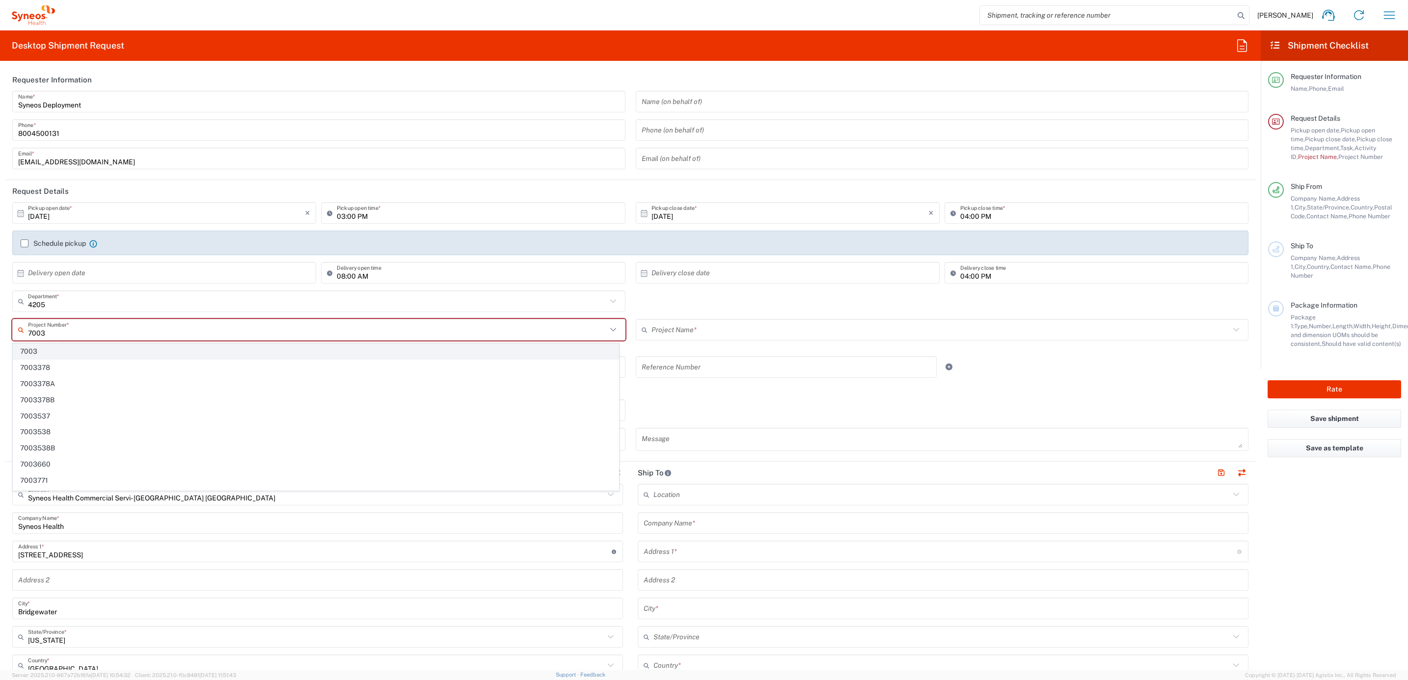
type input "7003"
click at [65, 350] on span "7003" at bounding box center [315, 351] width 605 height 15
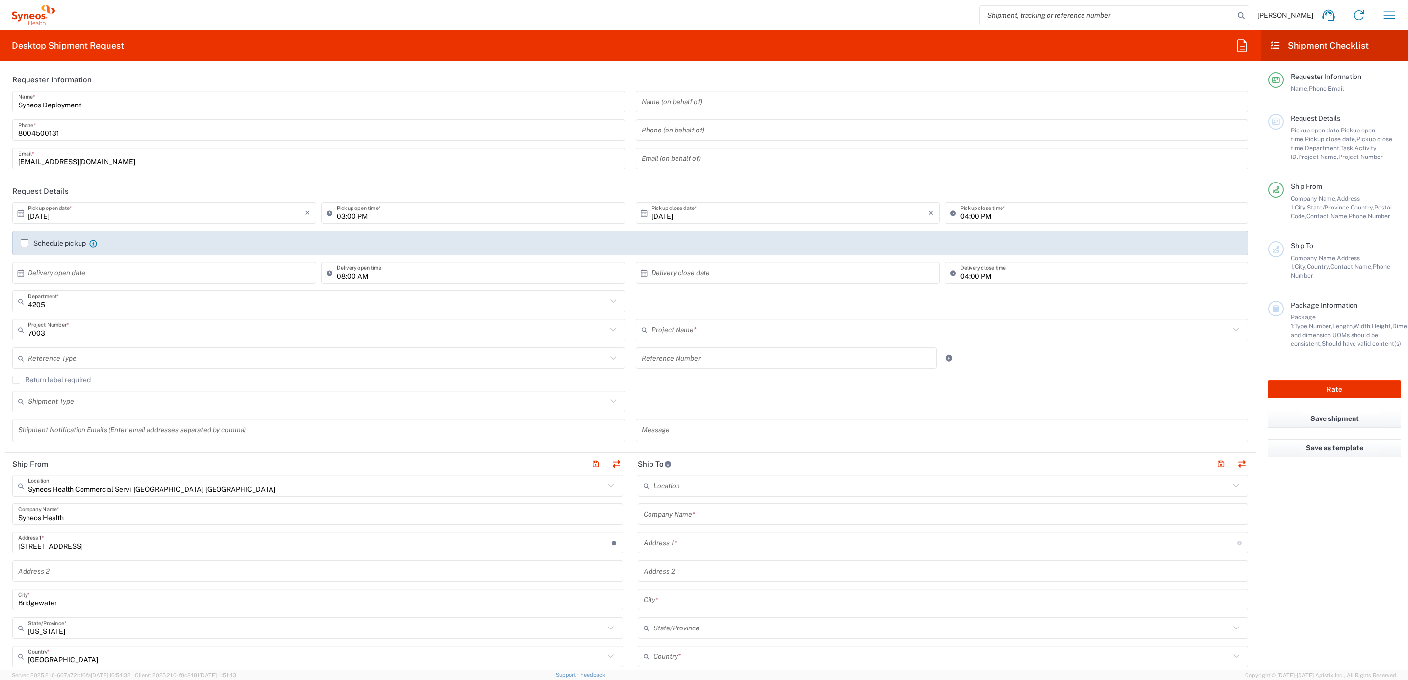
type input "ST-US - J&J [PERSON_NAME] (0706)"
click at [162, 355] on input "text" at bounding box center [317, 358] width 579 height 17
click at [157, 382] on span "Invoice Number" at bounding box center [315, 380] width 605 height 15
type input "Invoice Number"
click at [676, 359] on input "text" at bounding box center [787, 358] width 290 height 17
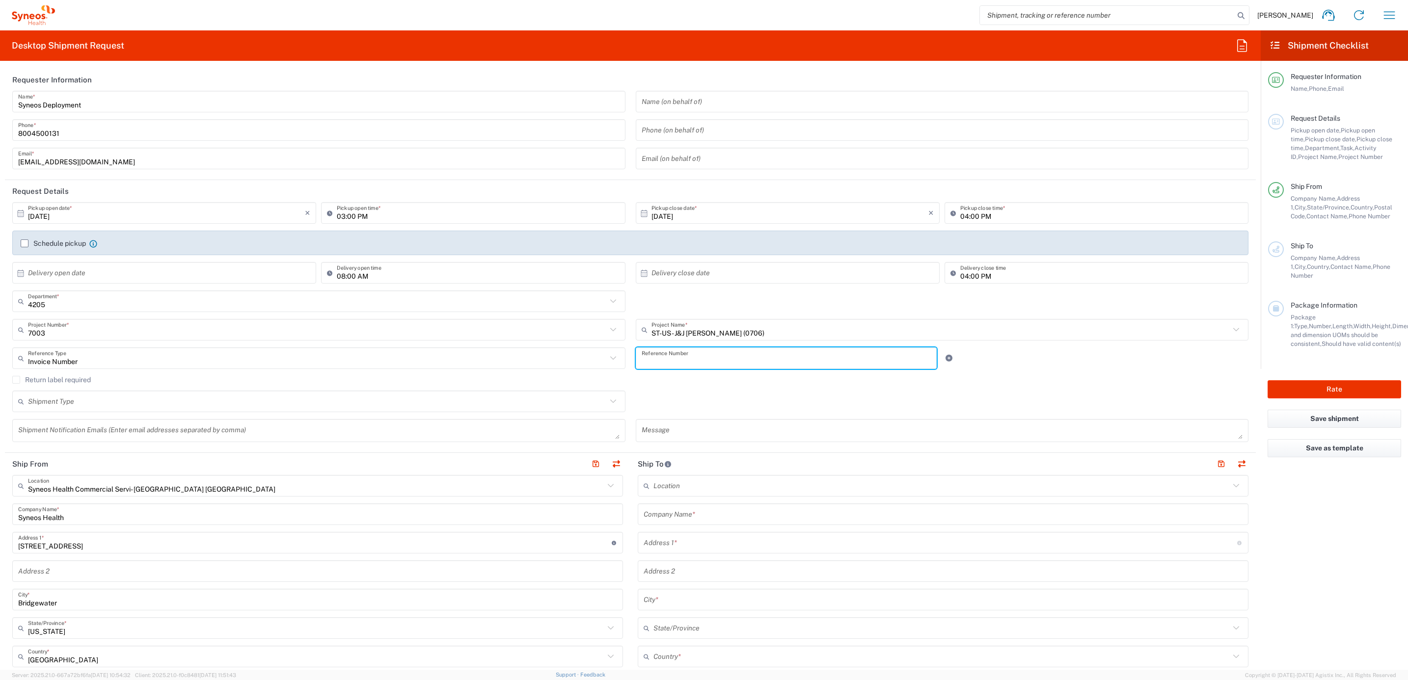
click at [776, 367] on input "text" at bounding box center [787, 358] width 290 height 17
paste input "INC2671552"
type input "INC2671552"
click at [659, 394] on div "Shipment Type Batch Regular" at bounding box center [630, 405] width 1246 height 28
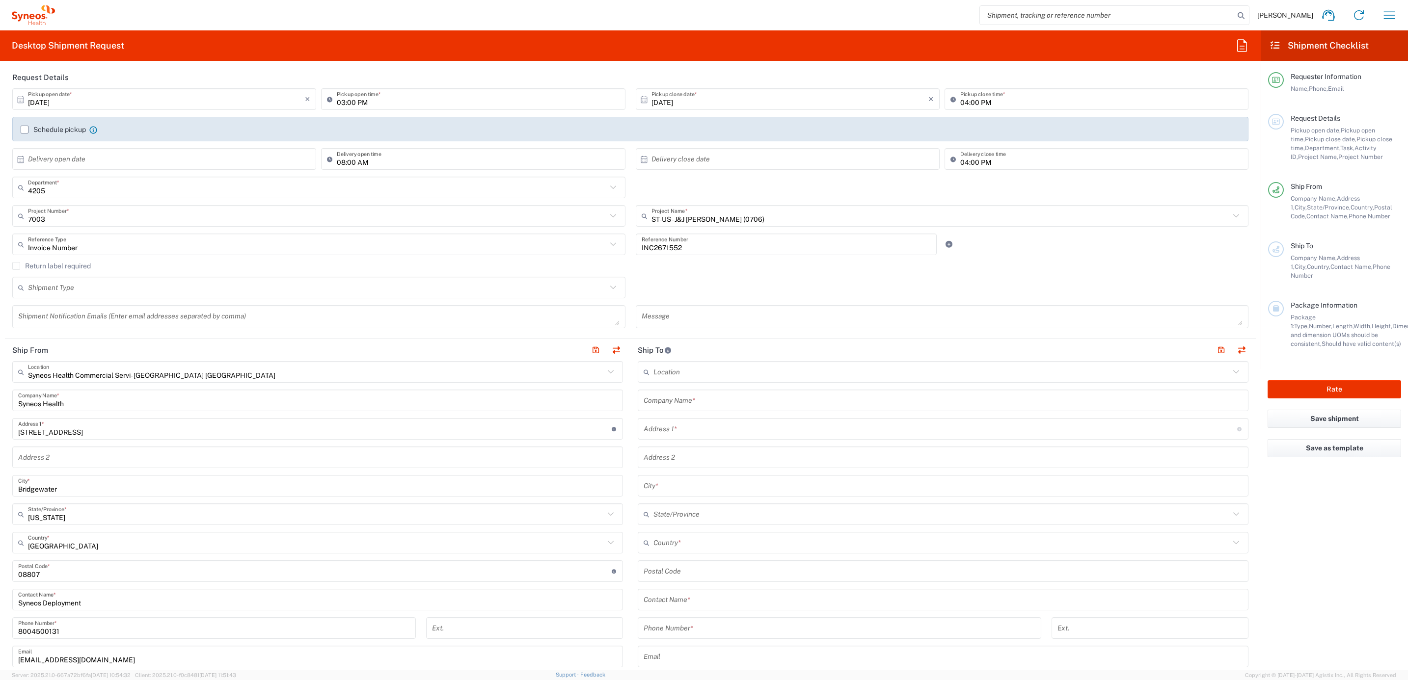
scroll to position [147, 0]
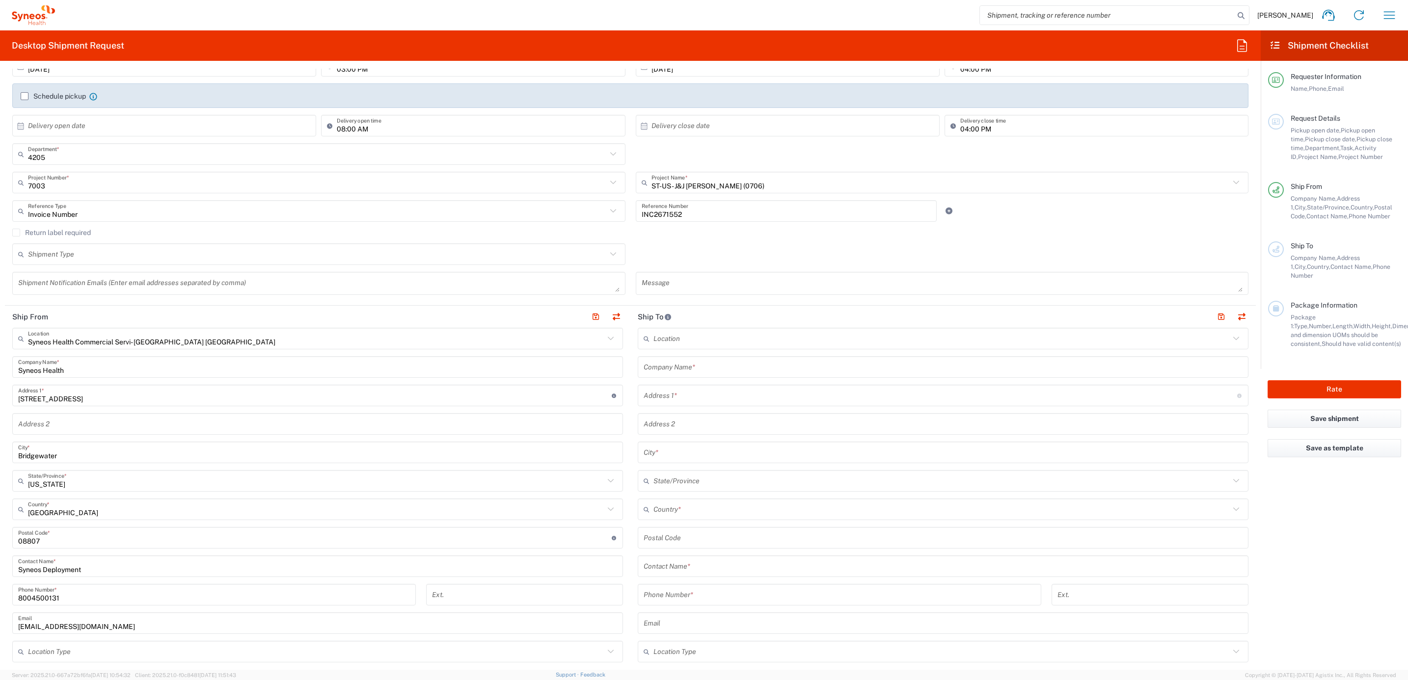
click at [678, 371] on input "text" at bounding box center [943, 367] width 599 height 17
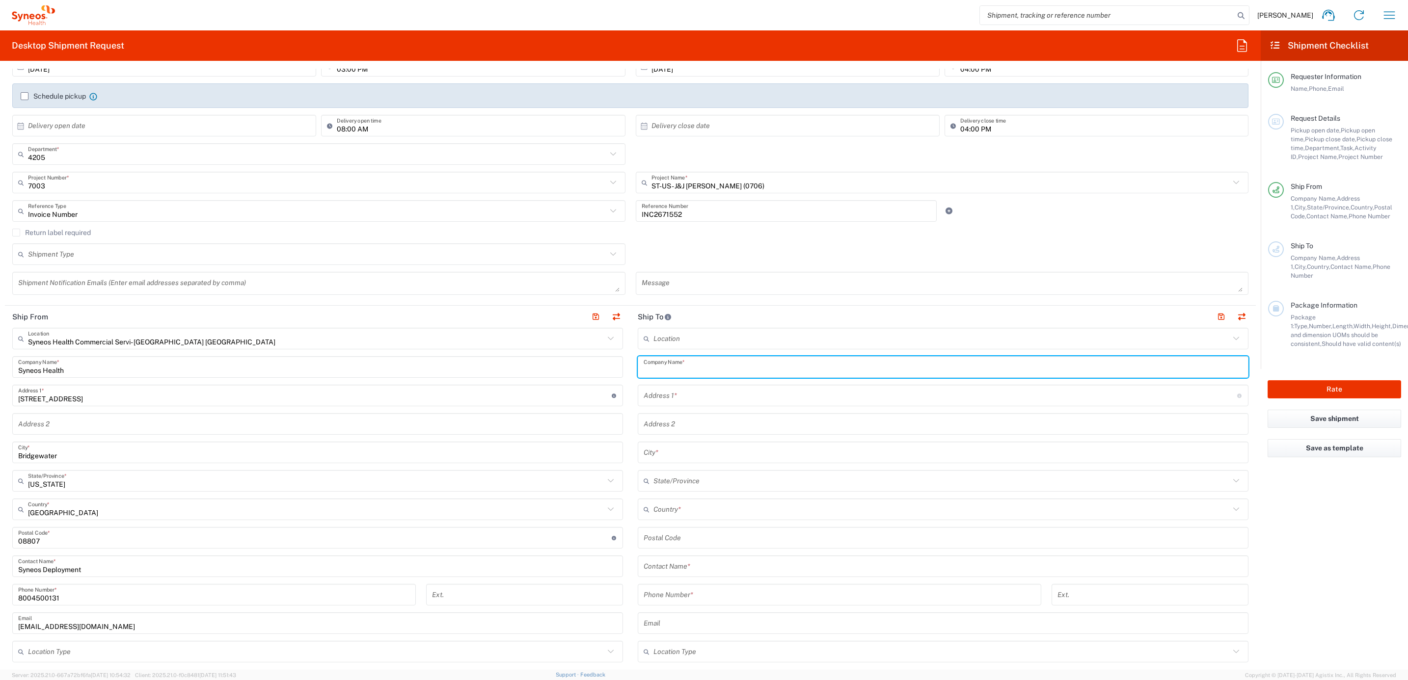
paste input "[PERSON_NAME]"
type input "[PERSON_NAME]"
click at [677, 566] on input "text" at bounding box center [943, 566] width 599 height 17
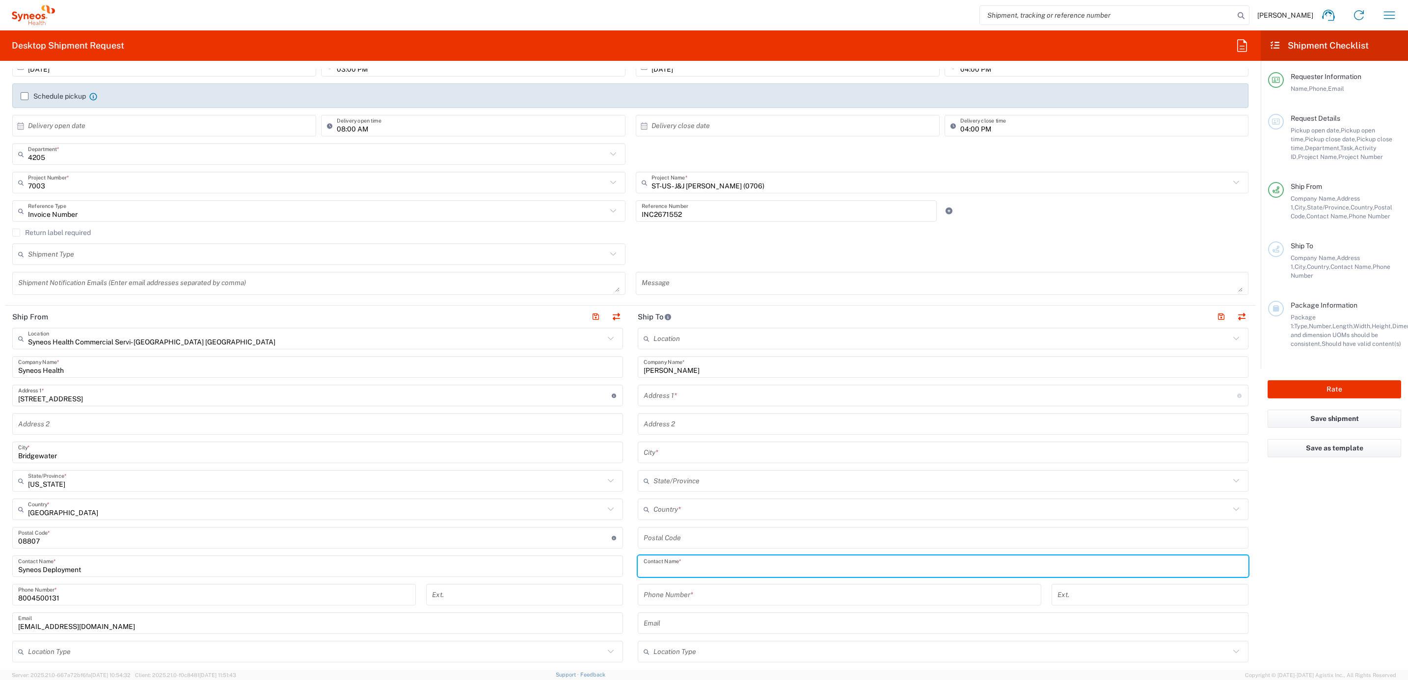
paste input "[PERSON_NAME]"
type input "[PERSON_NAME]"
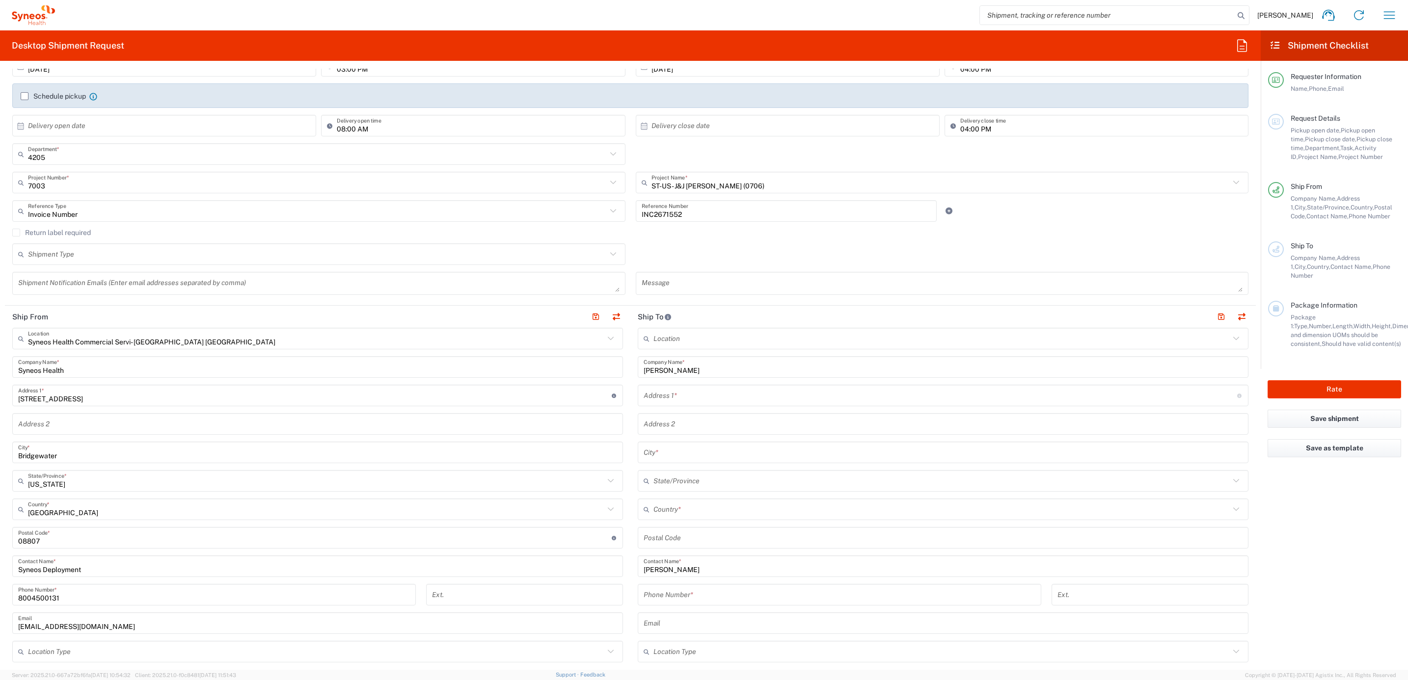
click at [713, 386] on div "Address 1 * For cross streets use street names with '&' or 'and' in between. Fo…" at bounding box center [943, 396] width 611 height 22
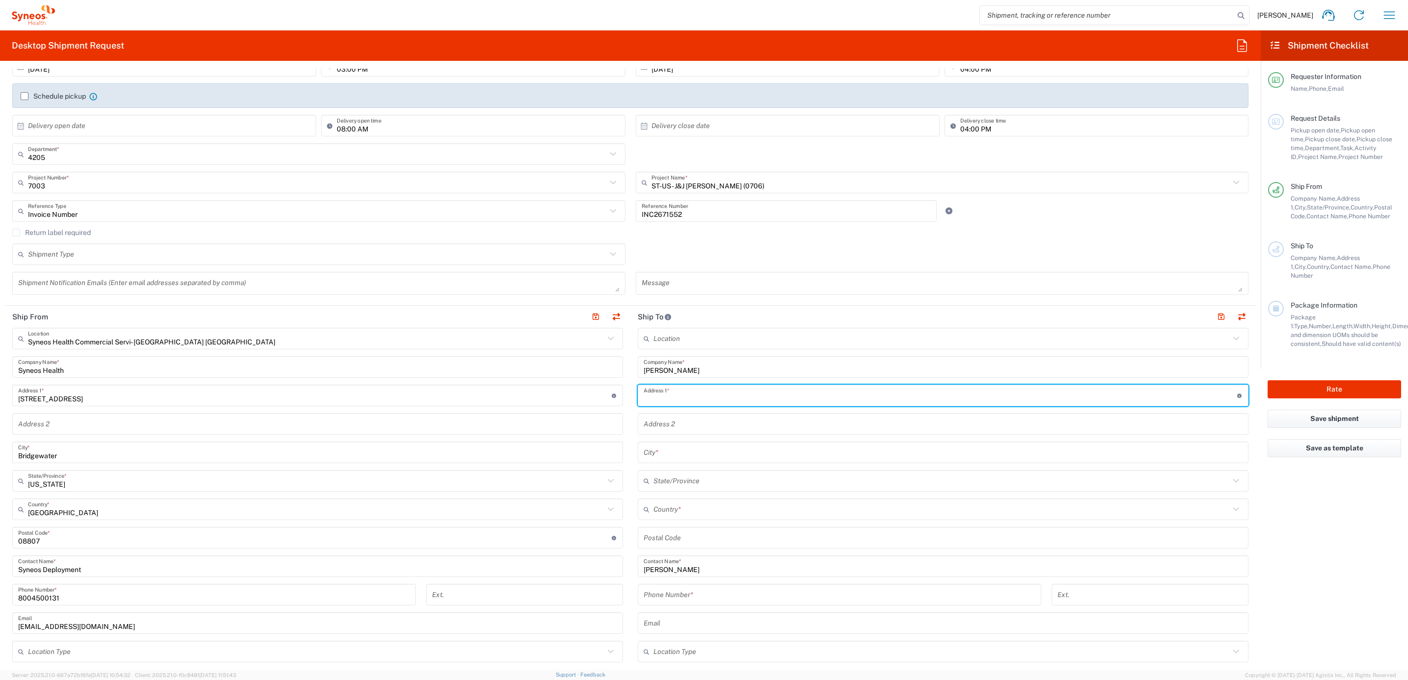
paste input "[STREET_ADDRESS]"
type input "[STREET_ADDRESS]"
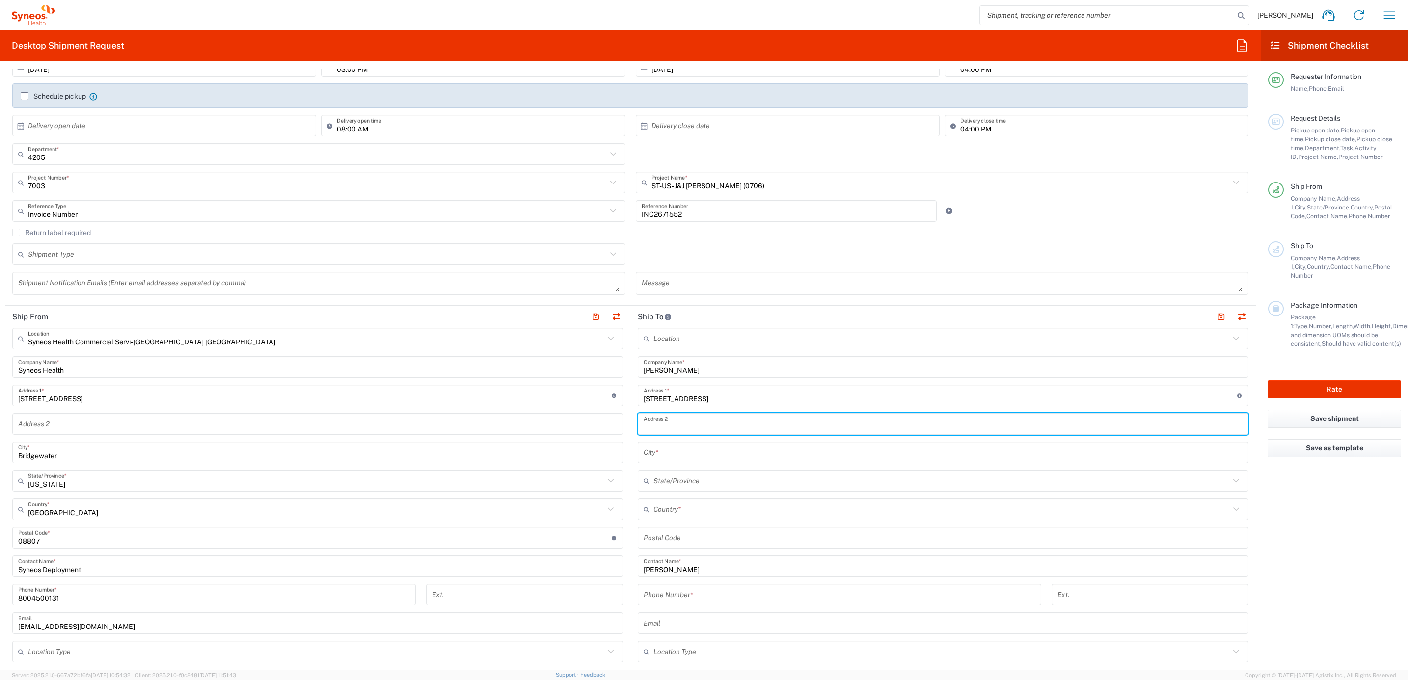
click at [679, 427] on input "text" at bounding box center [943, 424] width 599 height 17
paste input "Apt 82 K,"
type input "Apt 82 K,"
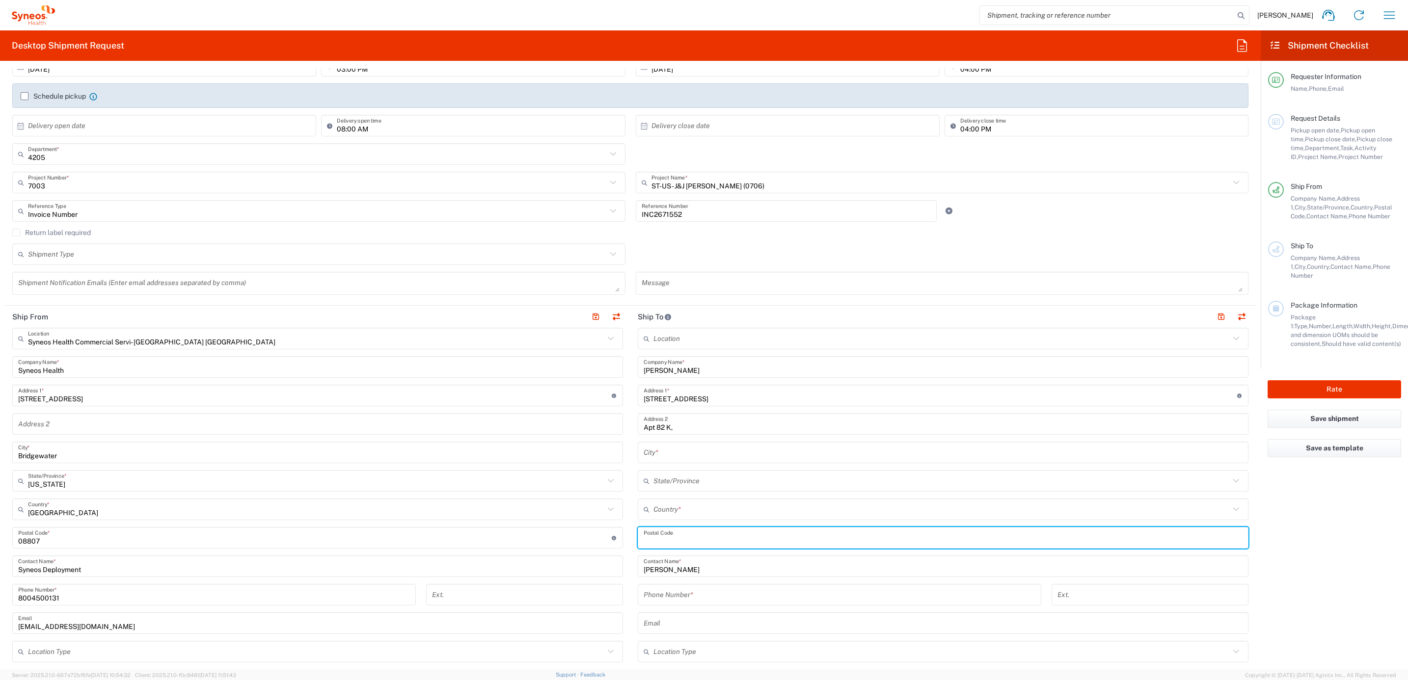
click at [665, 533] on input "undefined" at bounding box center [943, 538] width 599 height 17
paste input "9099218809"
type input "9099218809"
click at [679, 598] on input "tel" at bounding box center [840, 595] width 392 height 17
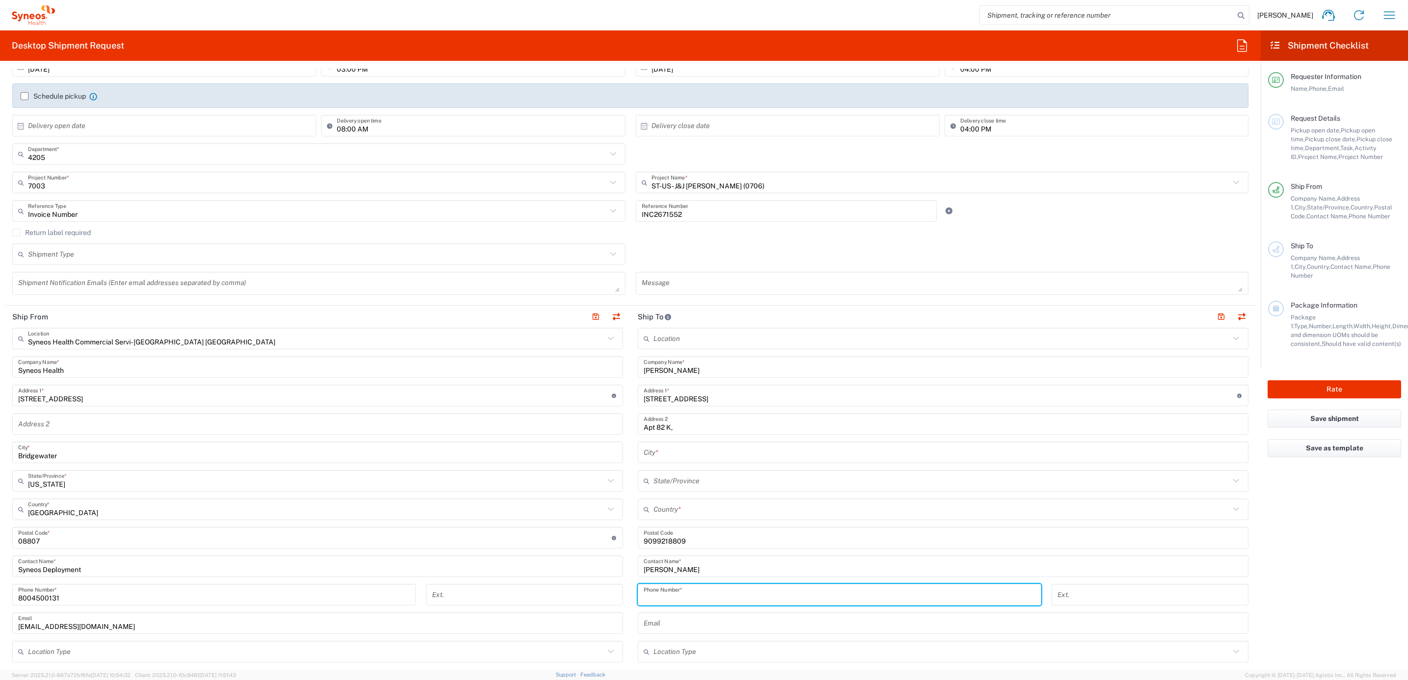
paste input "9099218809"
type input "9099218809"
drag, startPoint x: 679, startPoint y: 542, endPoint x: 537, endPoint y: 546, distance: 142.4
click at [537, 546] on div "Ship From Syneos Health Commercial Servi- [GEOGRAPHIC_DATA] [GEOGRAPHIC_DATA] L…" at bounding box center [630, 525] width 1251 height 438
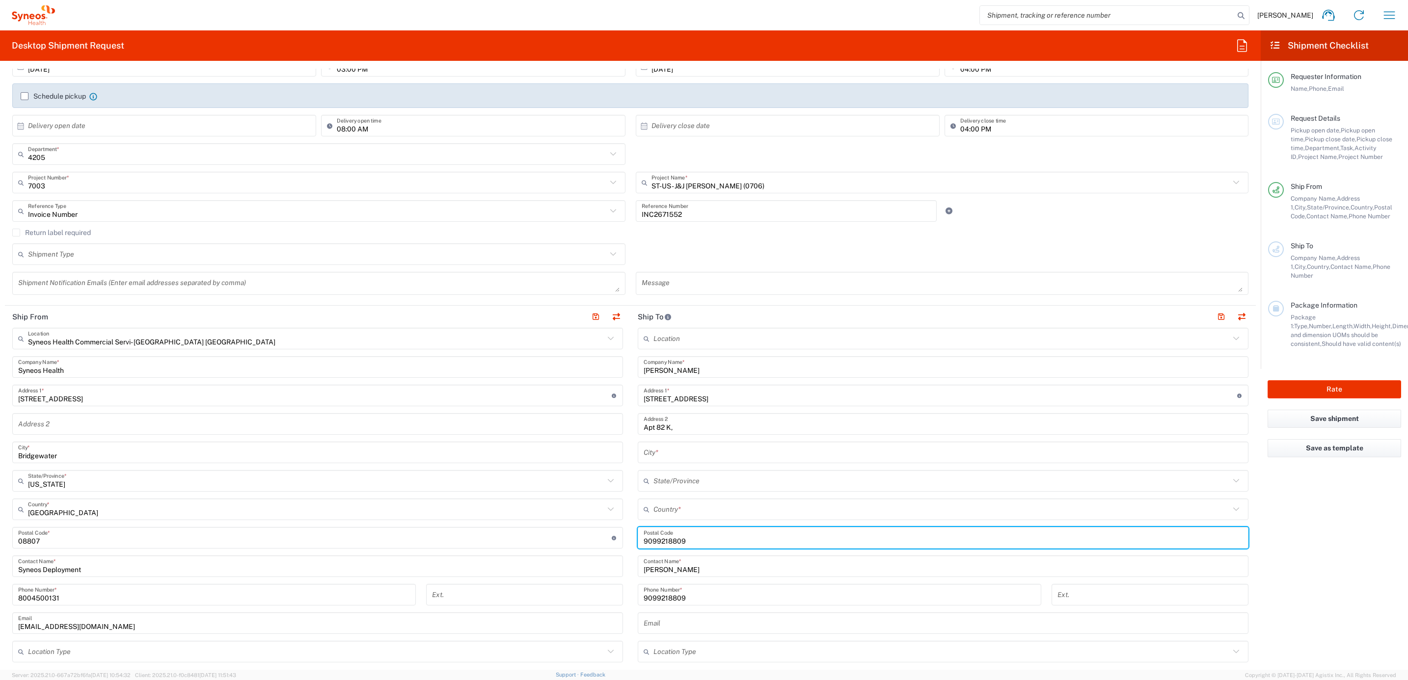
paste input "92335"
type input "92335"
click at [666, 504] on input "text" at bounding box center [941, 509] width 576 height 17
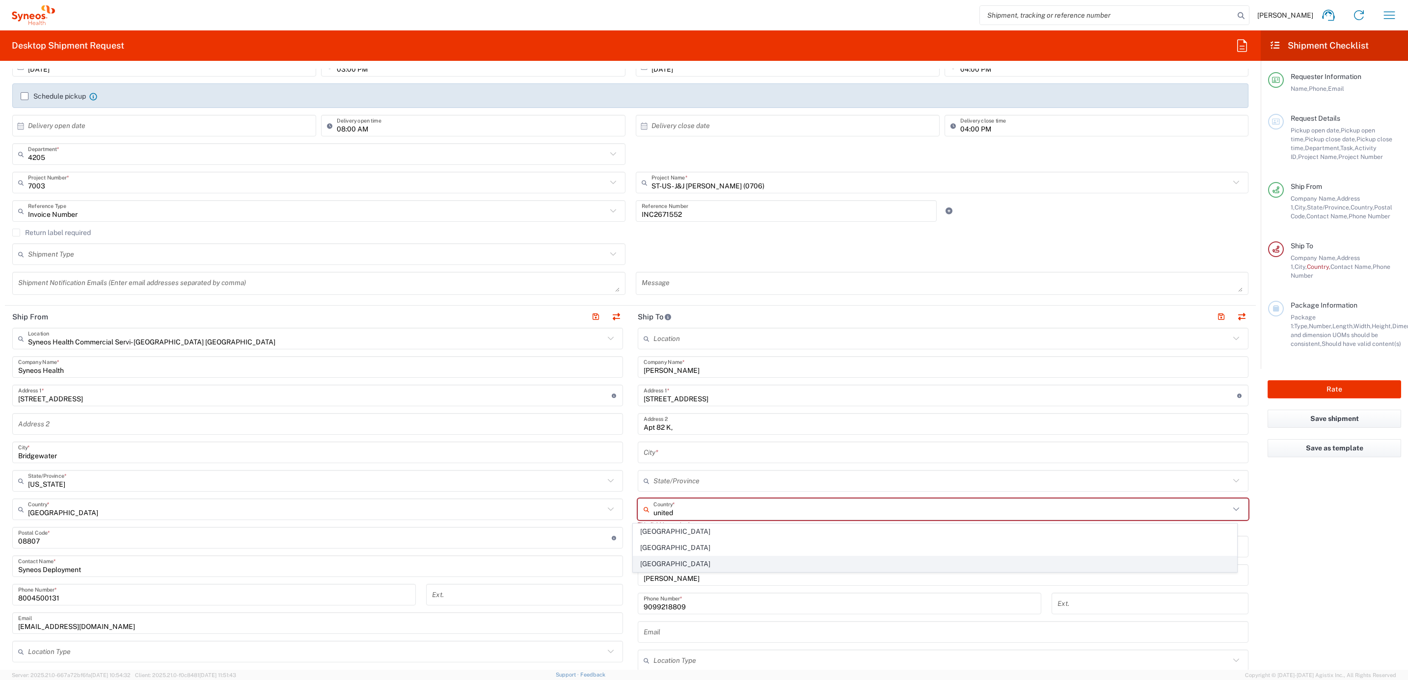
click at [675, 570] on span "[GEOGRAPHIC_DATA]" at bounding box center [934, 564] width 603 height 15
type input "[GEOGRAPHIC_DATA]"
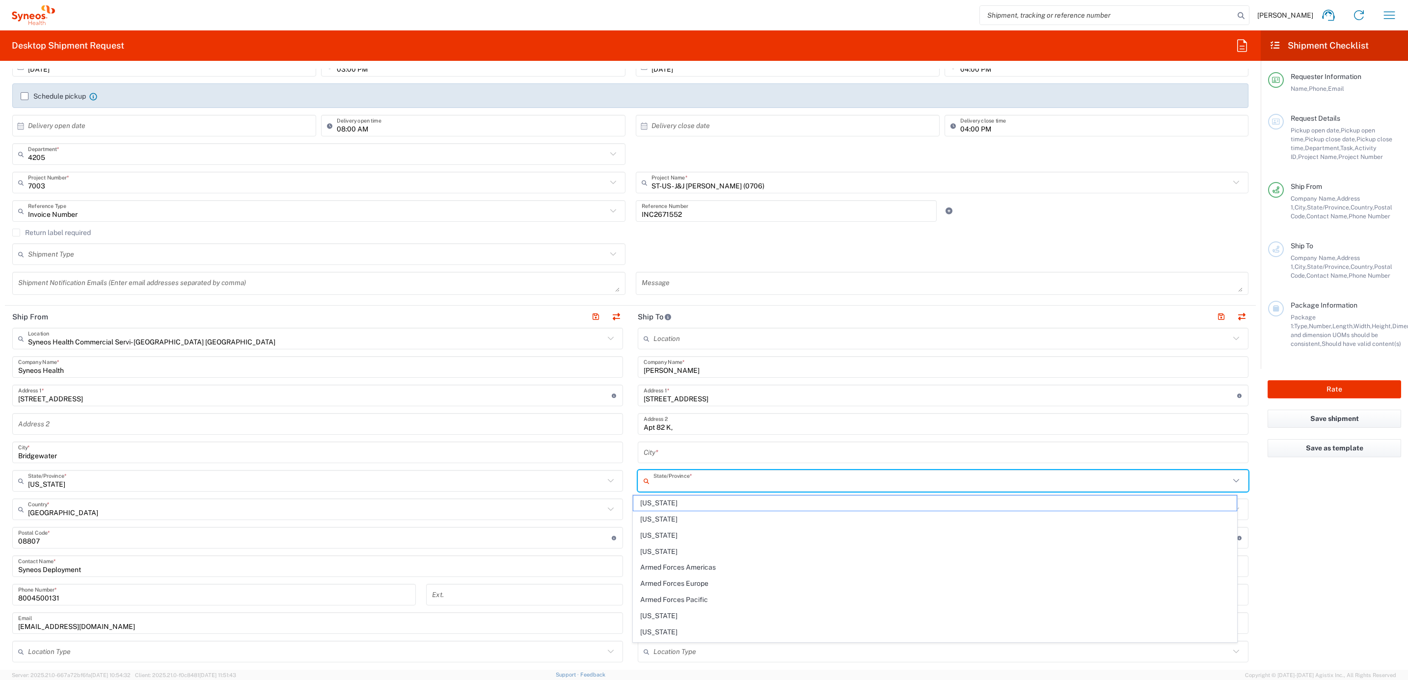
click at [703, 478] on input "text" at bounding box center [941, 481] width 576 height 17
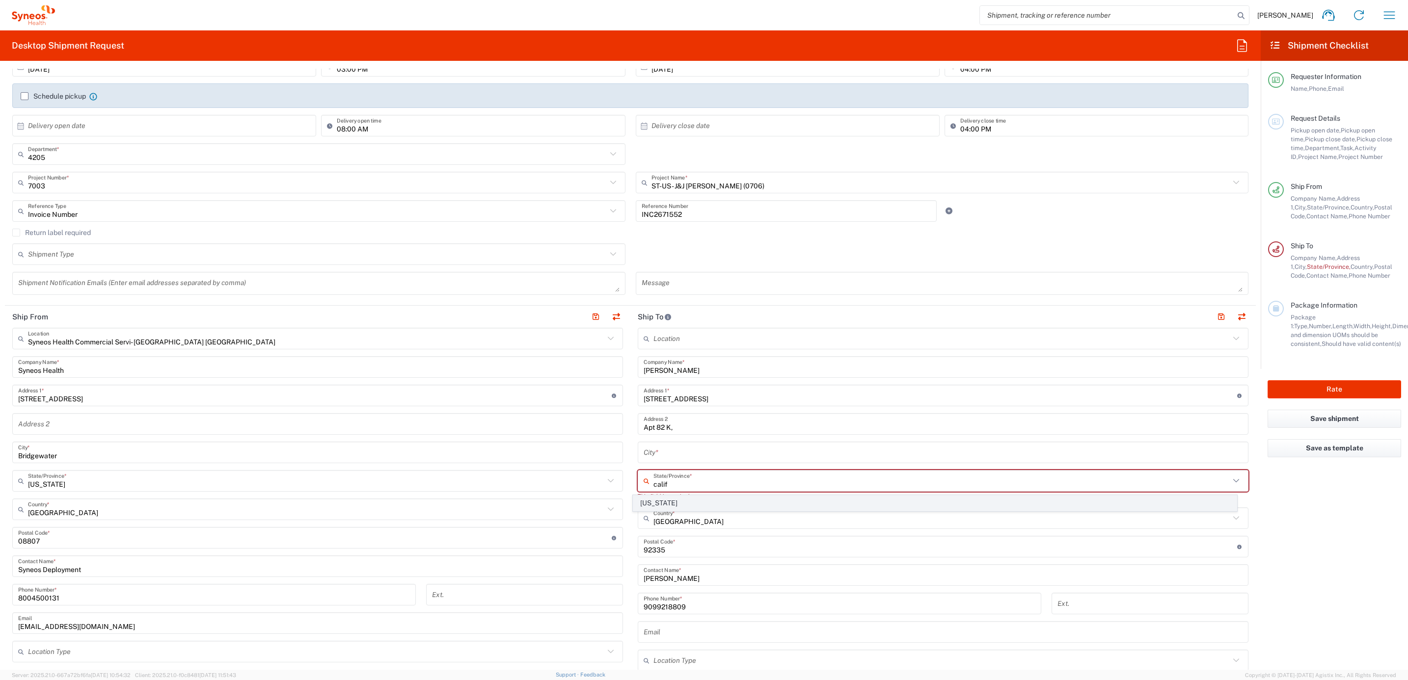
click at [664, 504] on span "[US_STATE]" at bounding box center [934, 503] width 603 height 15
type input "[US_STATE]"
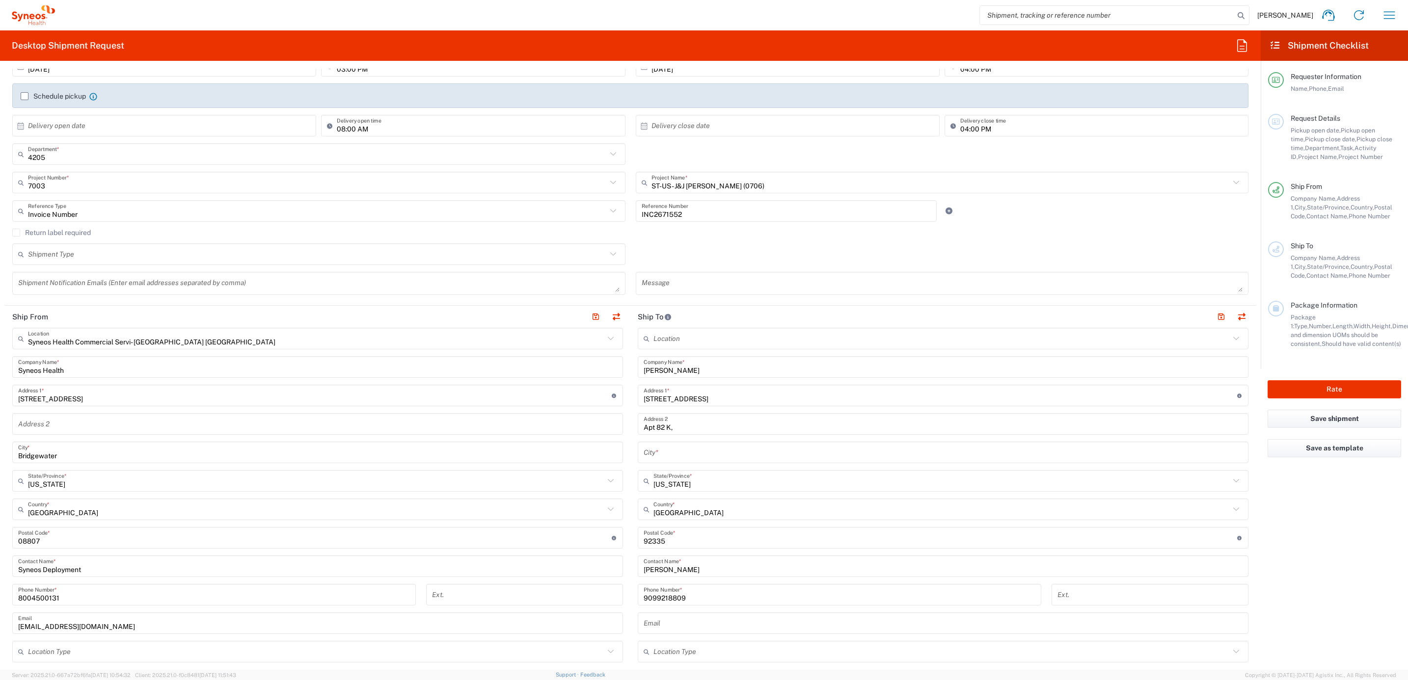
click at [725, 446] on input "text" at bounding box center [943, 452] width 599 height 17
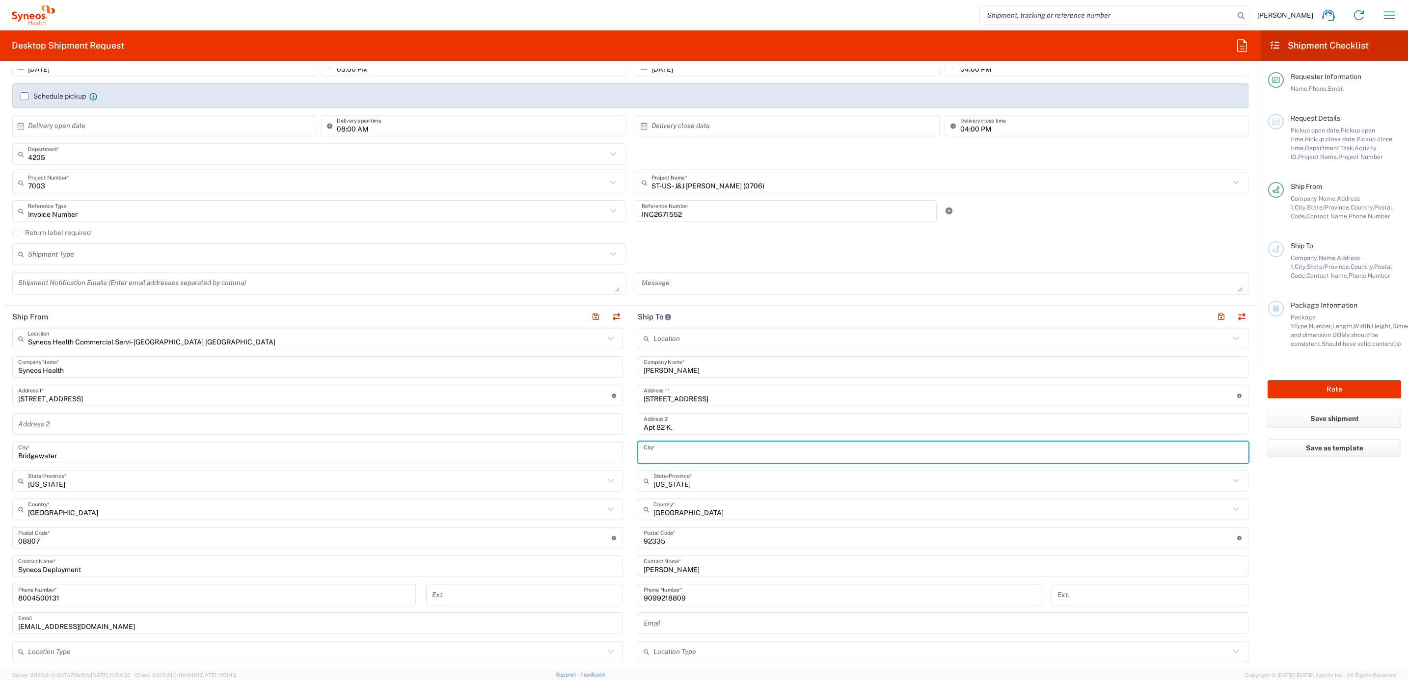
paste input "Fontana"
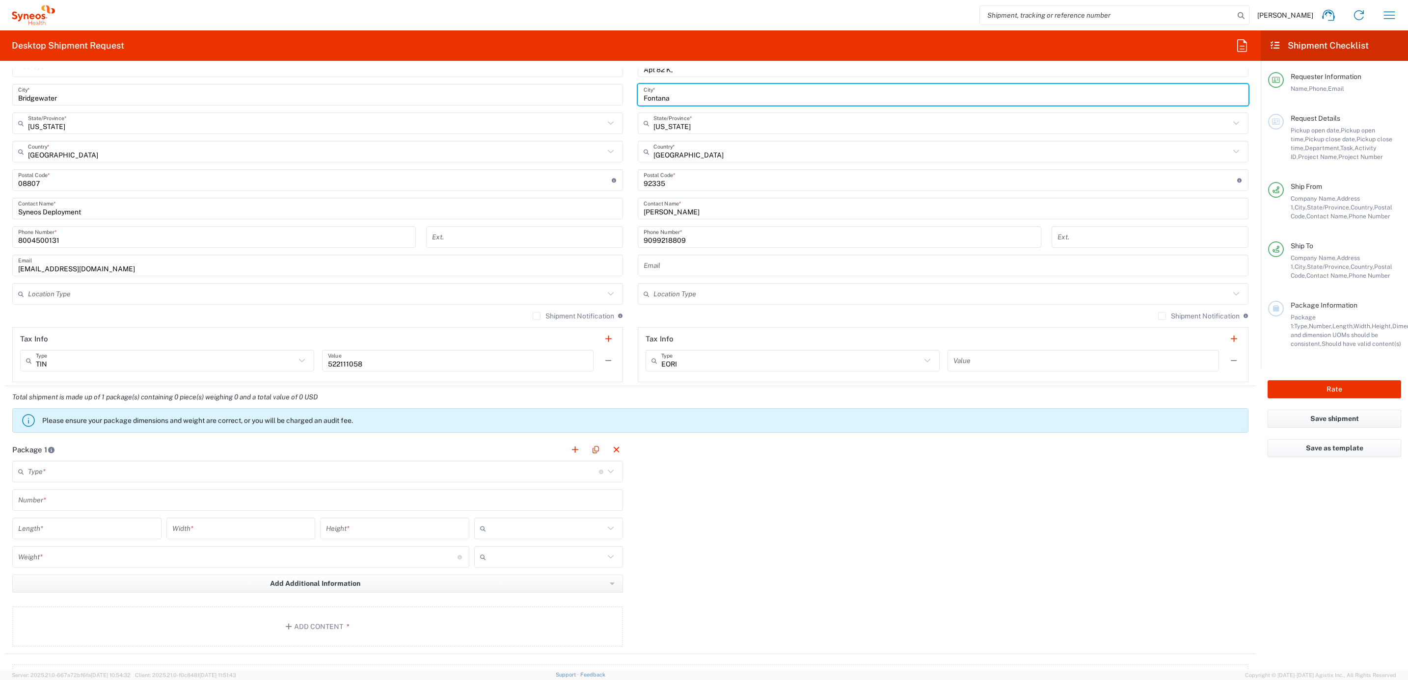
scroll to position [515, 0]
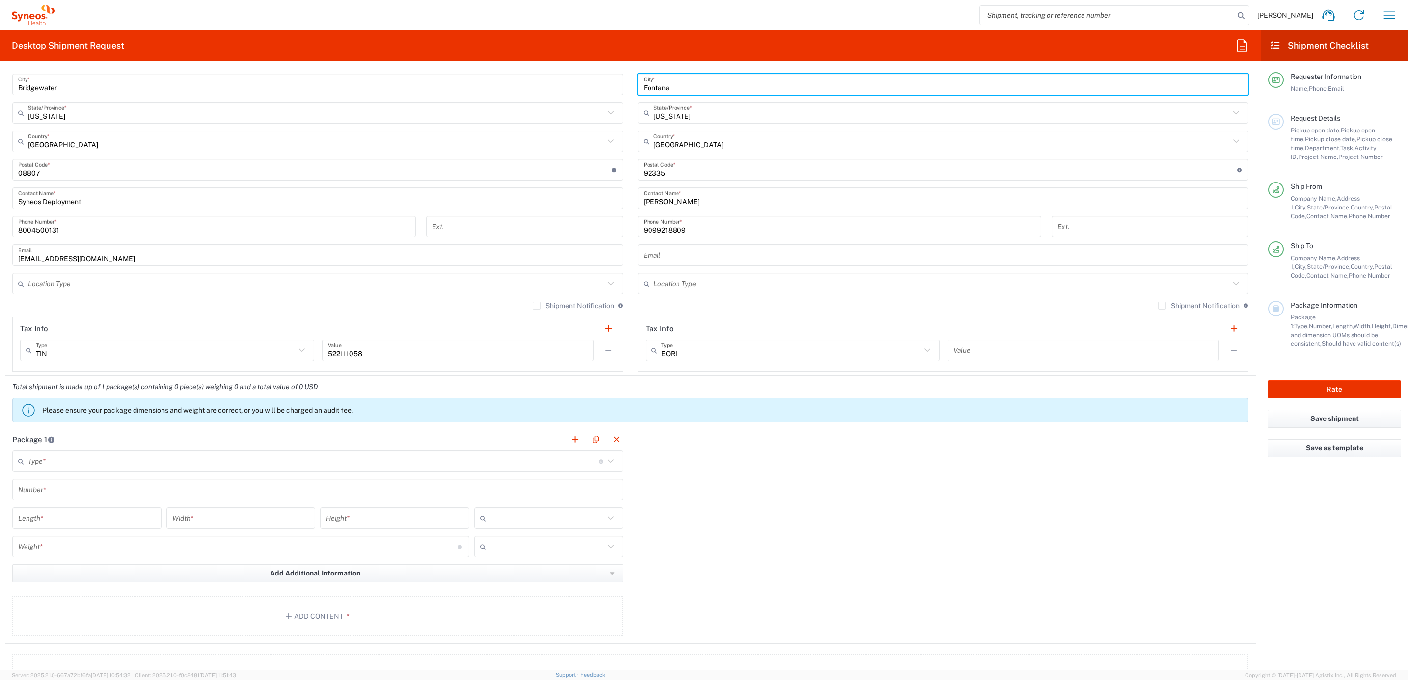
type input "Fontana"
click at [99, 464] on input "text" at bounding box center [313, 461] width 571 height 17
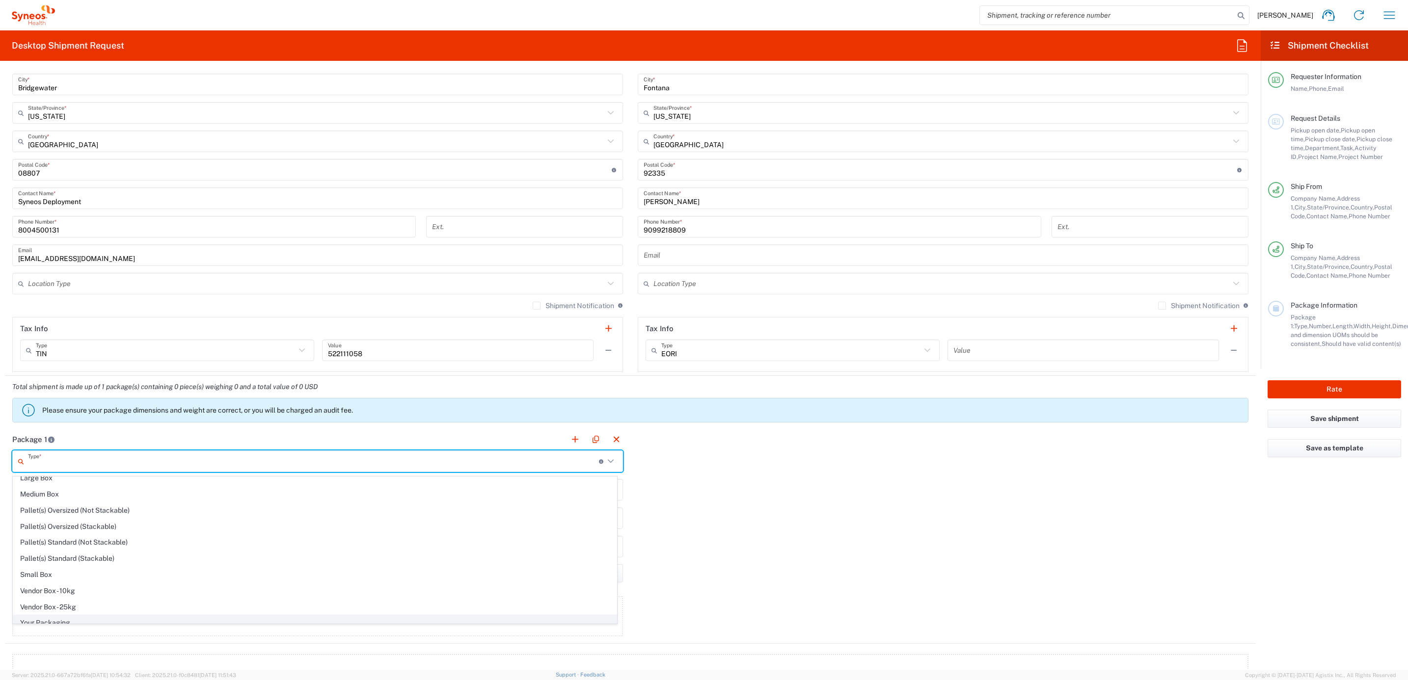
scroll to position [35, 0]
click at [74, 613] on span "Your Packaging" at bounding box center [314, 615] width 603 height 15
type input "Your Packaging"
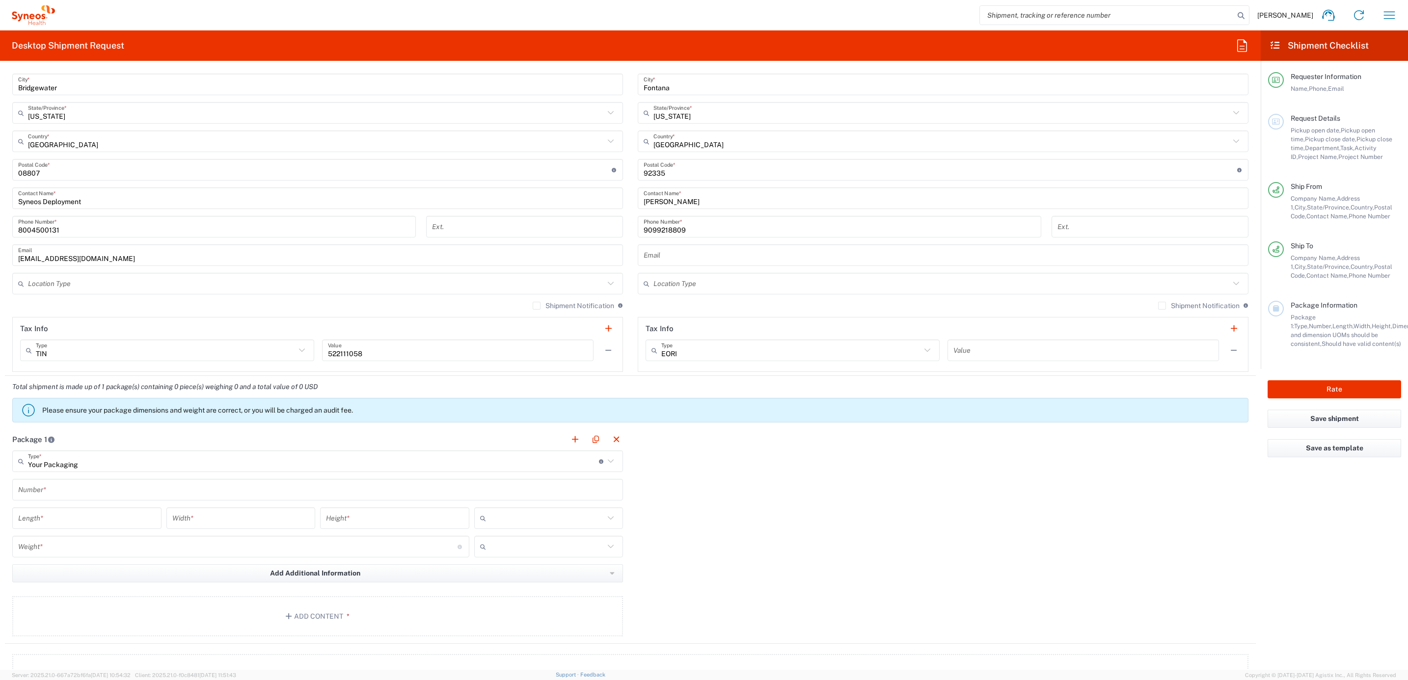
click at [67, 501] on div "Number *" at bounding box center [317, 490] width 611 height 22
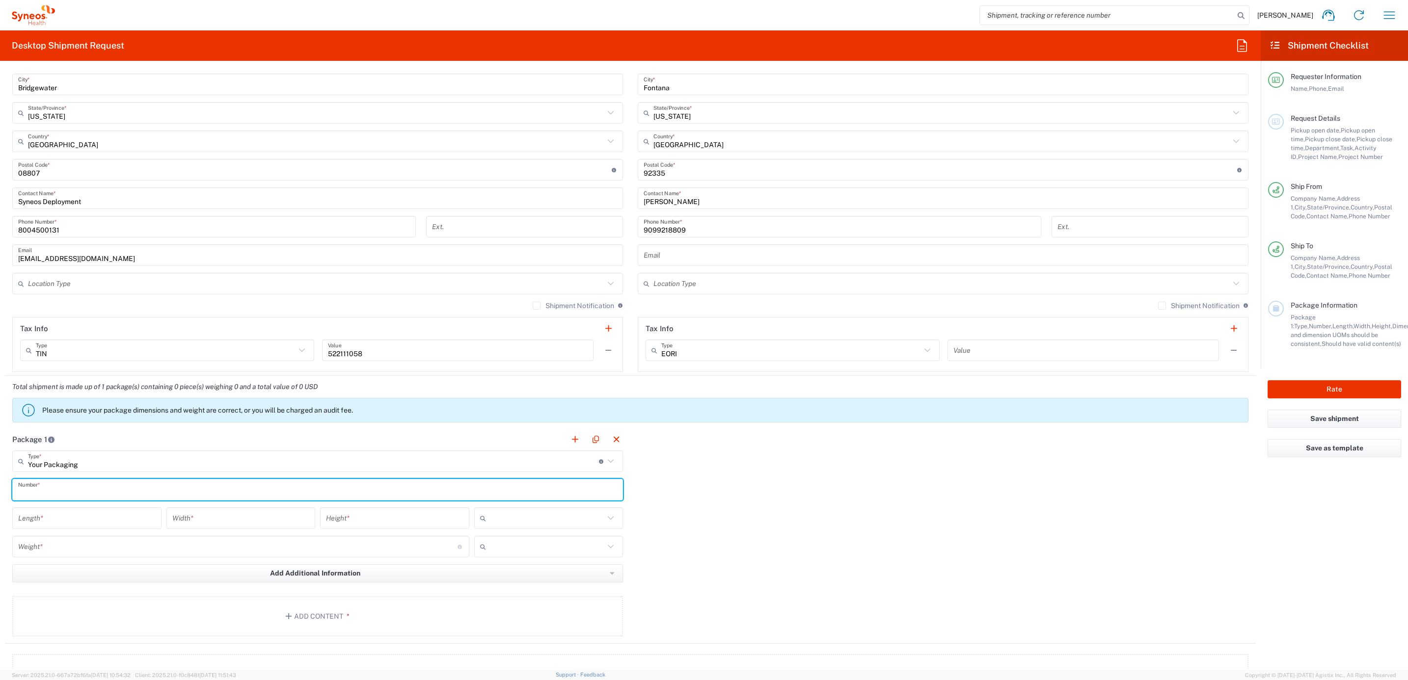
click at [72, 493] on input "text" at bounding box center [317, 490] width 599 height 17
type input "1"
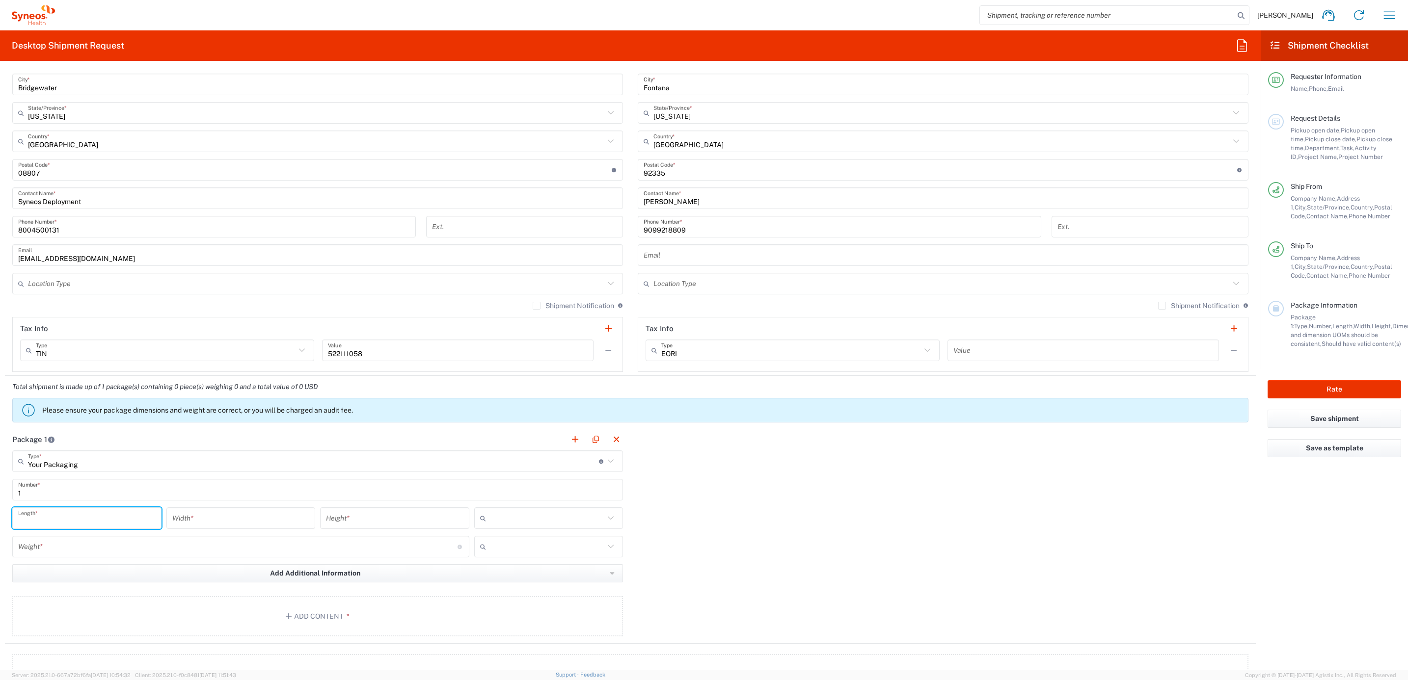
click at [105, 522] on input "number" at bounding box center [86, 518] width 137 height 17
type input "15"
type input "12.5"
type input "7"
click at [501, 522] on input "text" at bounding box center [547, 519] width 115 height 16
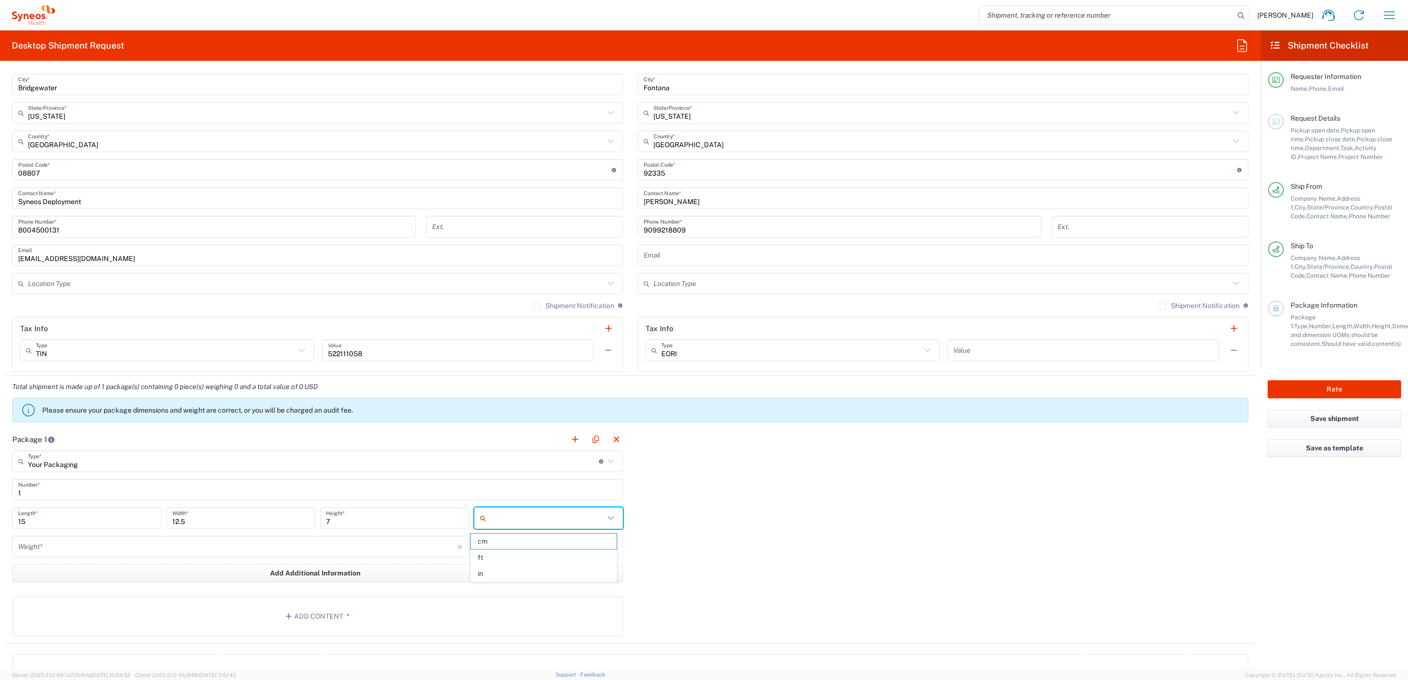
drag, startPoint x: 498, startPoint y: 576, endPoint x: 413, endPoint y: 562, distance: 86.6
click at [498, 576] on span "in" at bounding box center [544, 574] width 146 height 15
type input "in"
click at [238, 558] on div "Weight * Total weight of package(s) in pounds or kilograms" at bounding box center [240, 547] width 457 height 22
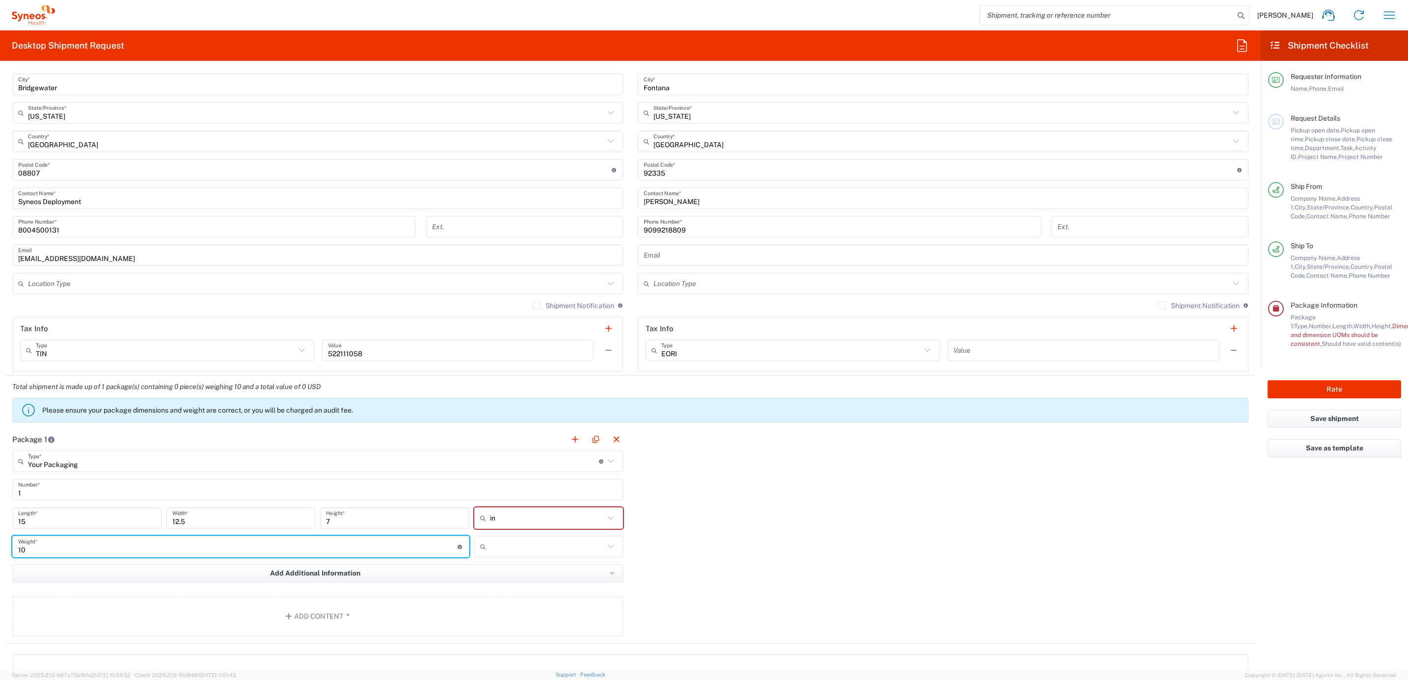
type input "10"
click at [488, 540] on div at bounding box center [548, 547] width 149 height 22
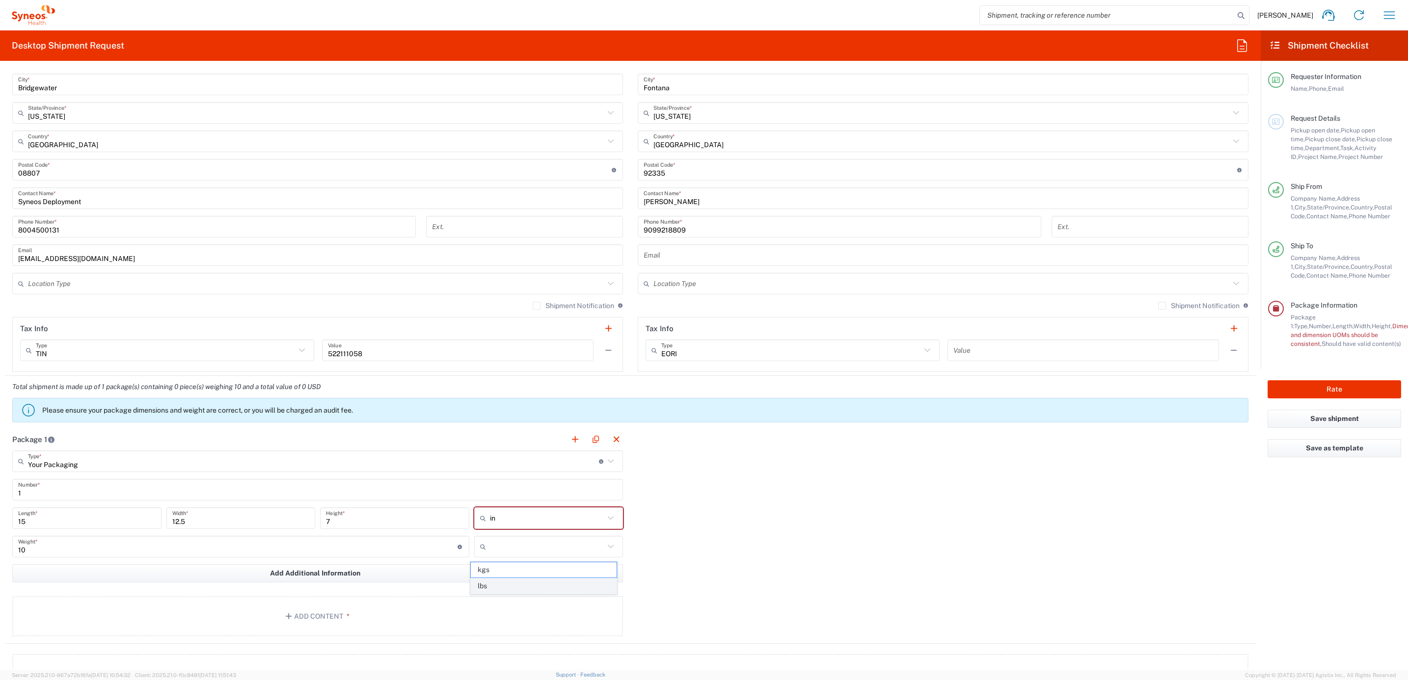
click at [492, 585] on span "lbs" at bounding box center [544, 586] width 146 height 15
type input "lbs"
click at [389, 622] on button "Add Content *" at bounding box center [317, 616] width 611 height 40
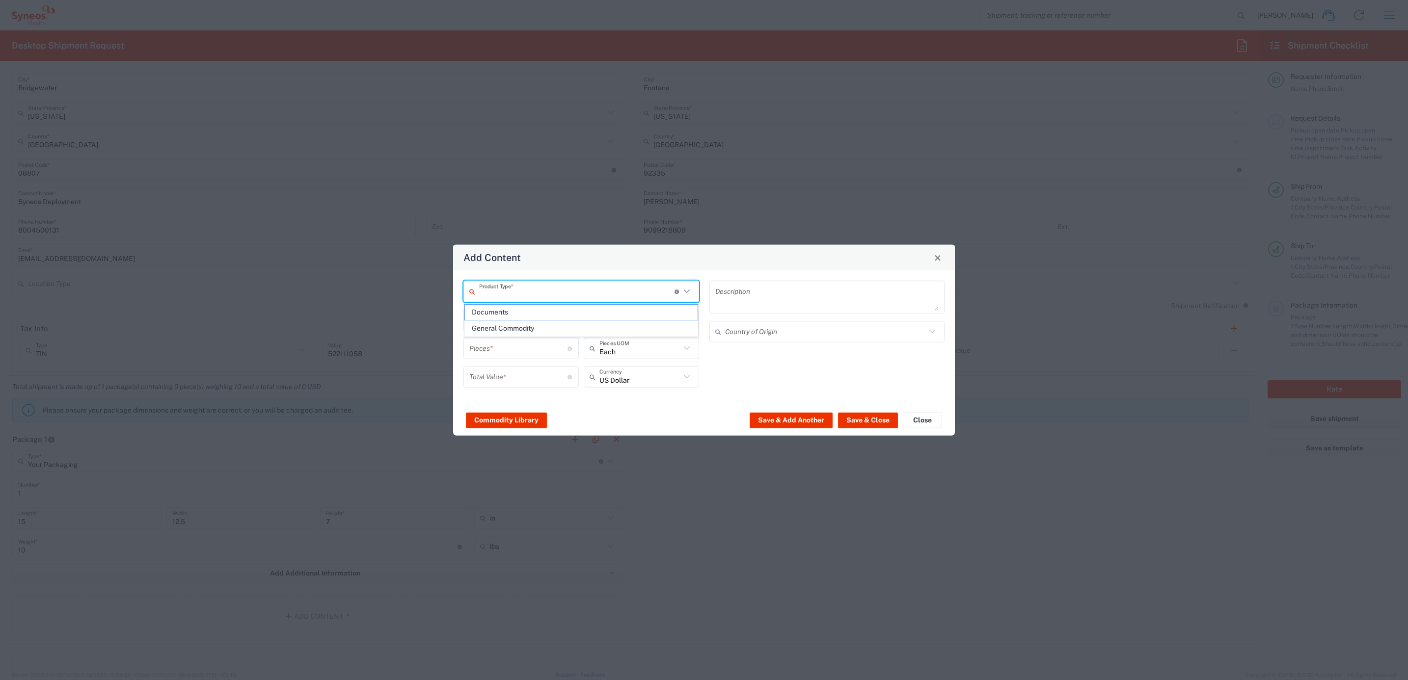
click at [502, 294] on input "text" at bounding box center [576, 291] width 195 height 17
click at [516, 332] on span "General Commodity" at bounding box center [581, 328] width 233 height 15
type input "General Commodity"
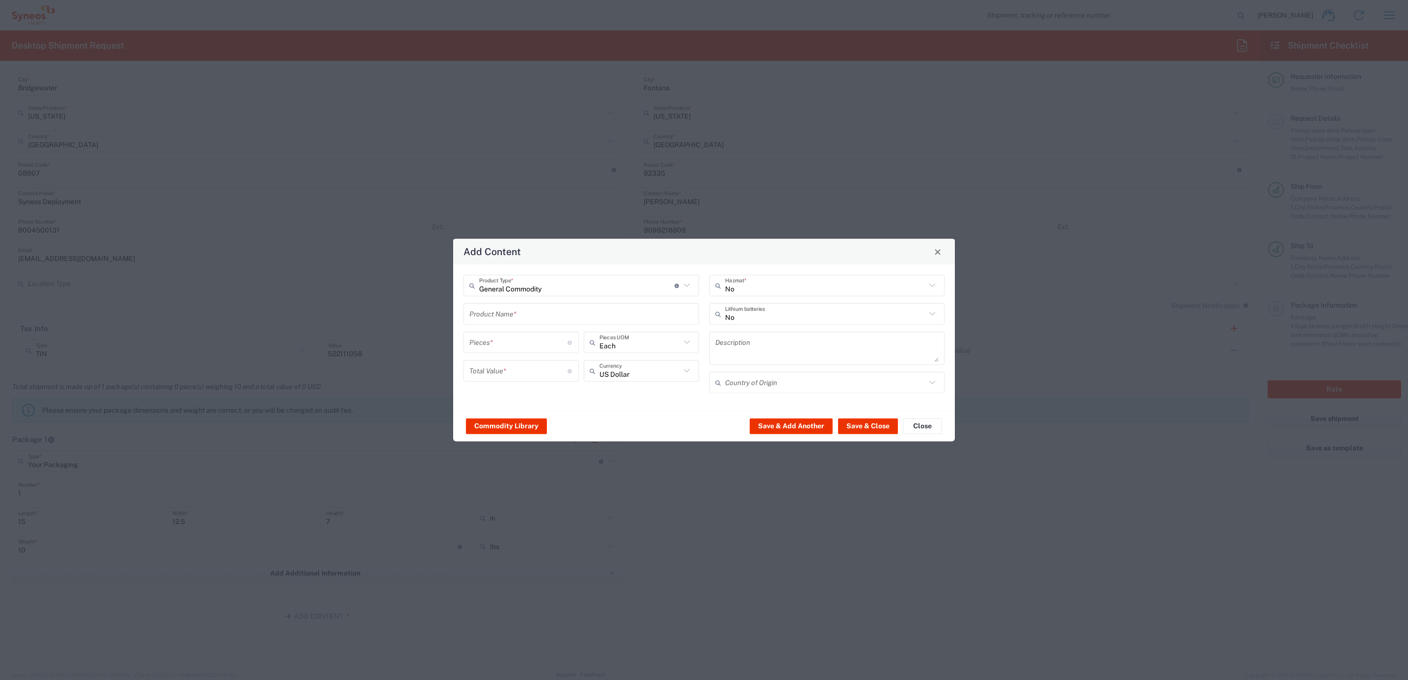
click at [516, 316] on input "text" at bounding box center [581, 313] width 224 height 17
click at [535, 336] on div "iPad Pro 12.9"" at bounding box center [581, 337] width 234 height 17
type input "iPad Pro 12.9""
type input "1"
type textarea "iPad Pro 12.9""
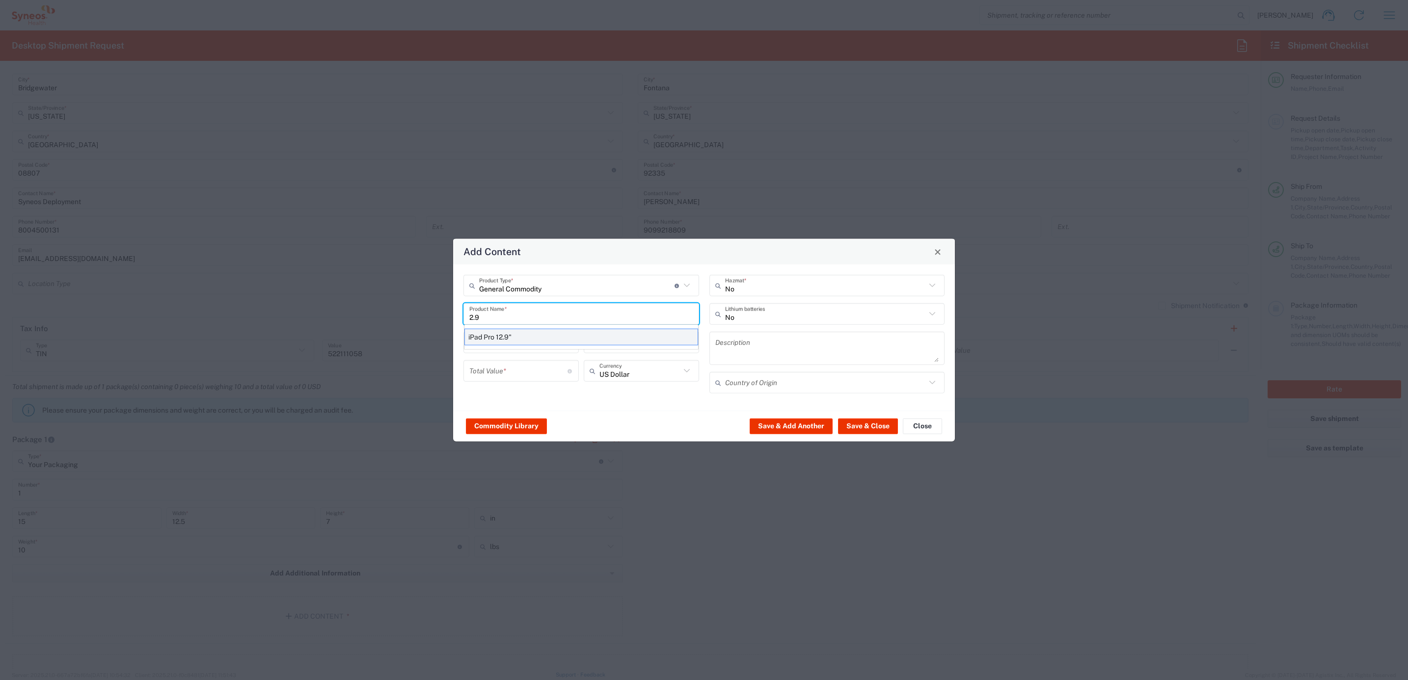
type input "[GEOGRAPHIC_DATA]"
type input "Yes"
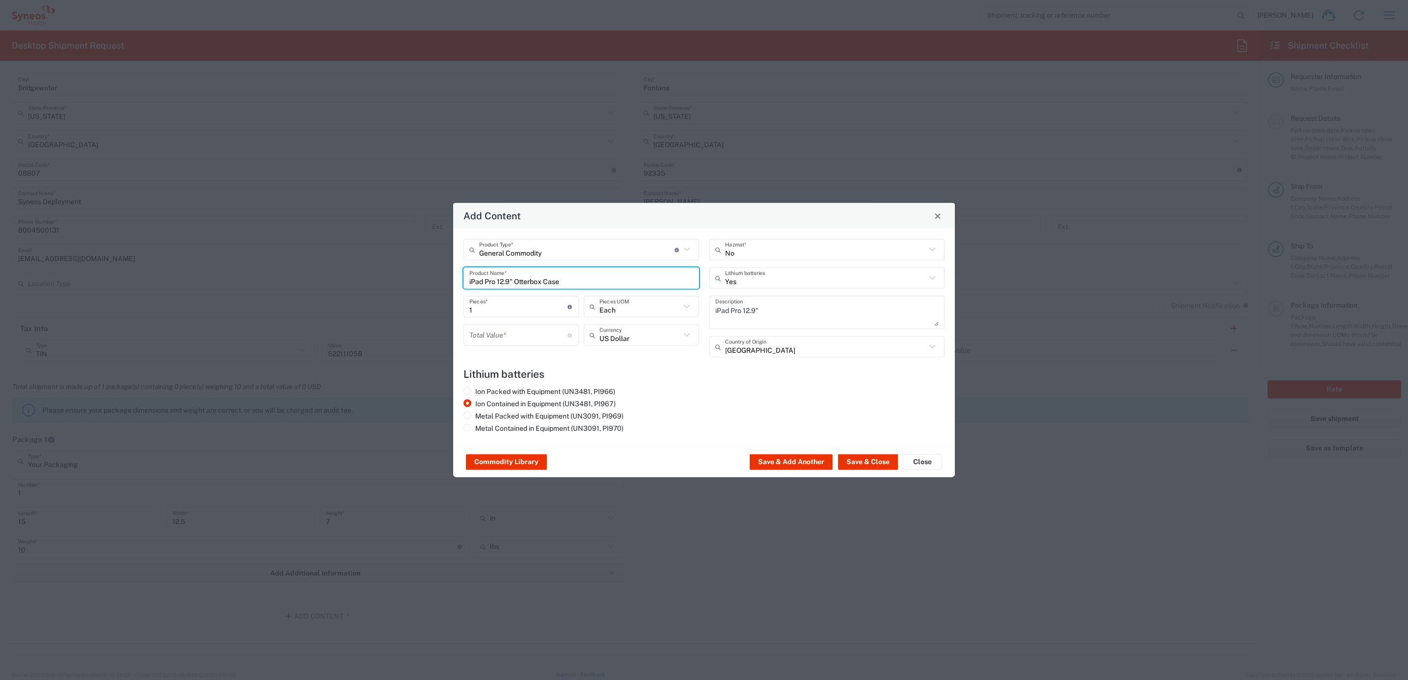
type input "iPad Pro 12.9" Otterbox Case"
click at [514, 336] on input "number" at bounding box center [518, 334] width 98 height 17
type input "50"
click at [847, 399] on div "Ion Packed with Equipment (UN3481, PI966) Ion Contained in Equipment (UN3481, P…" at bounding box center [704, 411] width 491 height 49
drag, startPoint x: 850, startPoint y: 463, endPoint x: 907, endPoint y: 486, distance: 61.6
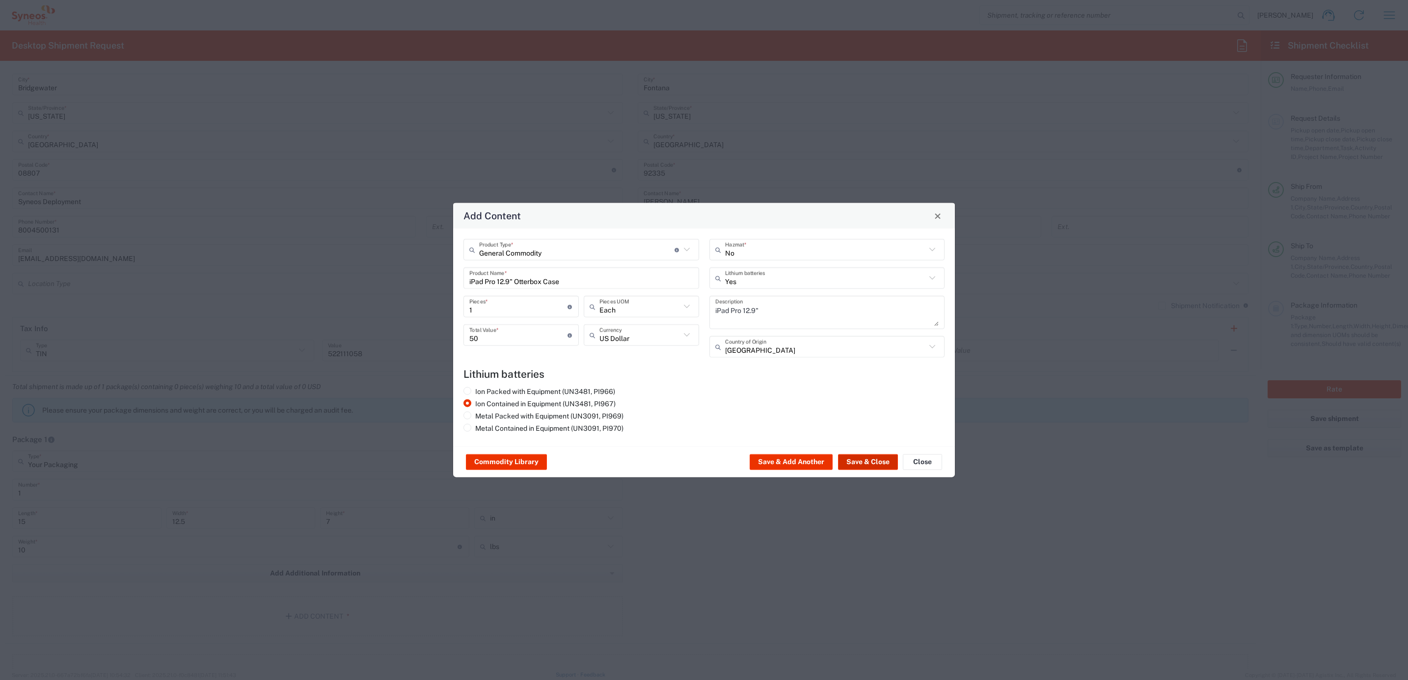
click at [850, 463] on button "Save & Close" at bounding box center [868, 463] width 60 height 16
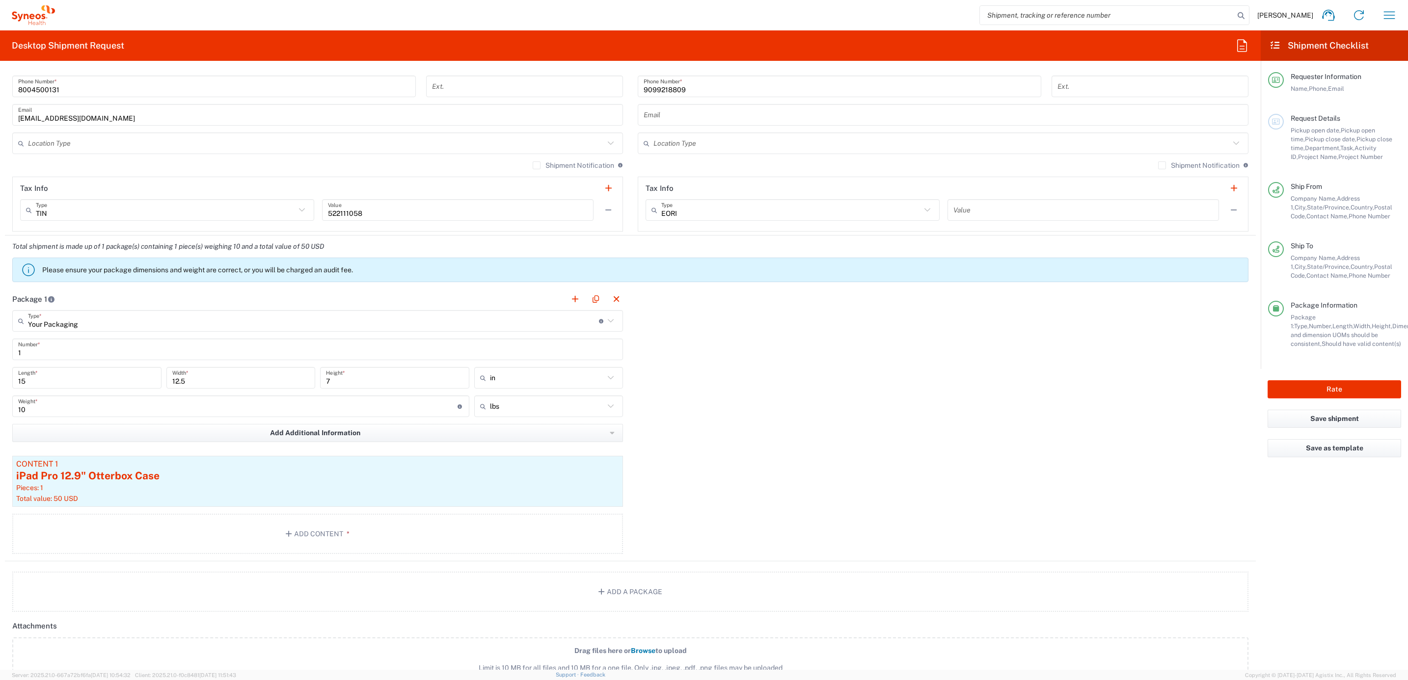
scroll to position [515, 0]
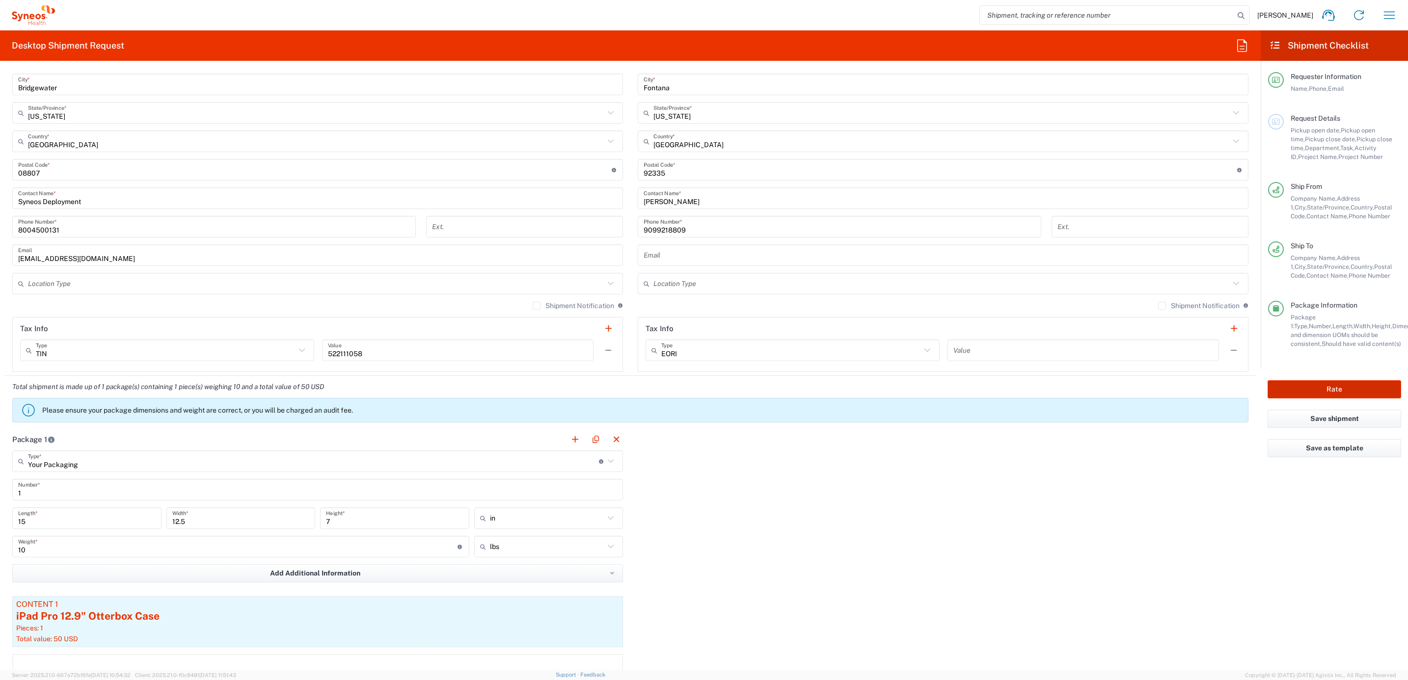
click at [1308, 385] on button "Rate" at bounding box center [1335, 389] width 134 height 18
type input "4205"
type input "7003"
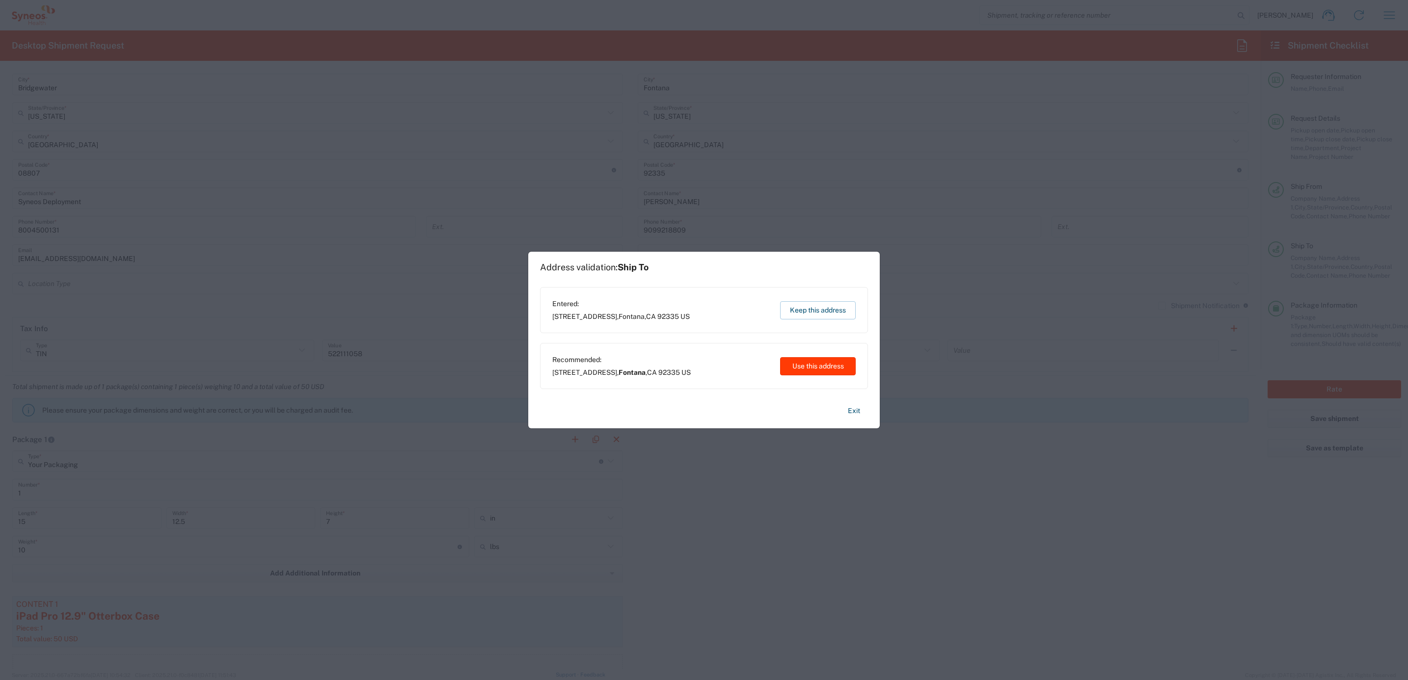
click at [816, 370] on button "Use this address" at bounding box center [818, 366] width 76 height 18
type input "Fontana"
type input "[US_STATE]"
type input "[GEOGRAPHIC_DATA]"
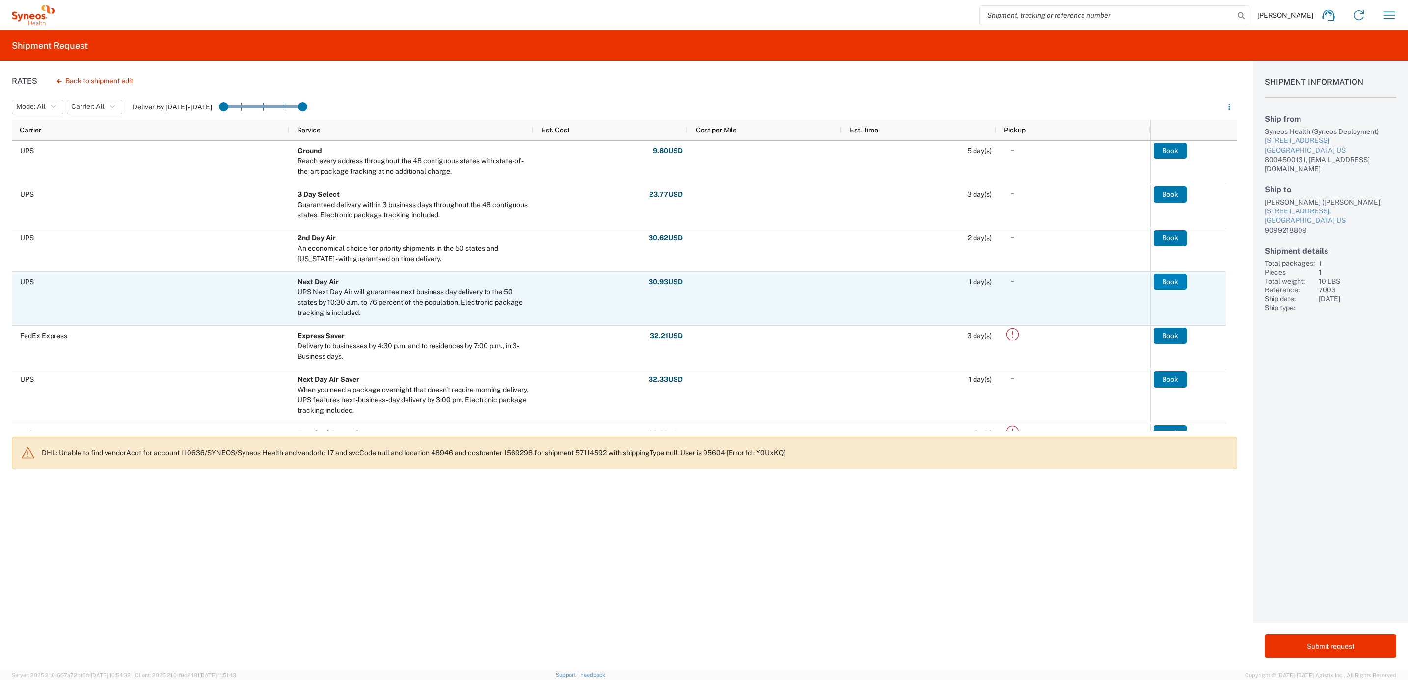
click at [1171, 279] on button "Book" at bounding box center [1170, 282] width 33 height 16
